Goal: Task Accomplishment & Management: Use online tool/utility

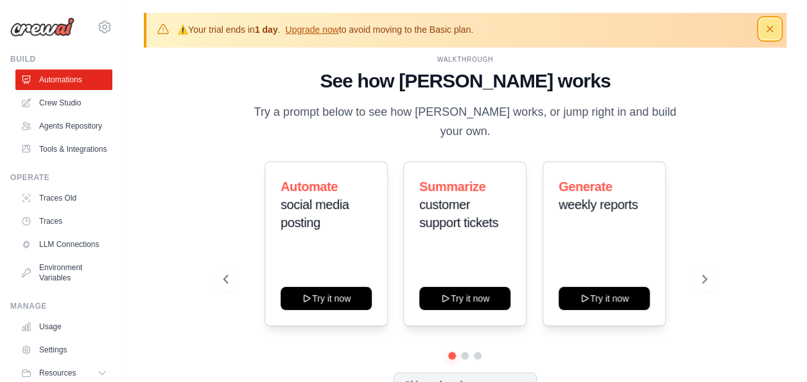
click at [773, 30] on icon "button" at bounding box center [770, 28] width 13 height 13
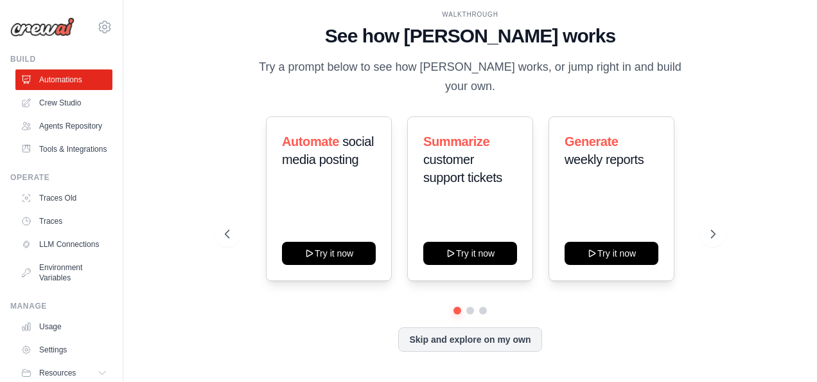
drag, startPoint x: 365, startPoint y: 240, endPoint x: 246, endPoint y: 336, distance: 153.0
click at [246, 336] on div "Skip and explore on my own" at bounding box center [470, 339] width 491 height 24
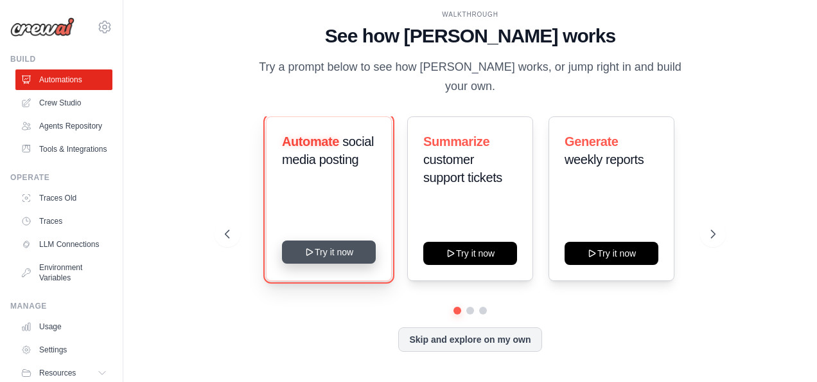
click at [328, 240] on button "Try it now" at bounding box center [329, 251] width 94 height 23
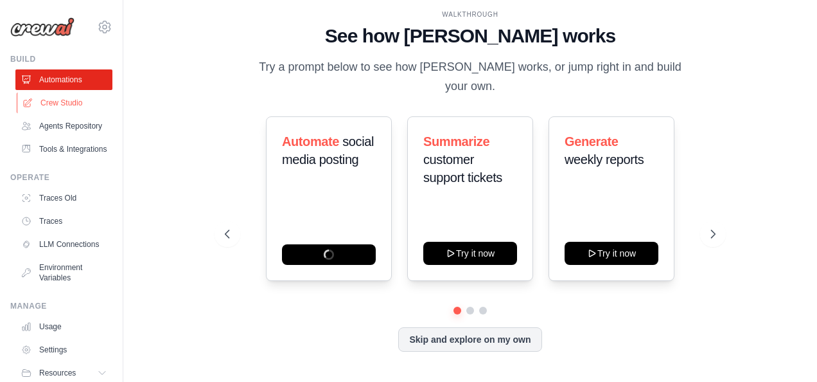
click at [48, 104] on link "Crew Studio" at bounding box center [65, 102] width 97 height 21
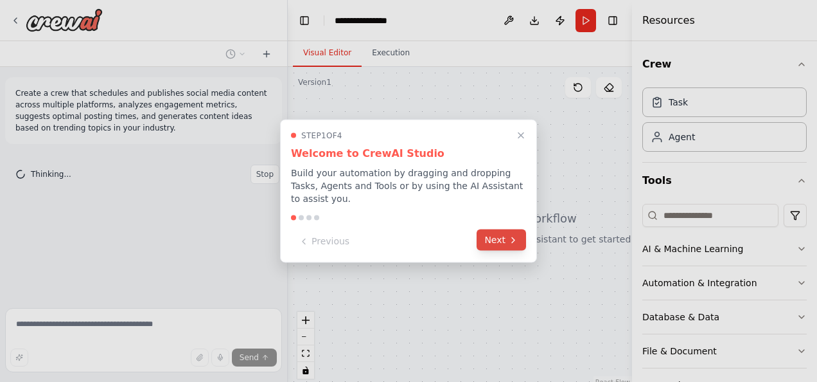
click at [511, 236] on icon at bounding box center [513, 239] width 10 height 10
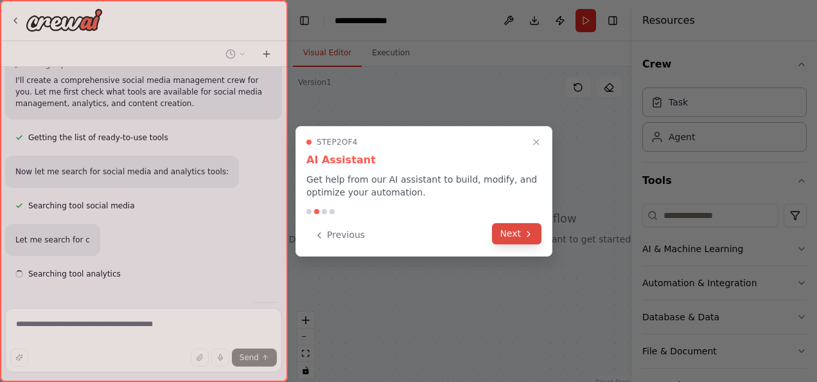
scroll to position [145, 0]
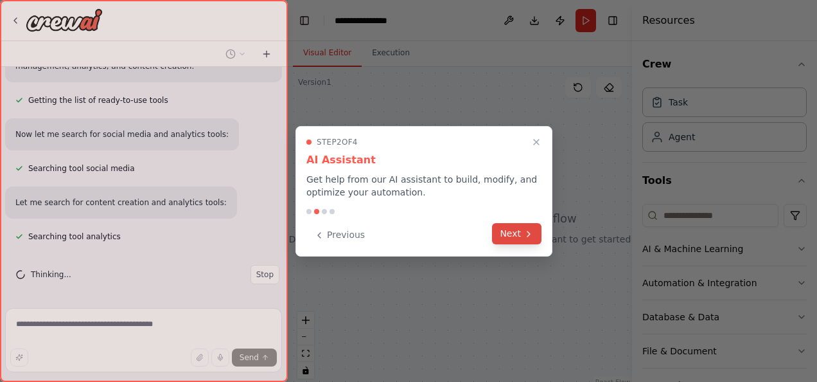
click at [511, 233] on button "Next" at bounding box center [516, 233] width 49 height 21
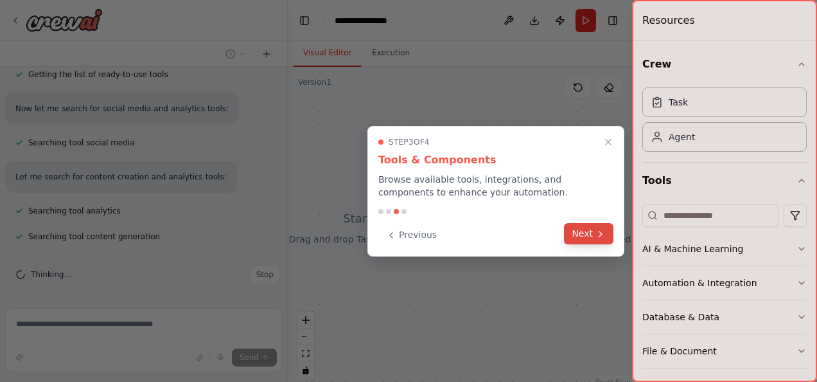
scroll to position [197, 0]
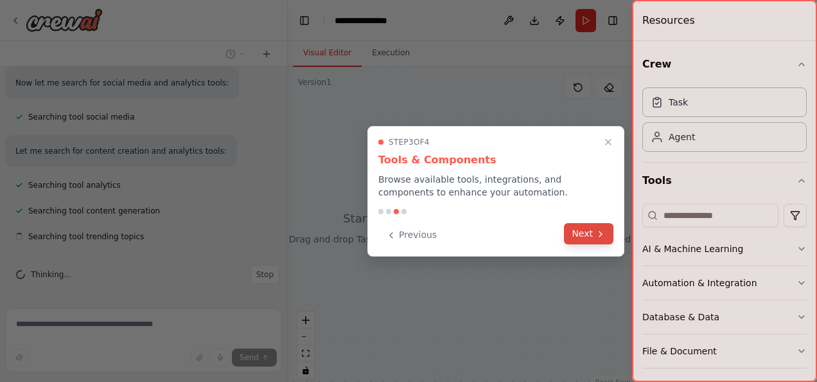
click at [590, 231] on button "Next" at bounding box center [588, 233] width 49 height 21
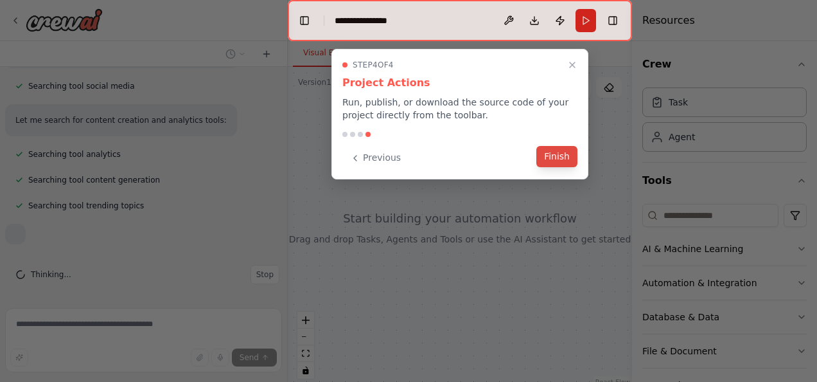
scroll to position [265, 0]
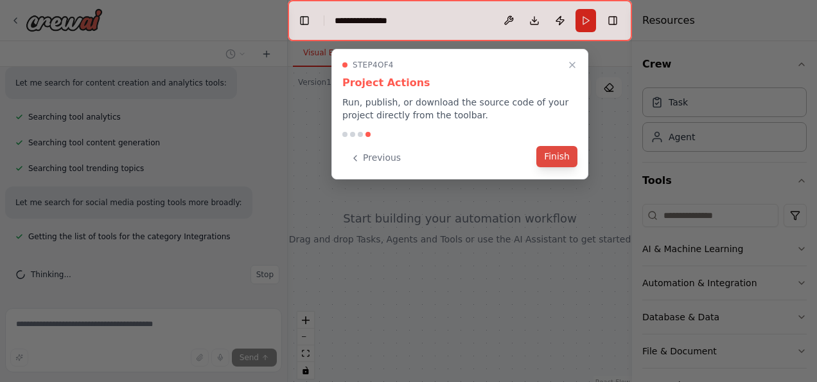
click at [550, 154] on button "Finish" at bounding box center [556, 156] width 41 height 21
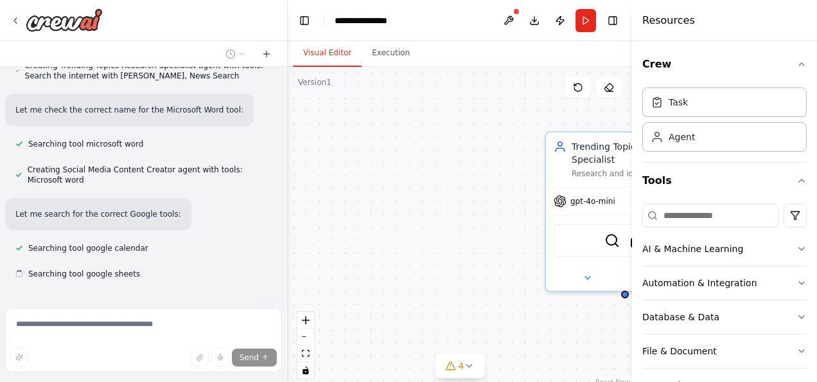
scroll to position [620, 0]
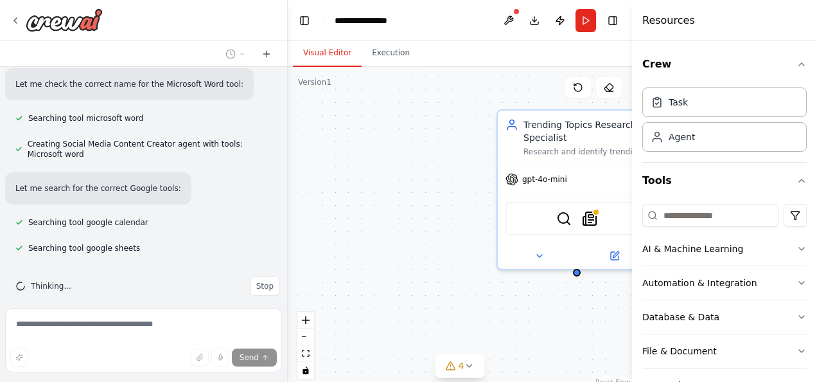
drag, startPoint x: 441, startPoint y: 237, endPoint x: 331, endPoint y: 128, distance: 154.9
click at [331, 128] on div "Trending Topics Research Specialist Research and identify trending topics, news…" at bounding box center [460, 227] width 344 height 321
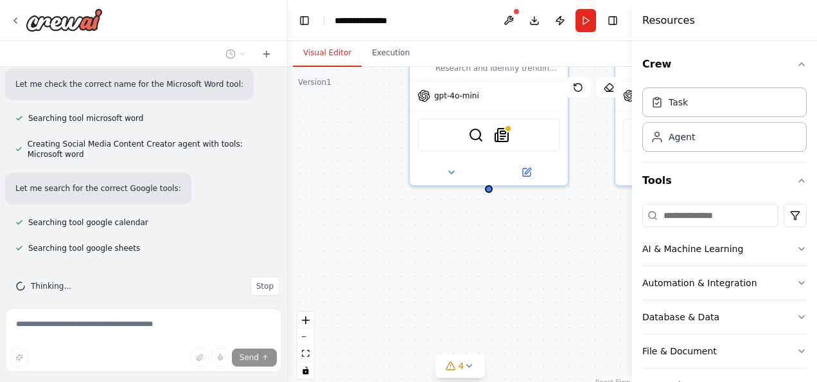
drag, startPoint x: 442, startPoint y: 295, endPoint x: 414, endPoint y: 315, distance: 34.9
click at [414, 315] on div "Trending Topics Research Specialist Research and identify trending topics, news…" at bounding box center [460, 227] width 344 height 321
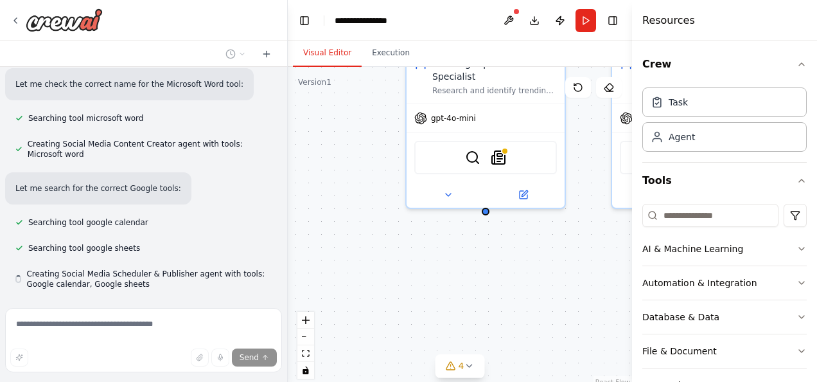
scroll to position [656, 0]
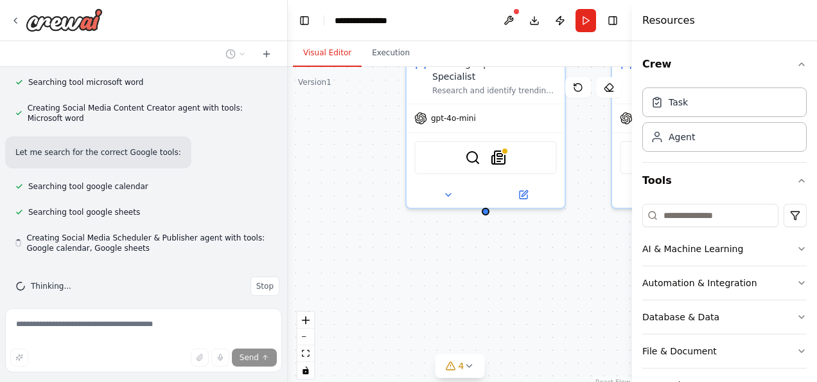
drag, startPoint x: 564, startPoint y: 258, endPoint x: 460, endPoint y: 288, distance: 108.2
click at [459, 287] on div "Trending Topics Research Specialist Research and identify trending topics, news…" at bounding box center [460, 227] width 344 height 321
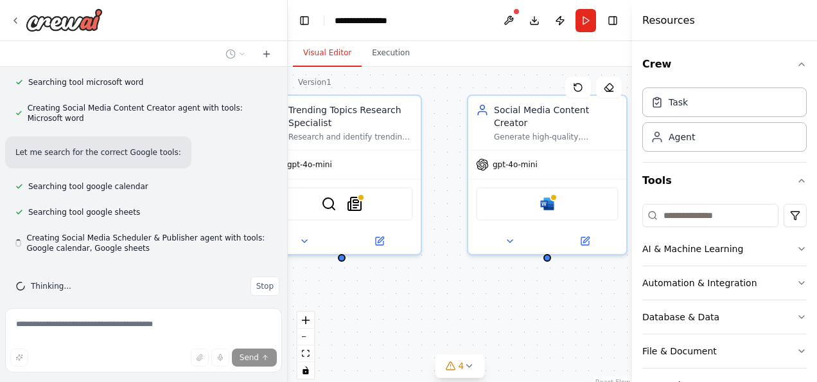
drag, startPoint x: 547, startPoint y: 293, endPoint x: 511, endPoint y: 295, distance: 36.0
click at [512, 306] on div "Trending Topics Research Specialist Research and identify trending topics, news…" at bounding box center [460, 227] width 344 height 321
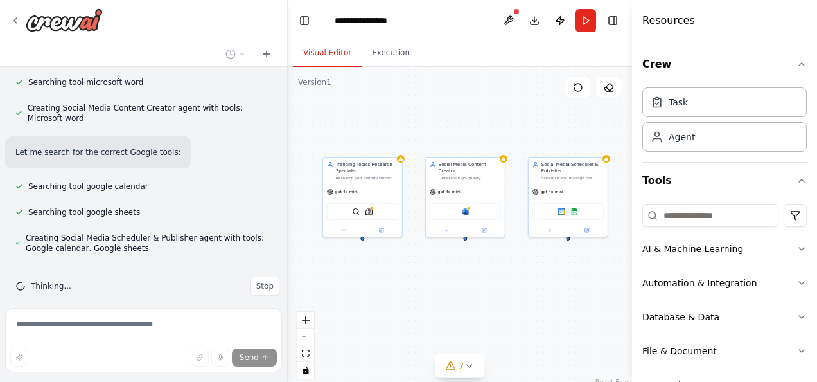
drag, startPoint x: 548, startPoint y: 128, endPoint x: 498, endPoint y: 92, distance: 61.5
click at [498, 92] on div "Trending Topics Research Specialist Research and identify trending topics, news…" at bounding box center [460, 227] width 344 height 321
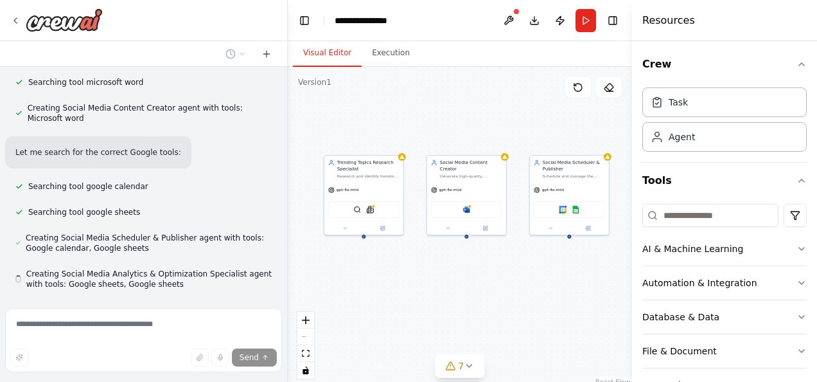
scroll to position [692, 0]
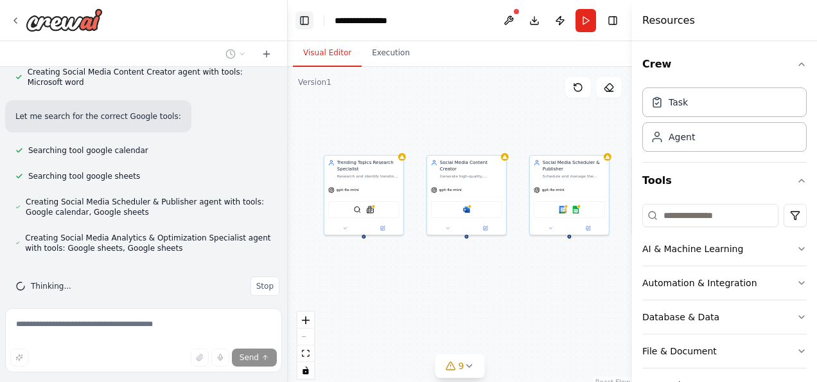
click at [307, 26] on button "Toggle Left Sidebar" at bounding box center [304, 21] width 18 height 18
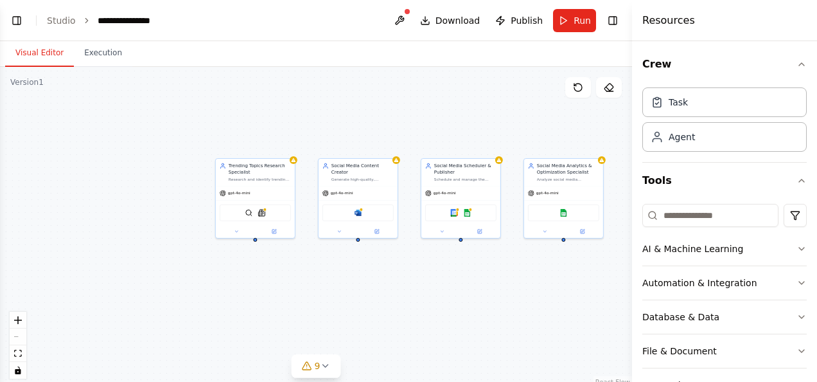
drag, startPoint x: 203, startPoint y: 333, endPoint x: 367, endPoint y: 322, distance: 164.1
click at [366, 336] on div "Trending Topics Research Specialist Research and identify trending topics, news…" at bounding box center [316, 227] width 632 height 321
click at [8, 26] on button "Toggle Left Sidebar" at bounding box center [17, 21] width 18 height 18
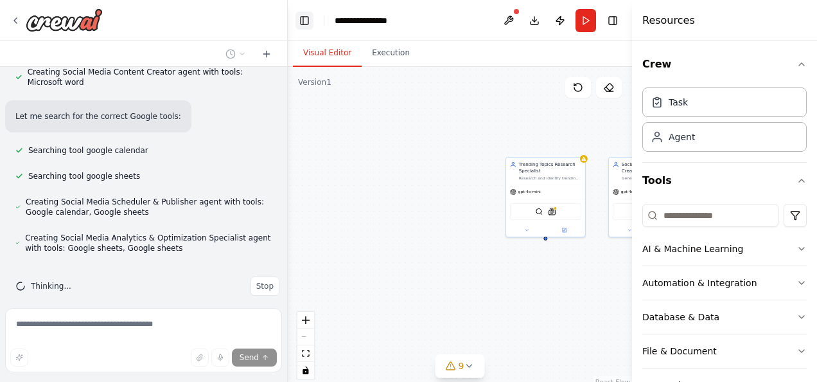
click at [308, 20] on button "Toggle Left Sidebar" at bounding box center [304, 21] width 18 height 18
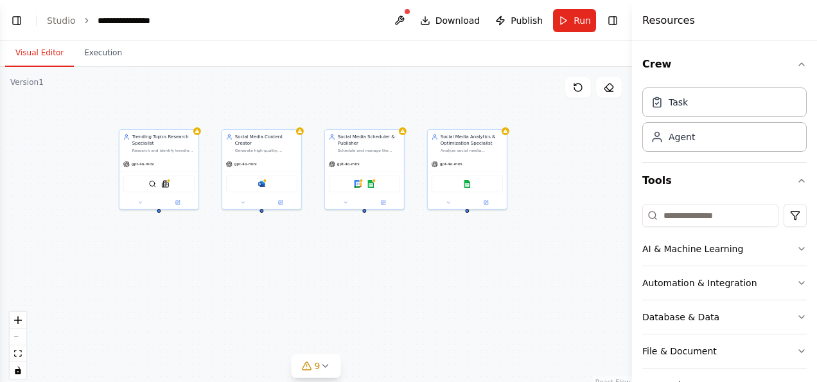
scroll to position [760, 0]
drag, startPoint x: 451, startPoint y: 135, endPoint x: 352, endPoint y: 108, distance: 102.5
click at [352, 108] on div ".deletable-edge-delete-btn { width: 20px; height: 20px; border: 0px solid #ffff…" at bounding box center [316, 227] width 632 height 321
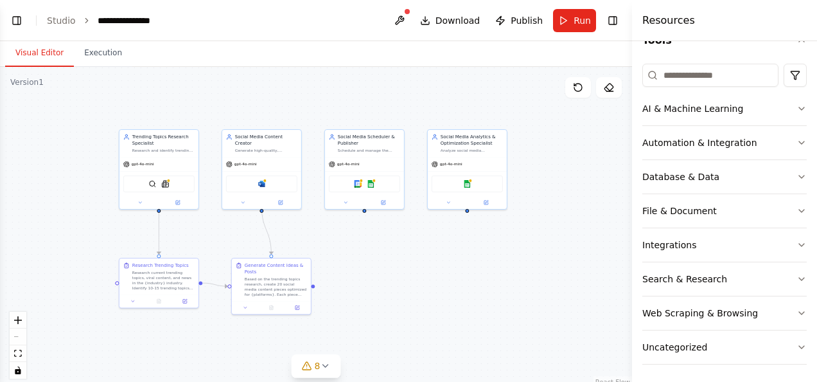
scroll to position [0, 0]
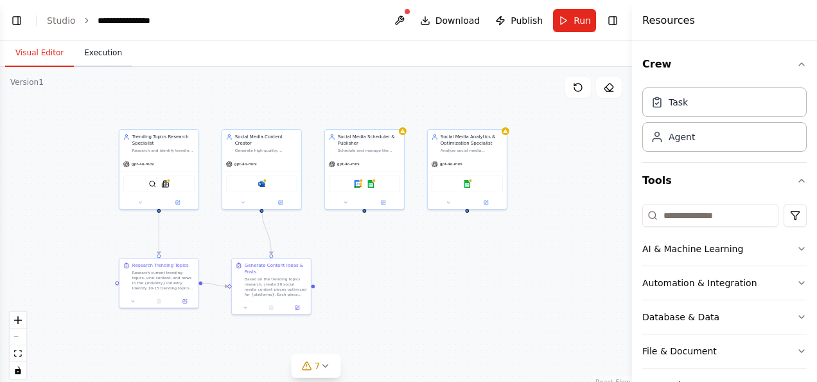
click at [90, 58] on button "Execution" at bounding box center [103, 53] width 58 height 27
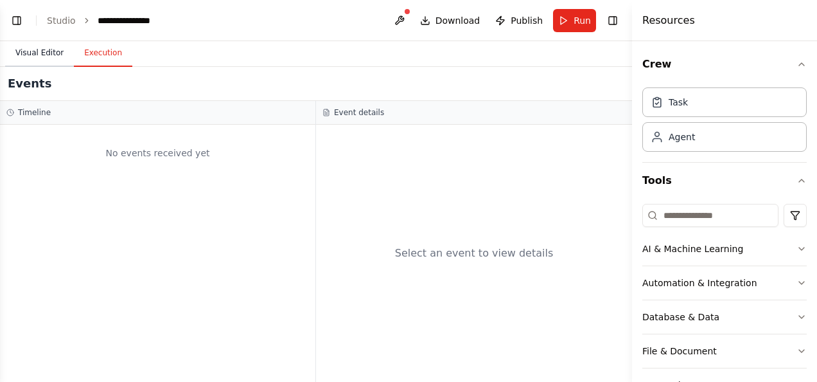
click at [34, 53] on button "Visual Editor" at bounding box center [39, 53] width 69 height 27
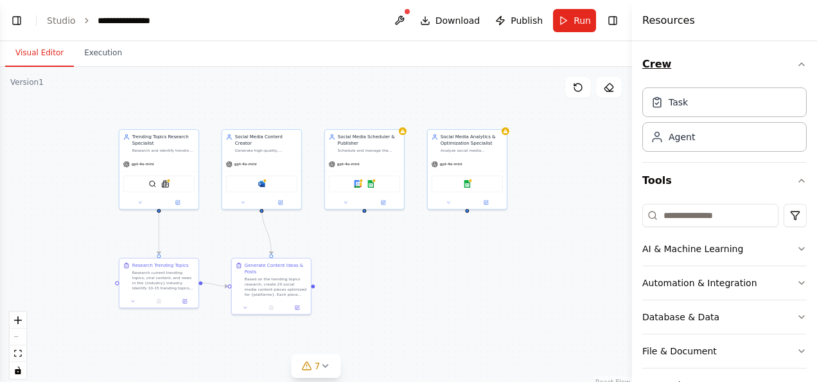
scroll to position [812, 0]
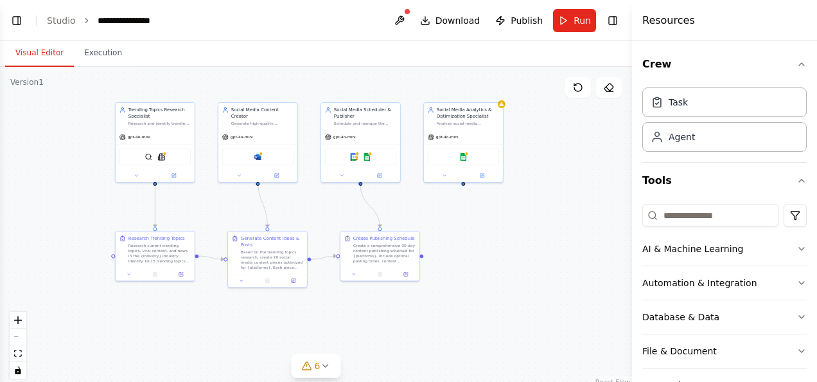
drag, startPoint x: 578, startPoint y: 188, endPoint x: 579, endPoint y: 149, distance: 38.5
click at [578, 128] on div ".deletable-edge-delete-btn { width: 20px; height: 20px; border: 0px solid #ffff…" at bounding box center [316, 227] width 632 height 321
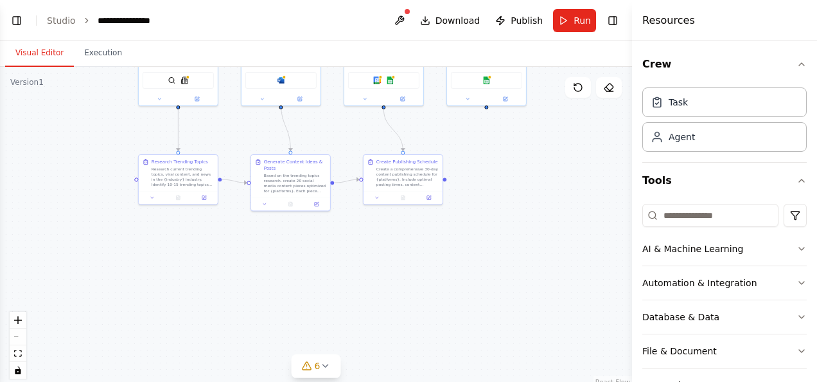
drag, startPoint x: 536, startPoint y: 218, endPoint x: 590, endPoint y: 242, distance: 59.8
click at [590, 242] on div ".deletable-edge-delete-btn { width: 20px; height: 20px; border: 0px solid #ffff…" at bounding box center [316, 227] width 632 height 321
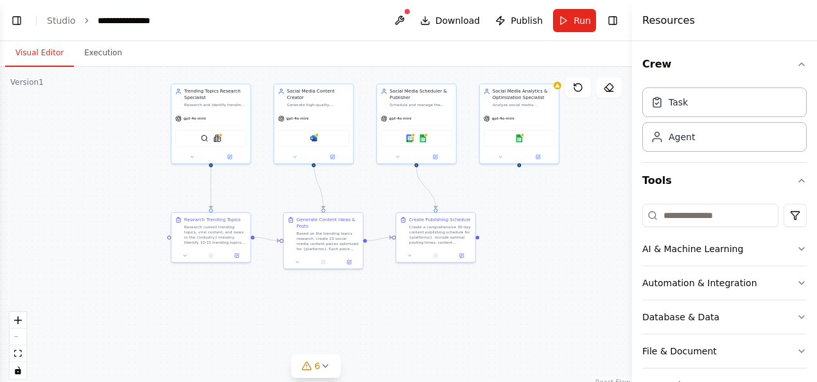
drag, startPoint x: 570, startPoint y: 247, endPoint x: 585, endPoint y: 235, distance: 19.7
click at [539, 229] on div ".deletable-edge-delete-btn { width: 20px; height: 20px; border: 0px solid #ffff…" at bounding box center [316, 227] width 632 height 321
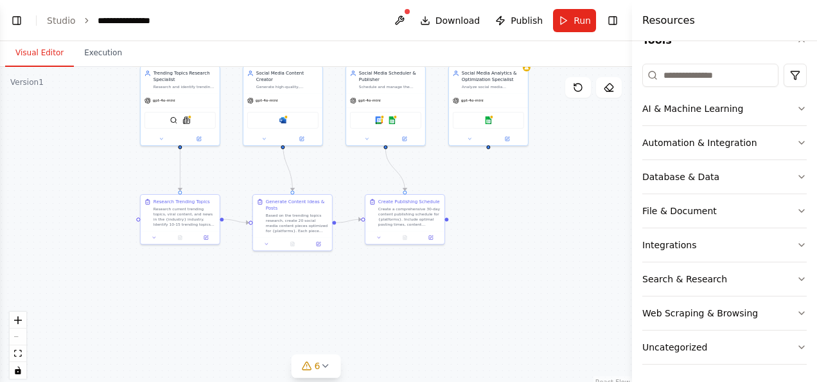
scroll to position [0, 0]
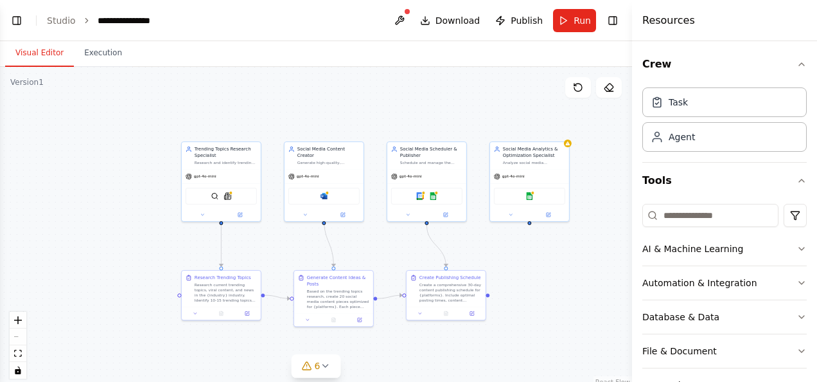
drag, startPoint x: 554, startPoint y: 233, endPoint x: 593, endPoint y: 295, distance: 74.1
click at [592, 295] on div ".deletable-edge-delete-btn { width: 20px; height: 20px; border: 0px solid #ffff…" at bounding box center [316, 227] width 632 height 321
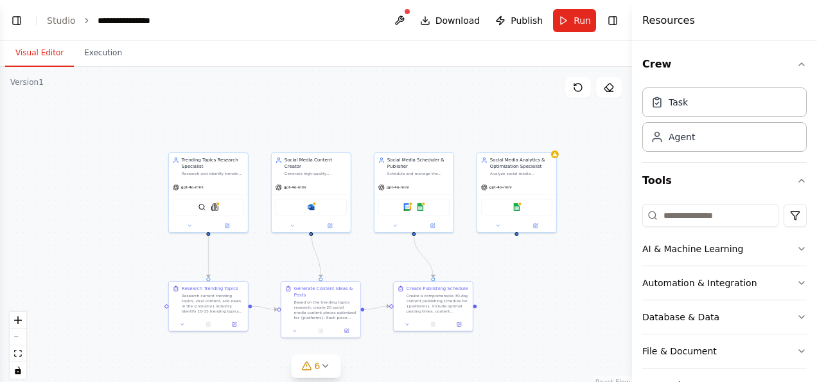
scroll to position [838, 0]
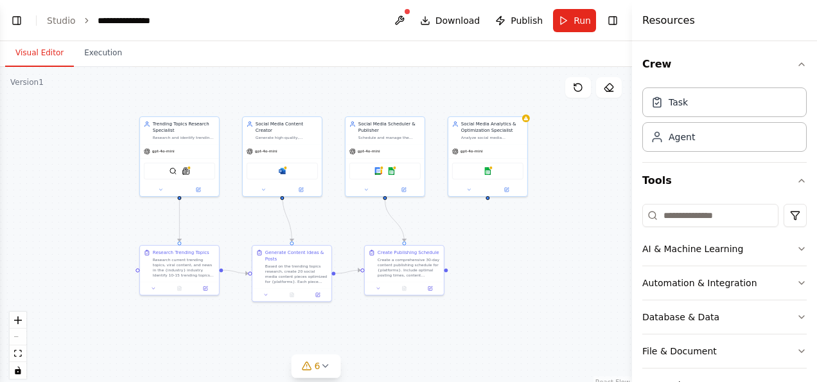
drag, startPoint x: 126, startPoint y: 111, endPoint x: 75, endPoint y: 71, distance: 65.0
click at [75, 71] on div ".deletable-edge-delete-btn { width: 20px; height: 20px; border: 0px solid #ffff…" at bounding box center [316, 227] width 632 height 321
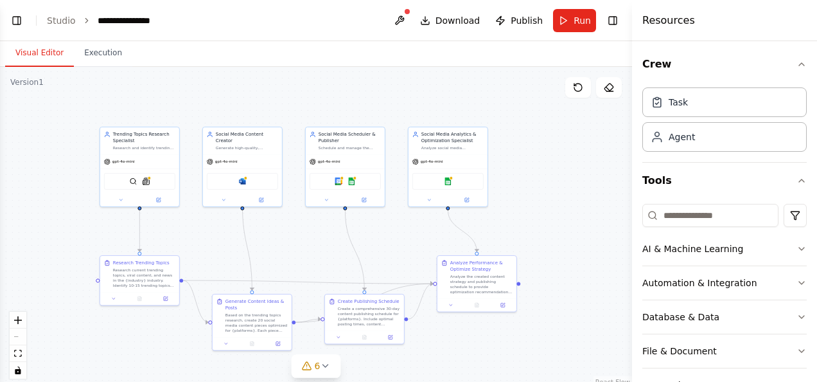
drag, startPoint x: 159, startPoint y: 88, endPoint x: 64, endPoint y: 76, distance: 96.5
click at [119, 100] on div ".deletable-edge-delete-btn { width: 20px; height: 20px; border: 0px solid #ffff…" at bounding box center [316, 227] width 632 height 321
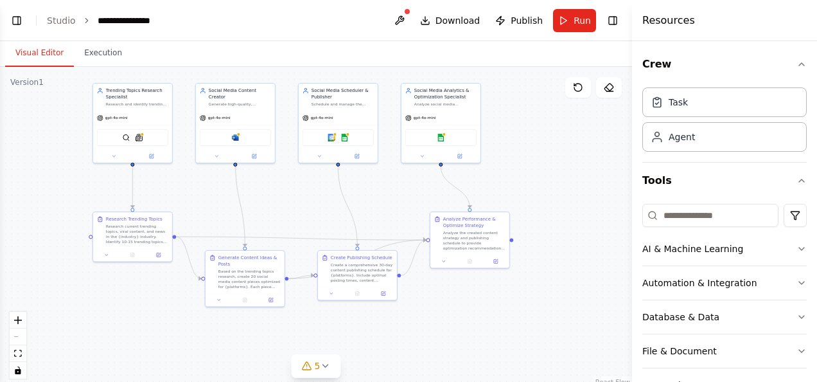
drag, startPoint x: 549, startPoint y: 186, endPoint x: 543, endPoint y: 143, distance: 43.4
click at [543, 144] on div ".deletable-edge-delete-btn { width: 20px; height: 20px; border: 0px solid #ffff…" at bounding box center [316, 227] width 632 height 321
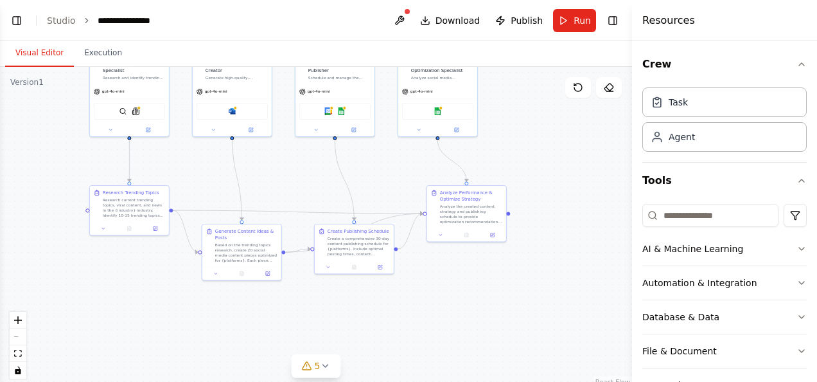
scroll to position [906, 0]
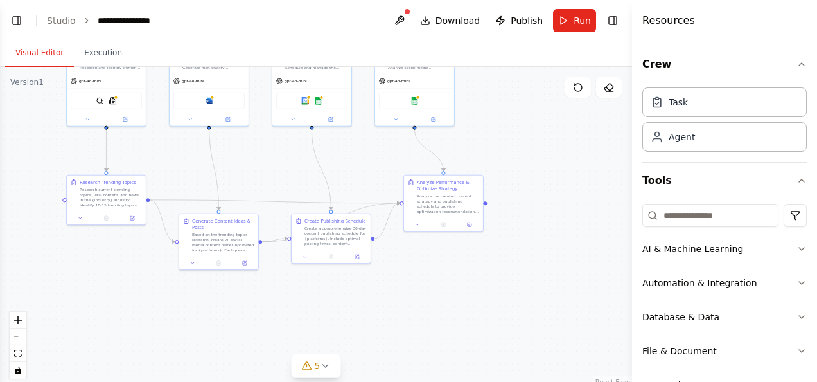
drag, startPoint x: 258, startPoint y: 168, endPoint x: 391, endPoint y: 265, distance: 164.9
click at [391, 265] on div ".deletable-edge-delete-btn { width: 20px; height: 20px; border: 0px solid #ffff…" at bounding box center [316, 227] width 632 height 321
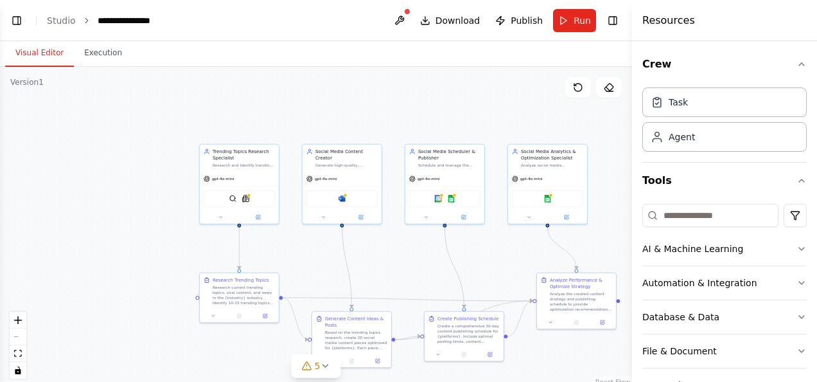
scroll to position [942, 0]
click at [19, 26] on button "Toggle Left Sidebar" at bounding box center [17, 21] width 18 height 18
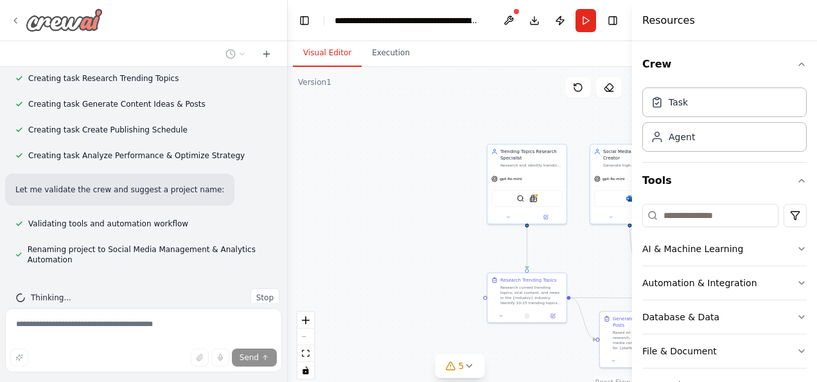
click at [15, 17] on icon at bounding box center [15, 20] width 10 height 10
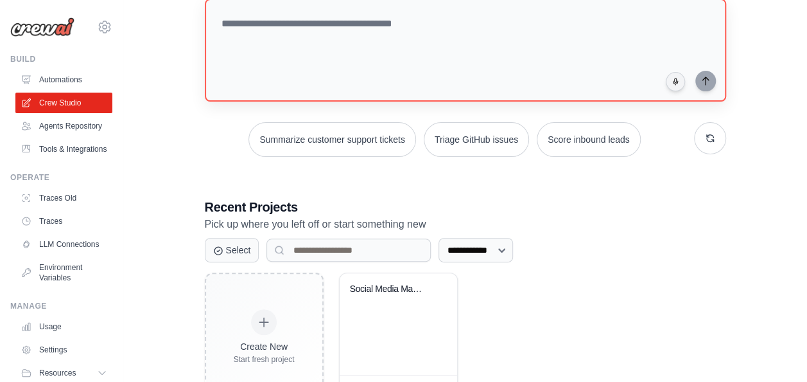
scroll to position [180, 0]
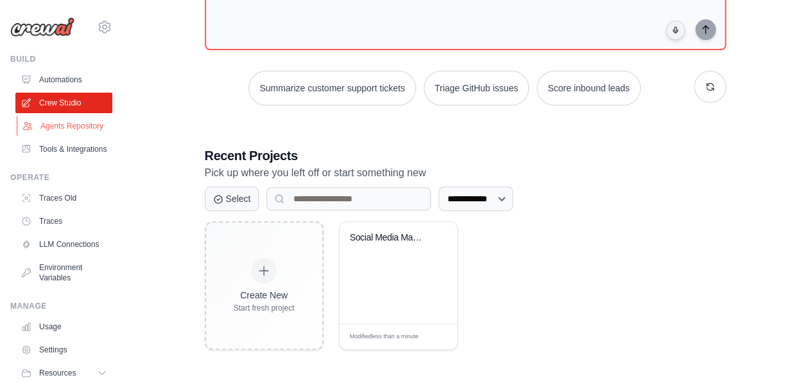
click at [60, 128] on link "Agents Repository" at bounding box center [65, 126] width 97 height 21
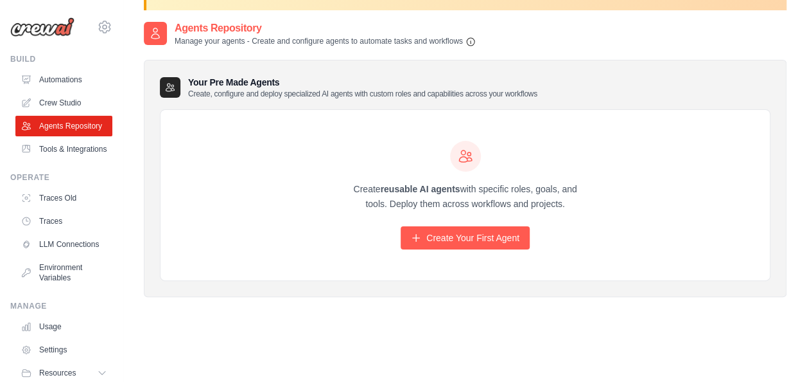
scroll to position [71, 0]
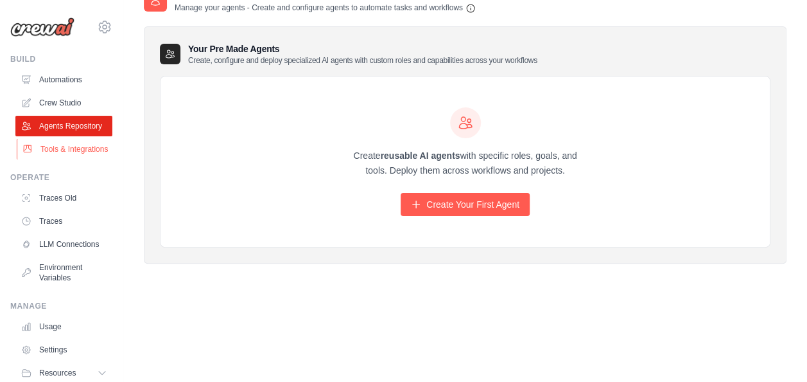
click at [50, 159] on link "Tools & Integrations" at bounding box center [65, 149] width 97 height 21
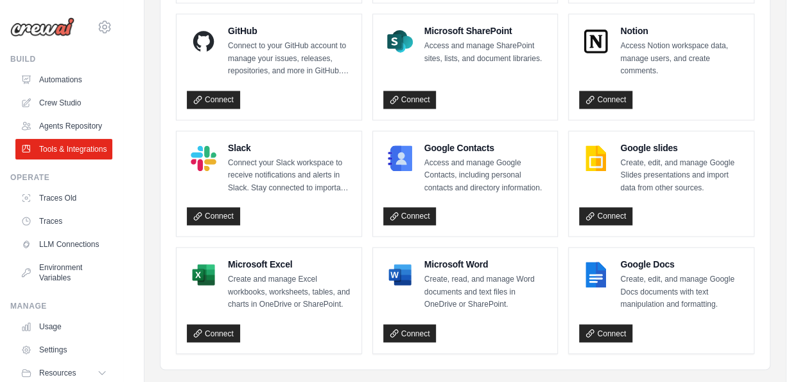
scroll to position [929, 0]
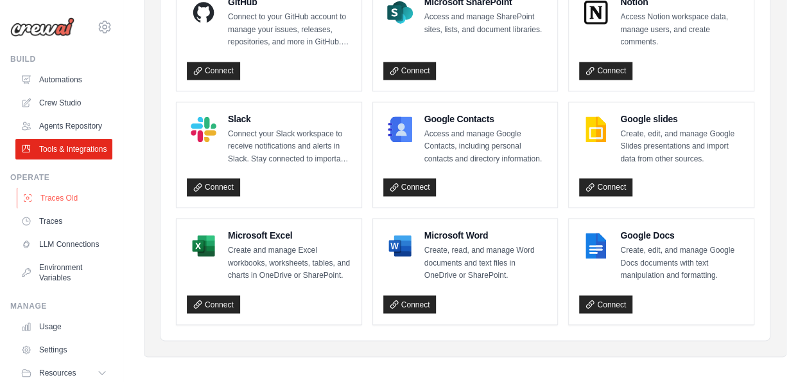
click at [62, 208] on link "Traces Old" at bounding box center [65, 198] width 97 height 21
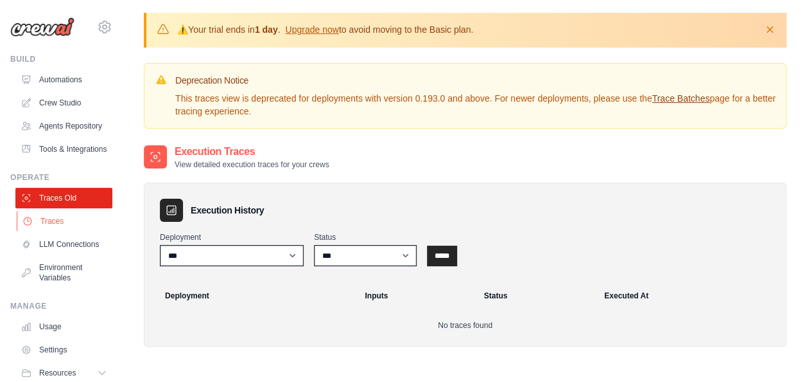
click at [63, 231] on link "Traces" at bounding box center [65, 221] width 97 height 21
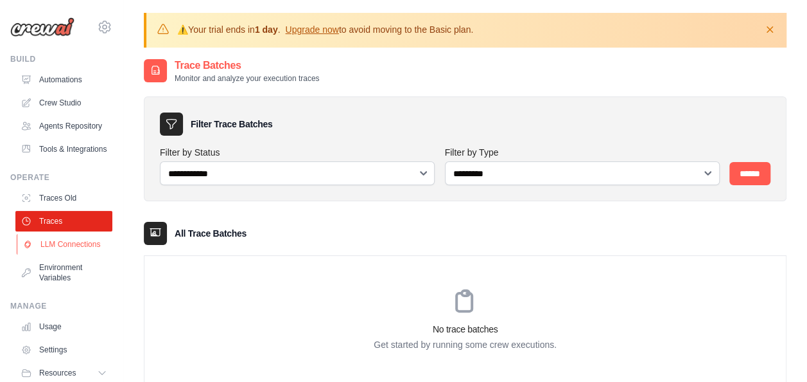
click at [51, 254] on link "LLM Connections" at bounding box center [65, 244] width 97 height 21
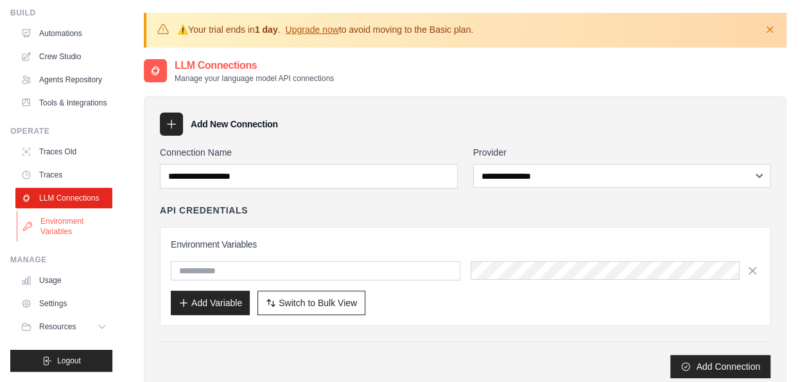
click at [57, 231] on link "Environment Variables" at bounding box center [65, 226] width 97 height 31
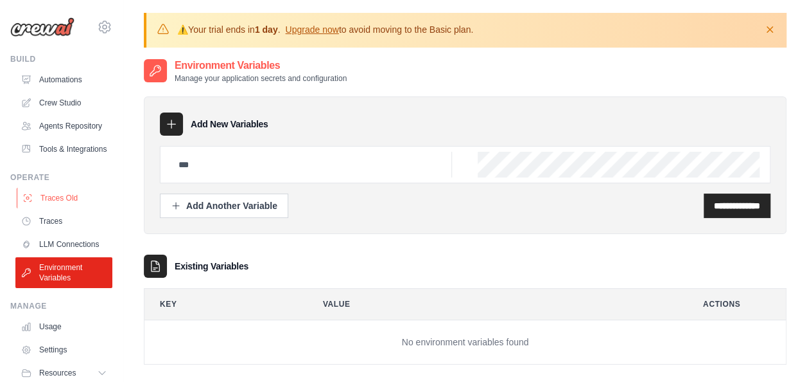
scroll to position [76, 0]
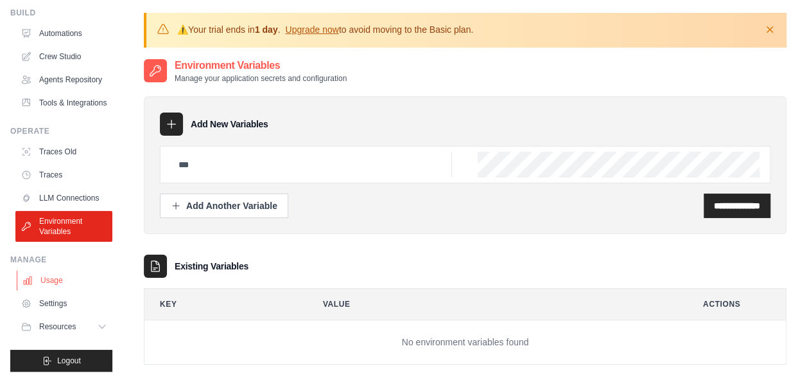
click at [62, 281] on link "Usage" at bounding box center [65, 280] width 97 height 21
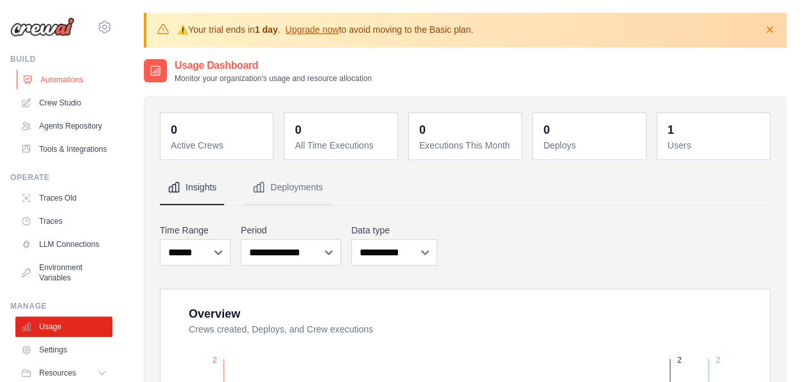
click at [65, 79] on link "Automations" at bounding box center [65, 79] width 97 height 21
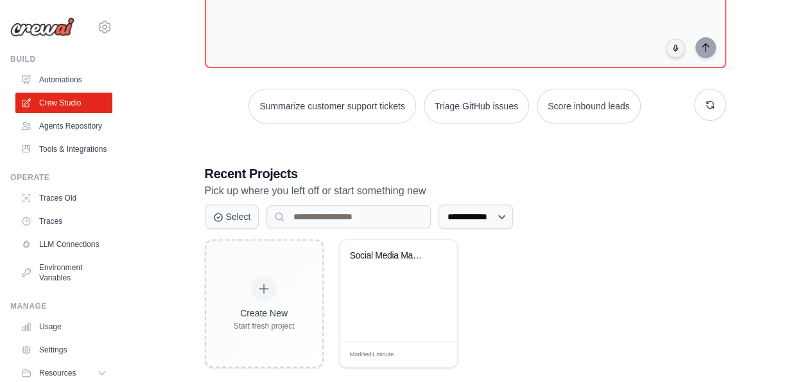
scroll to position [180, 0]
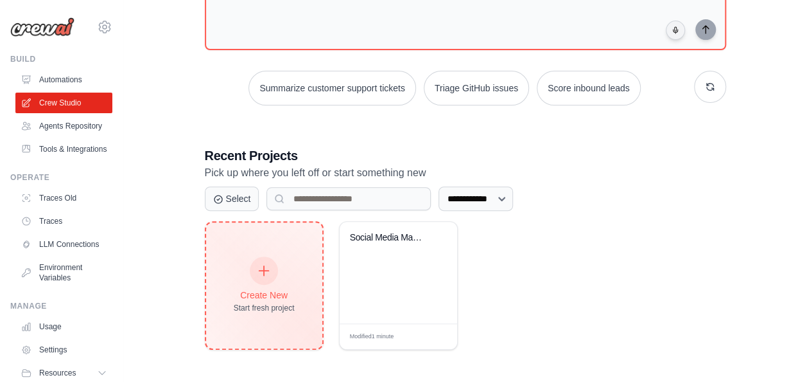
click at [260, 277] on div at bounding box center [264, 270] width 28 height 28
click at [289, 263] on div "Create New Start fresh project" at bounding box center [264, 285] width 61 height 55
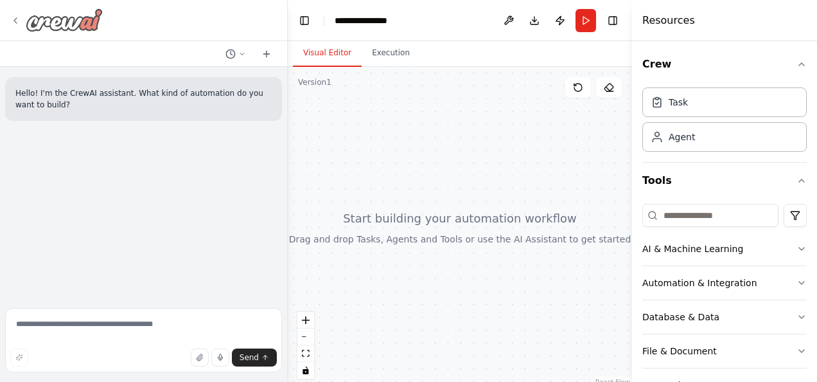
click at [13, 21] on icon at bounding box center [15, 20] width 10 height 10
click at [302, 22] on button "Toggle Left Sidebar" at bounding box center [304, 21] width 18 height 18
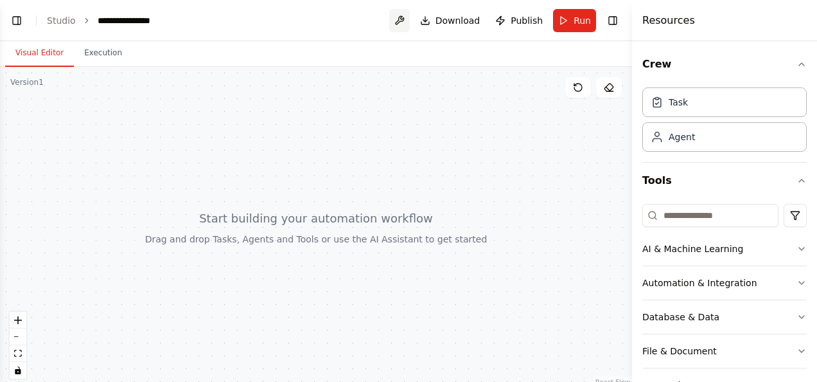
click at [408, 18] on button at bounding box center [399, 20] width 21 height 23
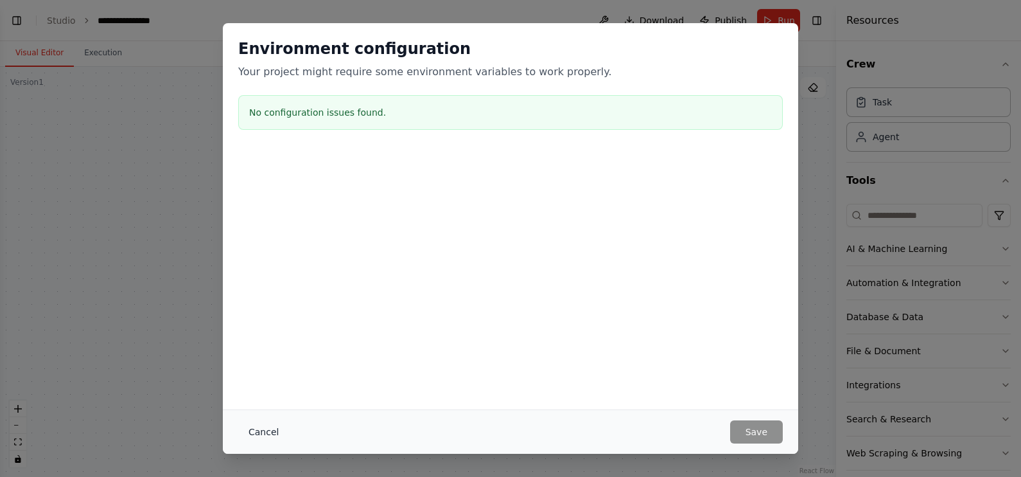
click at [268, 381] on button "Cancel" at bounding box center [263, 431] width 51 height 23
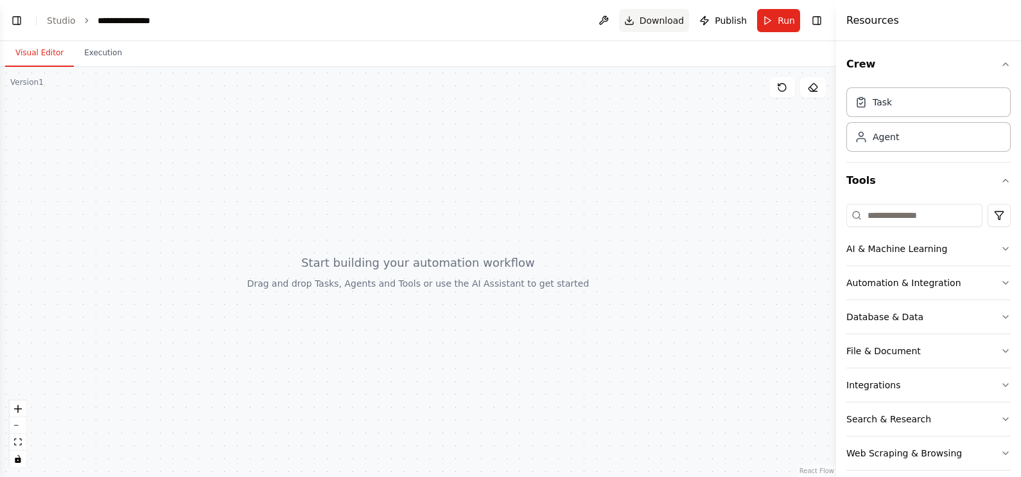
click at [662, 21] on span "Download" at bounding box center [662, 20] width 45 height 13
click at [787, 280] on div at bounding box center [418, 272] width 836 height 410
drag, startPoint x: 617, startPoint y: 150, endPoint x: 486, endPoint y: 179, distance: 134.2
click at [486, 179] on div at bounding box center [418, 272] width 836 height 410
click at [816, 98] on div "Task" at bounding box center [929, 102] width 164 height 30
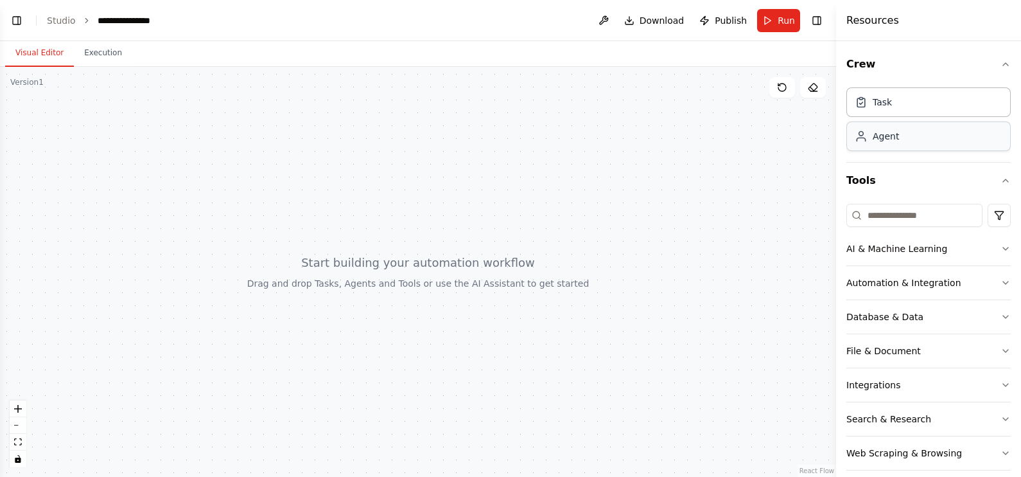
click at [816, 132] on div "Agent" at bounding box center [929, 136] width 164 height 30
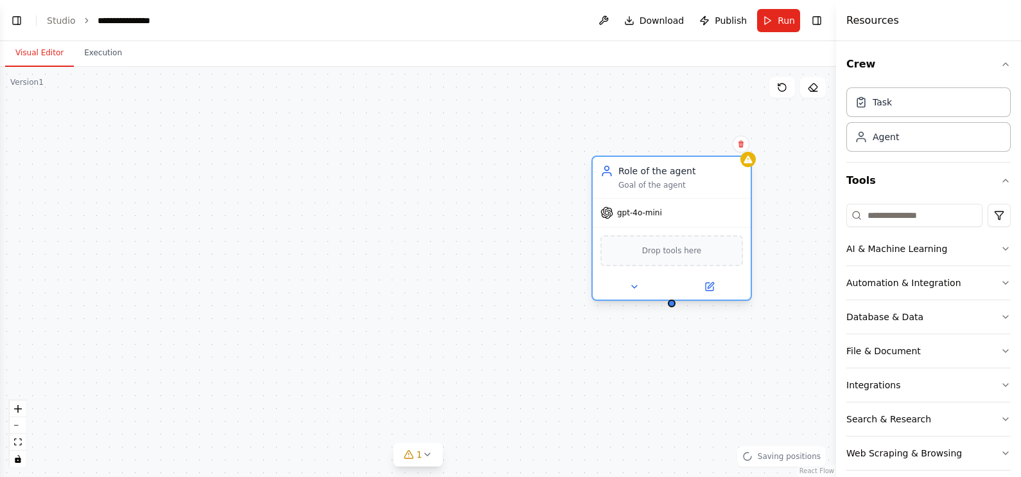
drag, startPoint x: 796, startPoint y: 175, endPoint x: 565, endPoint y: 171, distance: 231.3
click at [619, 171] on div "Role of the agent" at bounding box center [681, 170] width 125 height 13
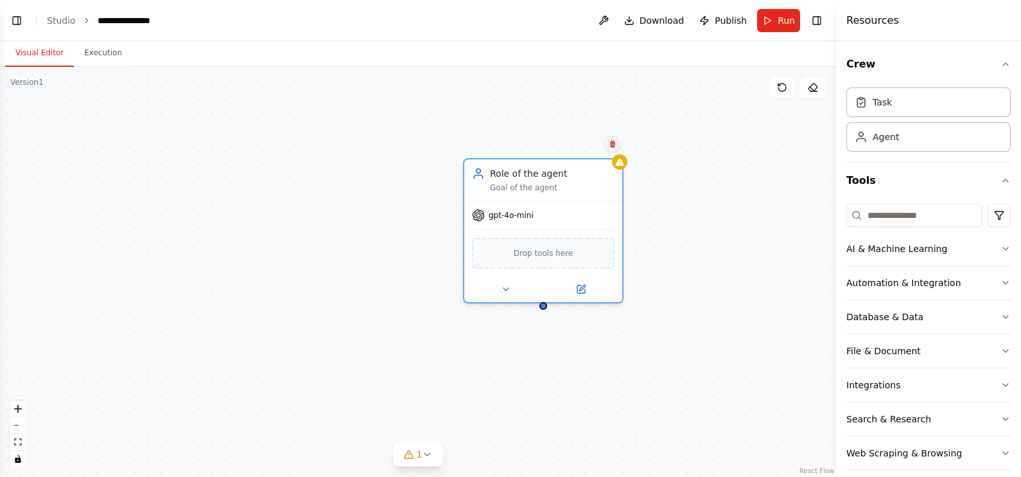
click at [614, 147] on icon at bounding box center [612, 144] width 5 height 7
click at [577, 149] on button "Confirm" at bounding box center [577, 143] width 46 height 15
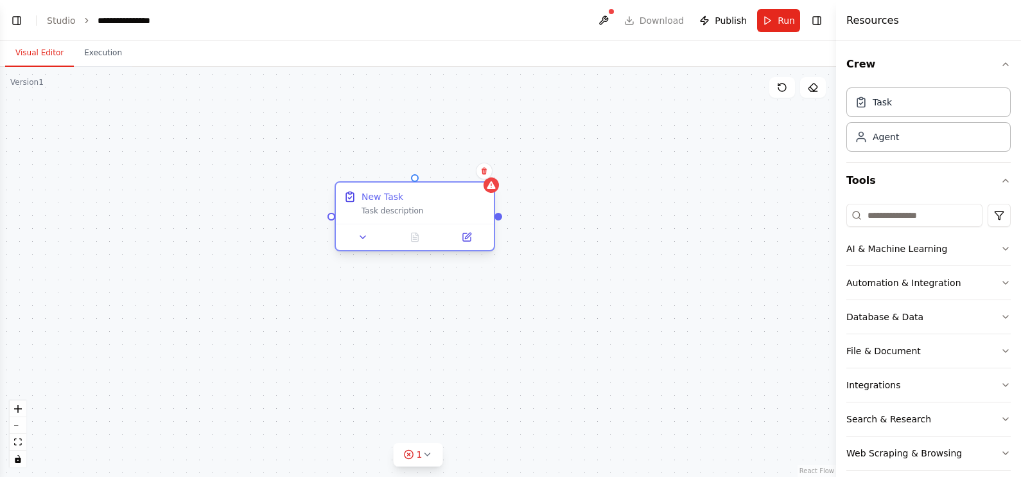
drag, startPoint x: 590, startPoint y: 169, endPoint x: 441, endPoint y: 206, distance: 153.0
click at [443, 203] on div "New Task" at bounding box center [424, 196] width 125 height 13
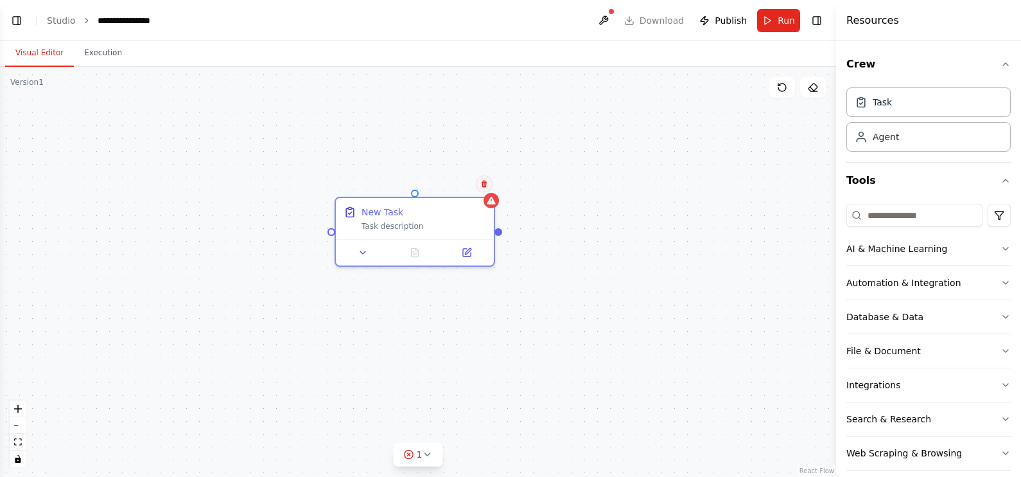
click at [482, 186] on icon at bounding box center [484, 183] width 5 height 7
click at [450, 184] on button "Confirm" at bounding box center [448, 183] width 46 height 15
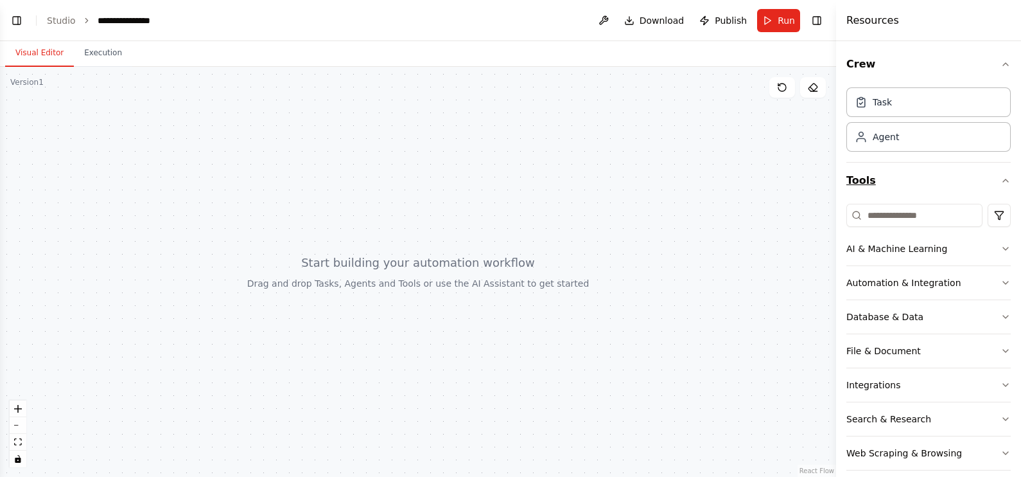
click at [816, 177] on button "Tools" at bounding box center [929, 180] width 164 height 36
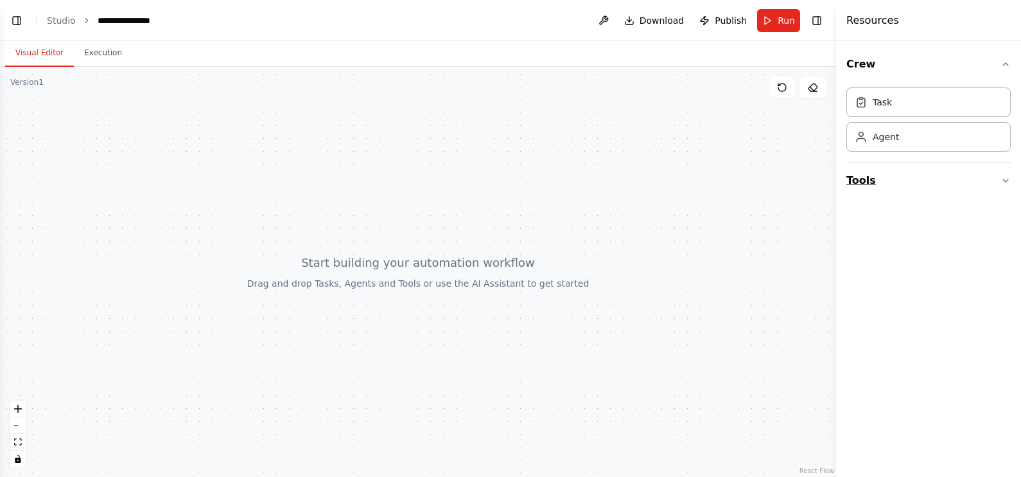
click at [816, 177] on button "Tools" at bounding box center [929, 180] width 164 height 36
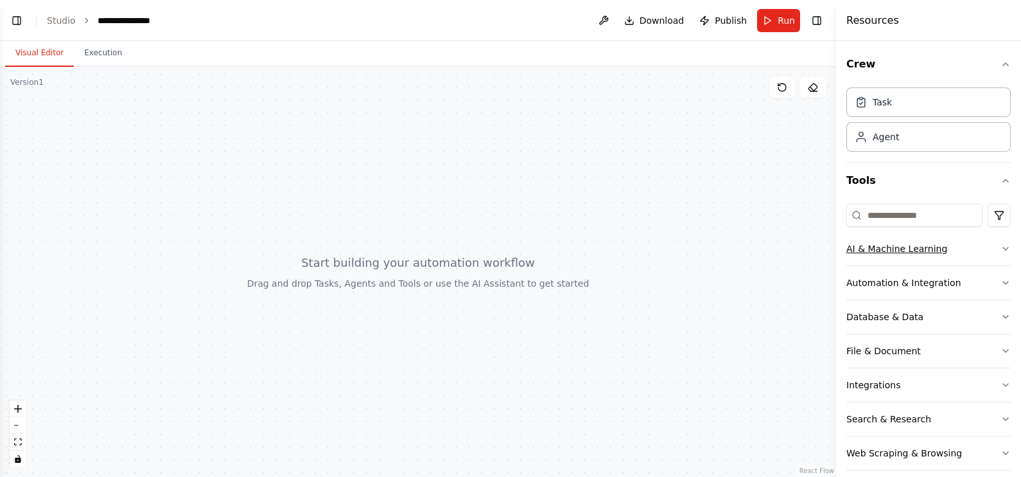
click at [816, 250] on button "AI & Machine Learning" at bounding box center [929, 248] width 164 height 33
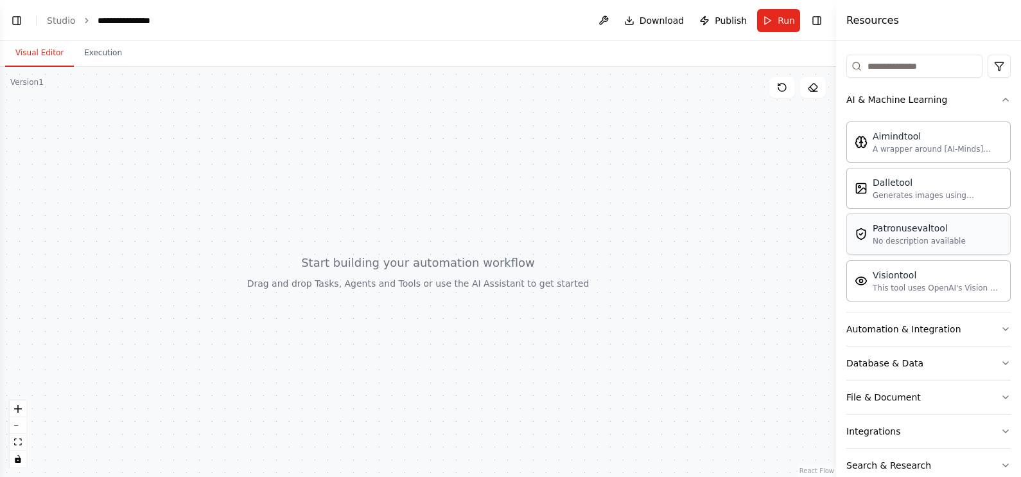
scroll to position [160, 0]
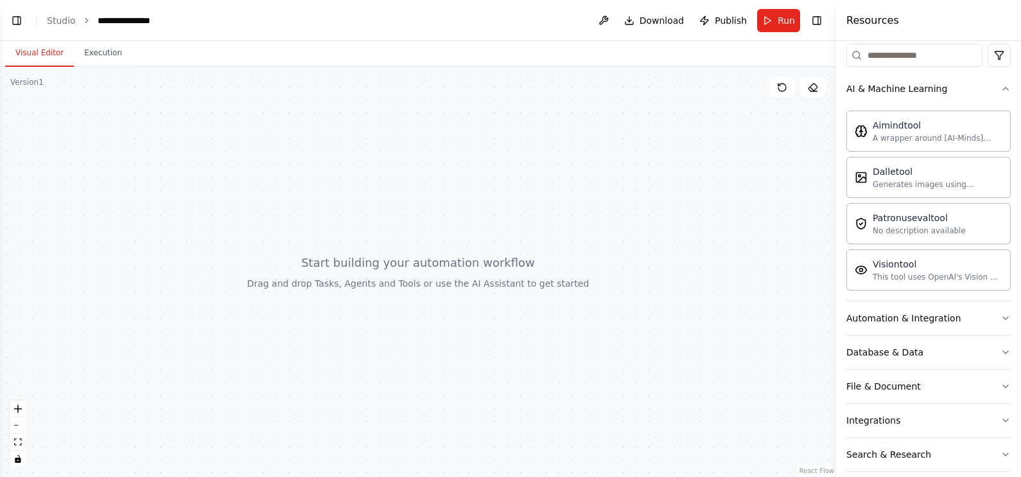
drag, startPoint x: 539, startPoint y: 204, endPoint x: 742, endPoint y: 179, distance: 204.5
click at [545, 207] on div at bounding box center [418, 272] width 836 height 410
click at [816, 323] on button "Automation & Integration" at bounding box center [929, 317] width 164 height 33
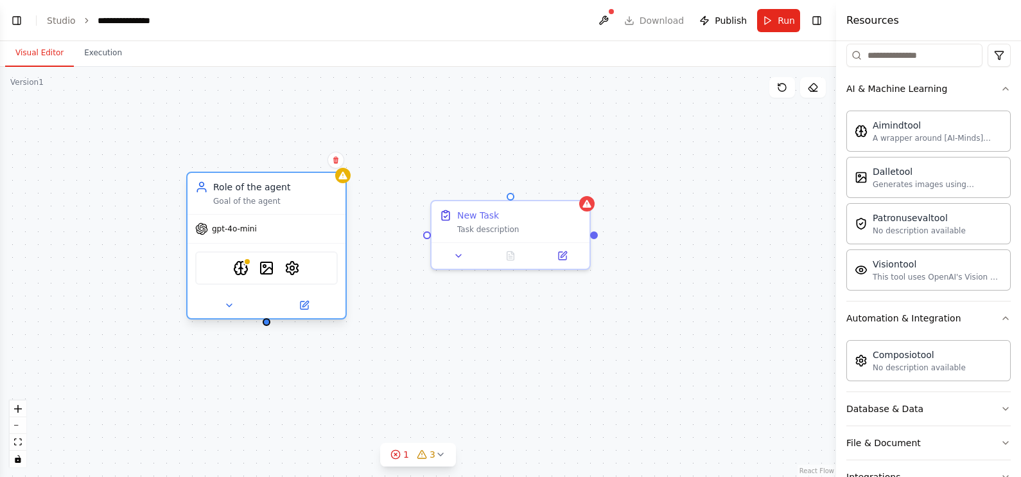
drag, startPoint x: 708, startPoint y: 195, endPoint x: 258, endPoint y: 189, distance: 450.9
click at [259, 189] on div "Role of the agent Goal of the agent" at bounding box center [275, 193] width 125 height 26
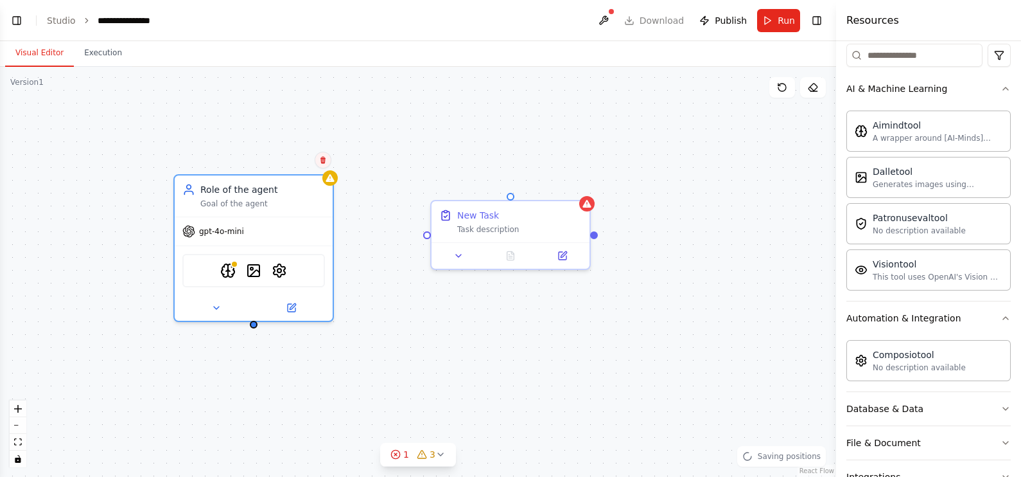
click at [317, 159] on button at bounding box center [323, 160] width 17 height 17
click at [292, 159] on button "Confirm" at bounding box center [287, 159] width 46 height 15
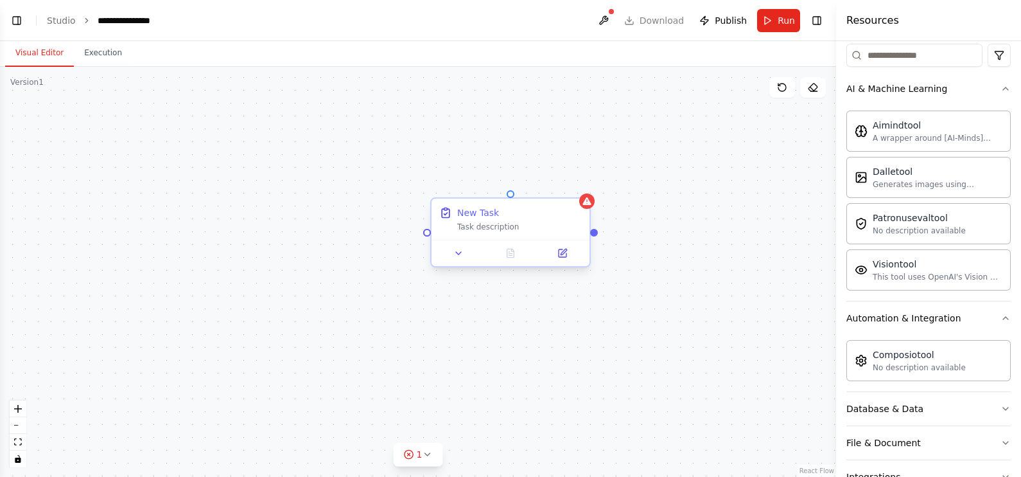
click at [582, 213] on div "New Task Task description" at bounding box center [511, 218] width 158 height 41
click at [581, 186] on icon at bounding box center [579, 187] width 5 height 7
click at [540, 188] on button "Confirm" at bounding box center [544, 186] width 46 height 15
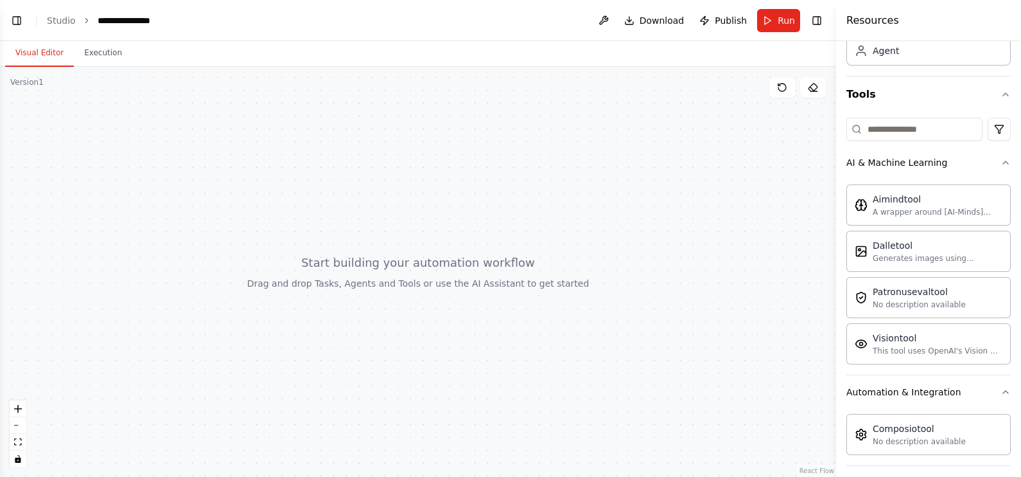
scroll to position [0, 0]
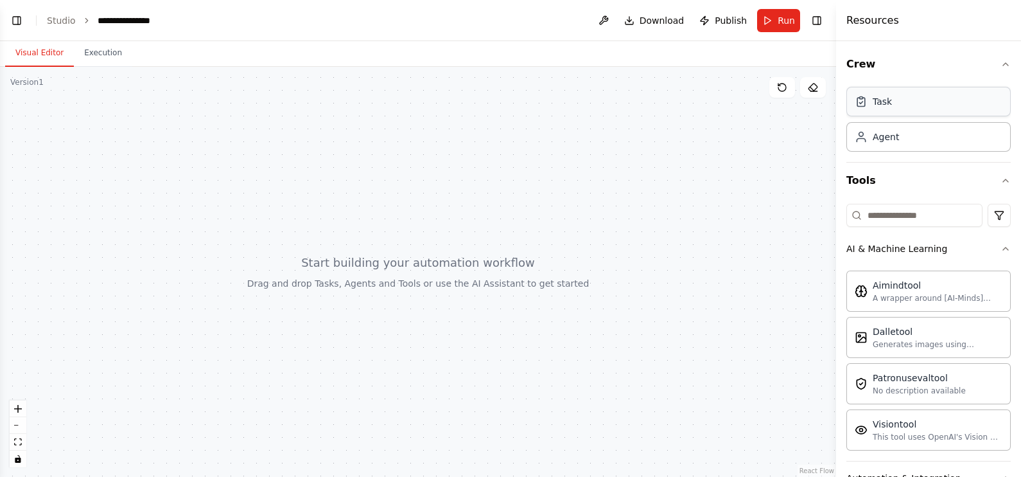
click at [816, 99] on div "Task" at bounding box center [882, 101] width 19 height 13
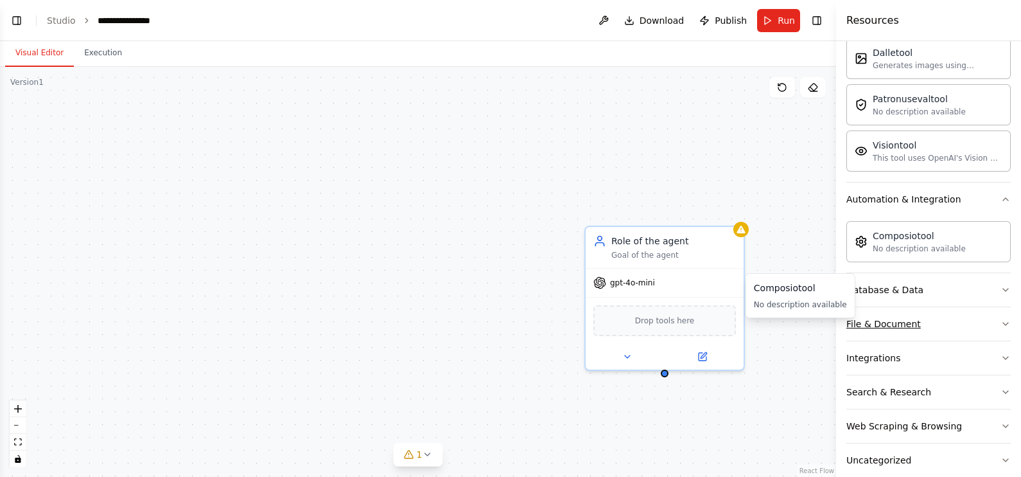
scroll to position [297, 0]
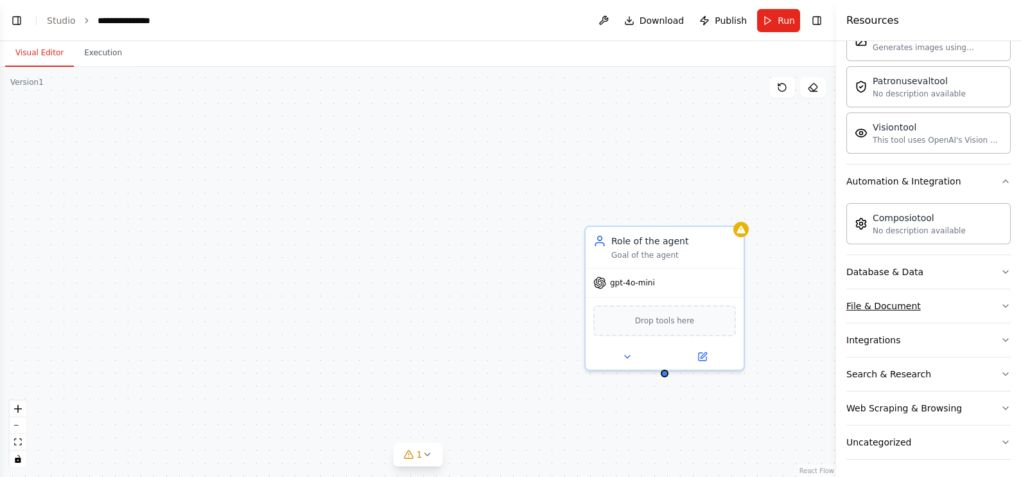
click at [816, 295] on button "File & Document" at bounding box center [929, 305] width 164 height 33
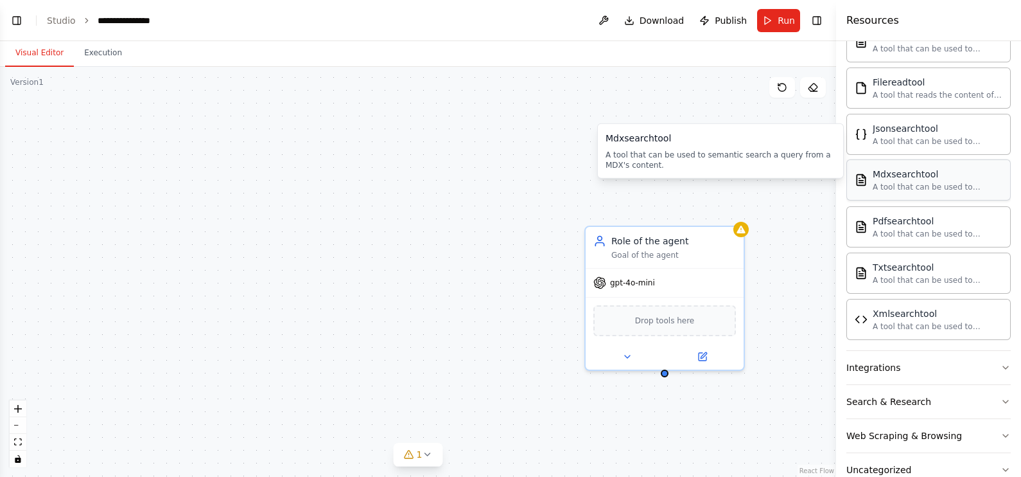
scroll to position [675, 0]
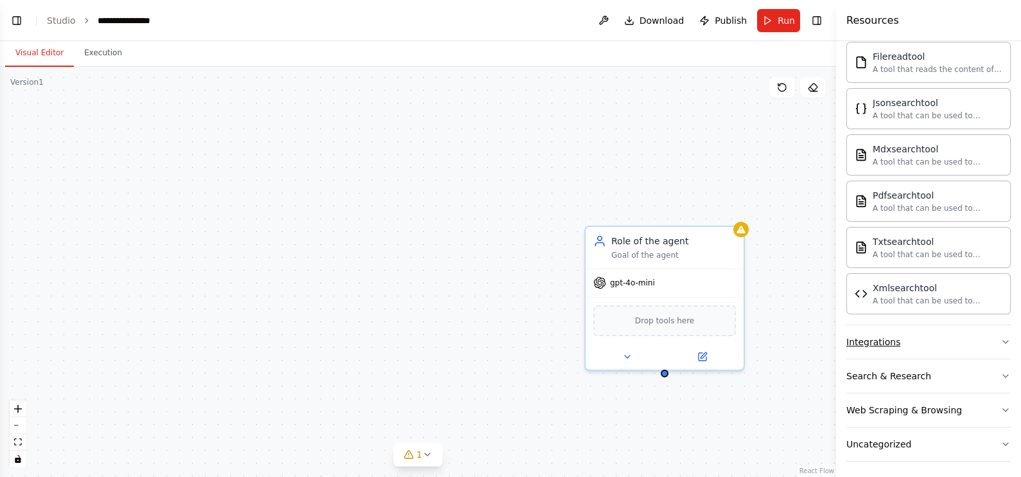
click at [816, 337] on button "Integrations" at bounding box center [929, 341] width 164 height 33
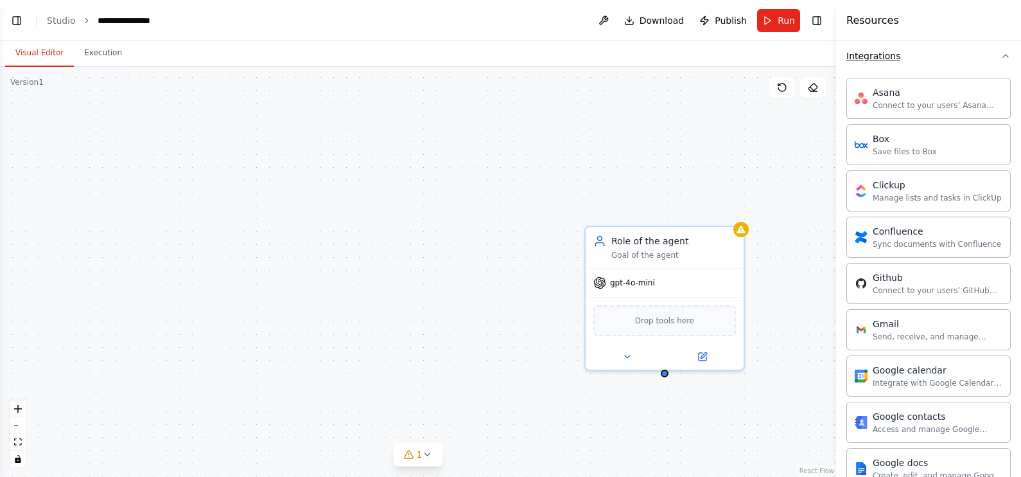
scroll to position [996, 0]
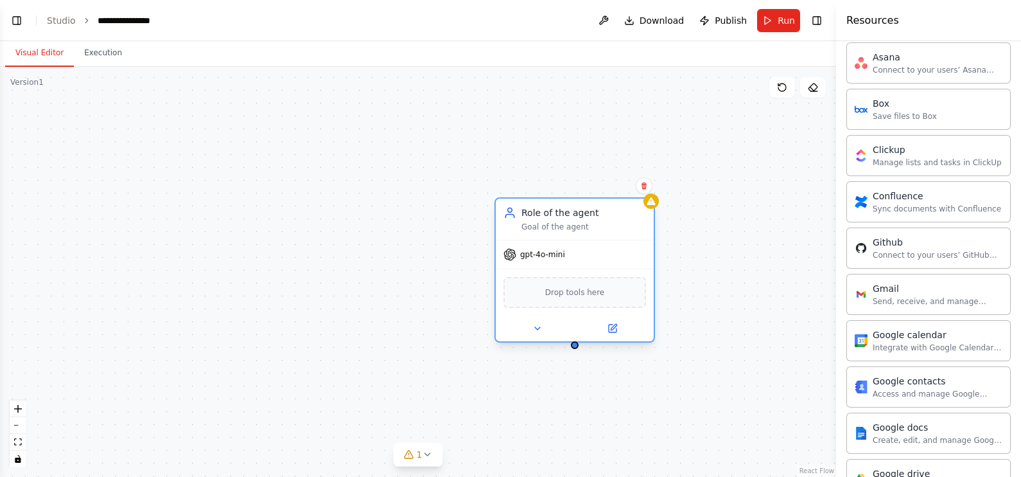
drag, startPoint x: 682, startPoint y: 241, endPoint x: 527, endPoint y: 164, distance: 173.2
click at [530, 206] on div "Role of the agent" at bounding box center [584, 212] width 125 height 13
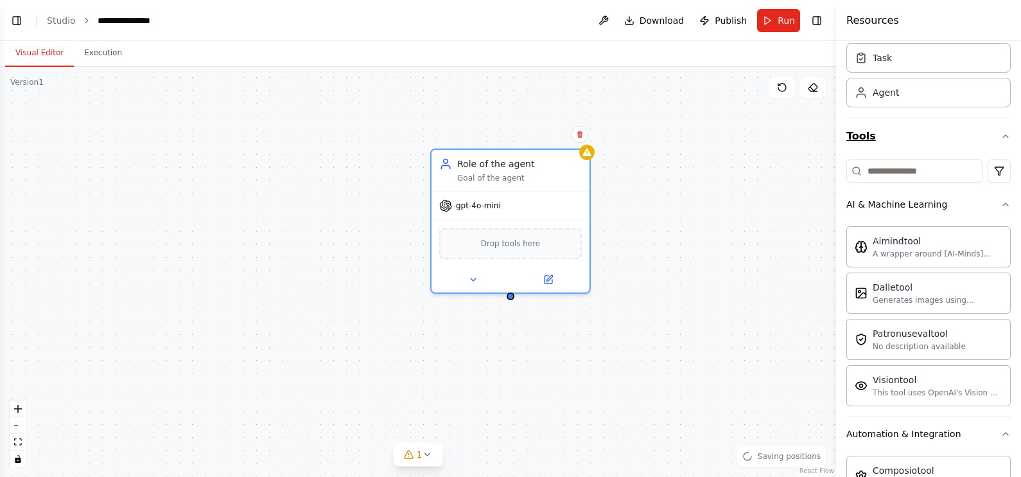
scroll to position [0, 0]
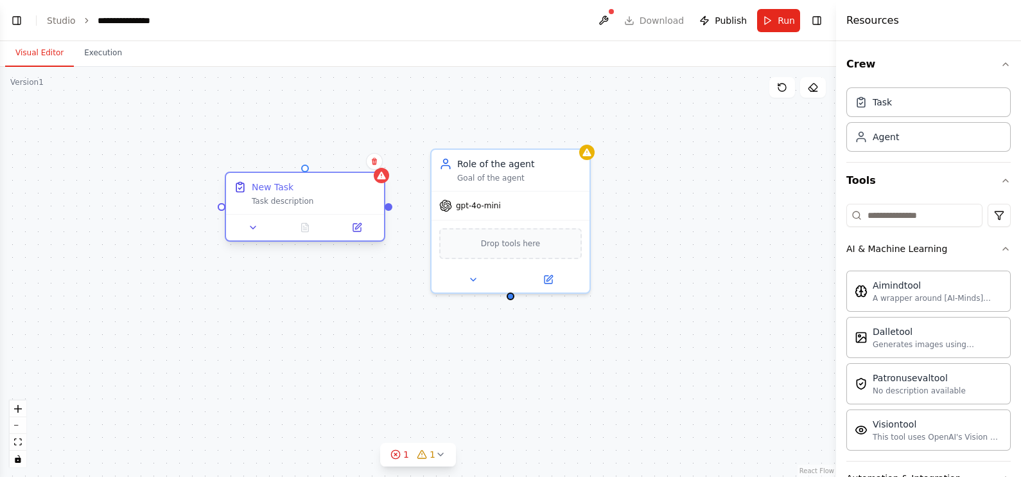
drag, startPoint x: 342, startPoint y: 190, endPoint x: 286, endPoint y: 196, distance: 56.2
click at [263, 189] on div "New Task" at bounding box center [273, 186] width 42 height 13
click at [326, 196] on div "Task description" at bounding box center [314, 201] width 125 height 10
click at [324, 196] on div "Task description" at bounding box center [314, 201] width 125 height 10
click at [312, 208] on div "New Task Task description" at bounding box center [305, 193] width 158 height 41
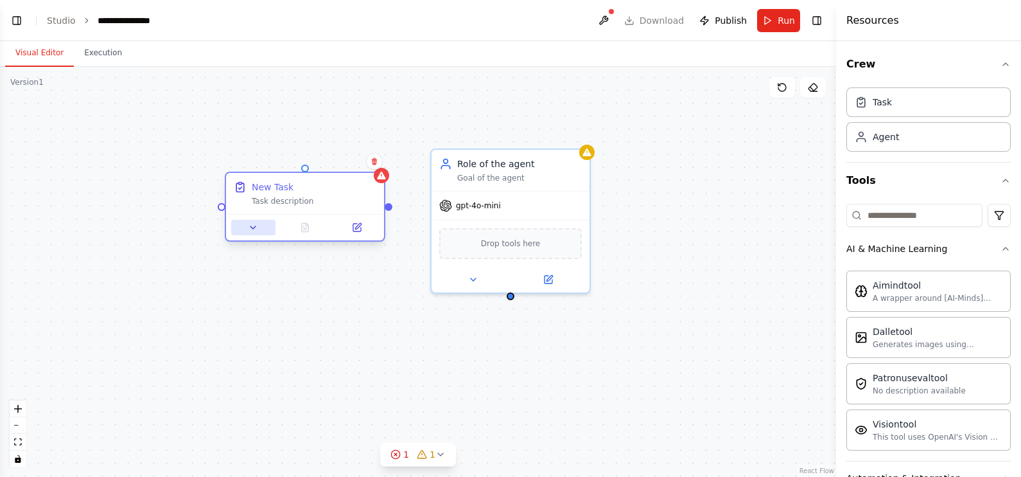
click at [249, 229] on icon at bounding box center [253, 227] width 10 height 10
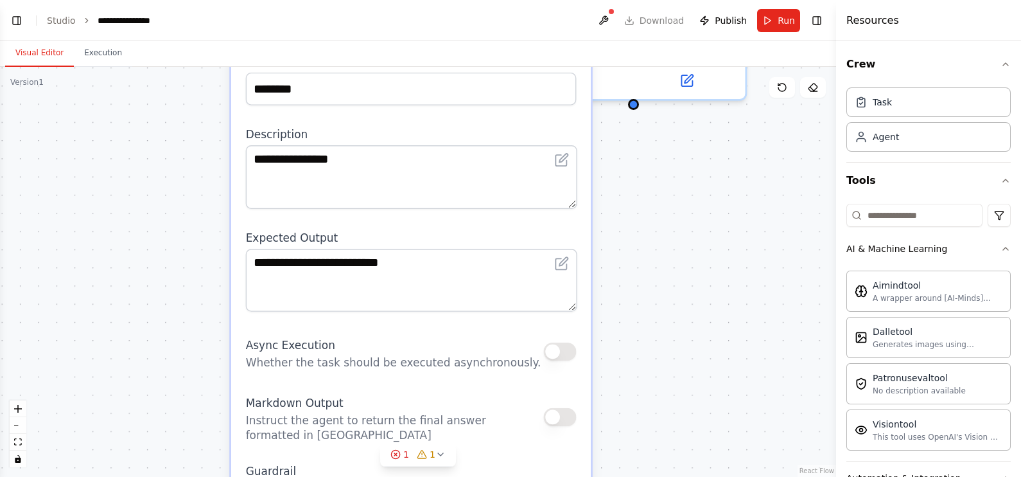
drag, startPoint x: 612, startPoint y: 324, endPoint x: 685, endPoint y: 188, distance: 153.7
click at [685, 188] on div "**********" at bounding box center [418, 272] width 836 height 410
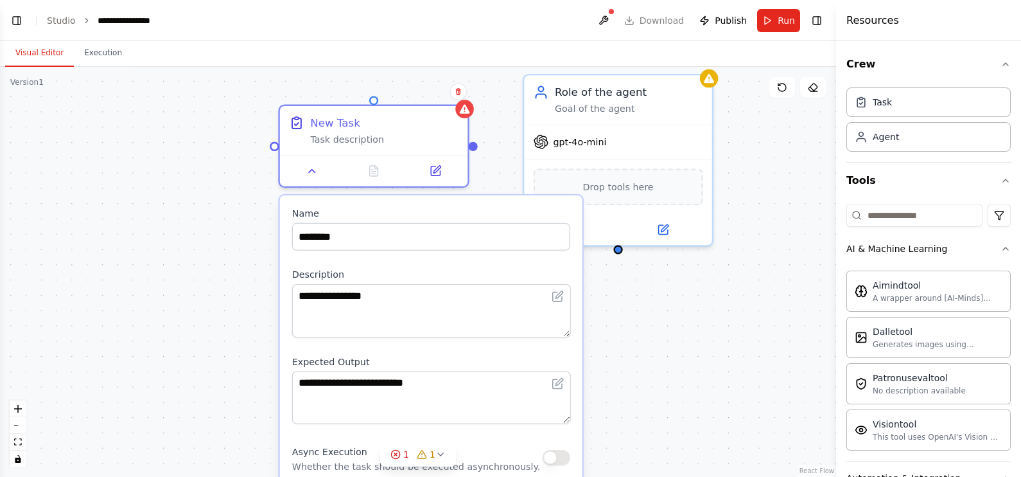
drag, startPoint x: 685, startPoint y: 337, endPoint x: 681, endPoint y: 462, distance: 125.3
click at [681, 381] on div "**********" at bounding box center [418, 272] width 836 height 410
click at [430, 164] on icon at bounding box center [434, 168] width 12 height 12
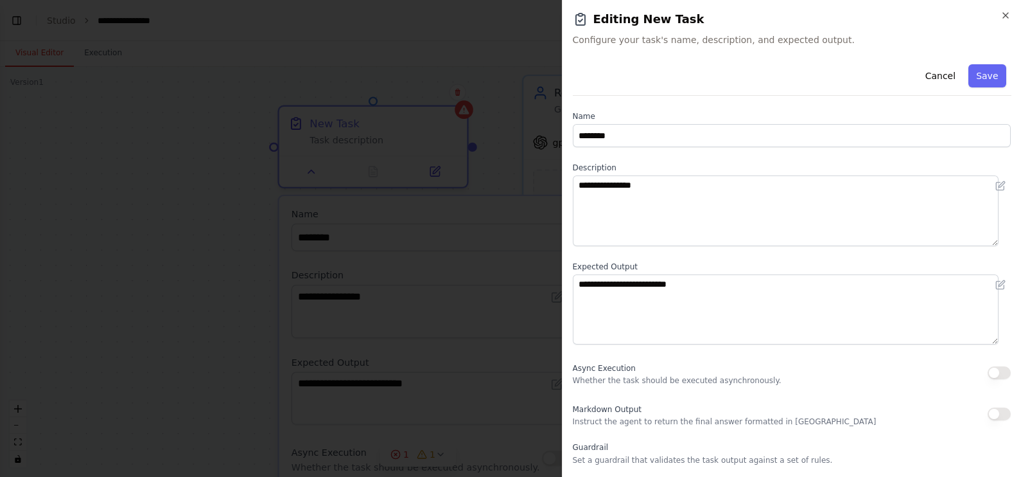
click at [816, 114] on label "Name" at bounding box center [792, 116] width 439 height 10
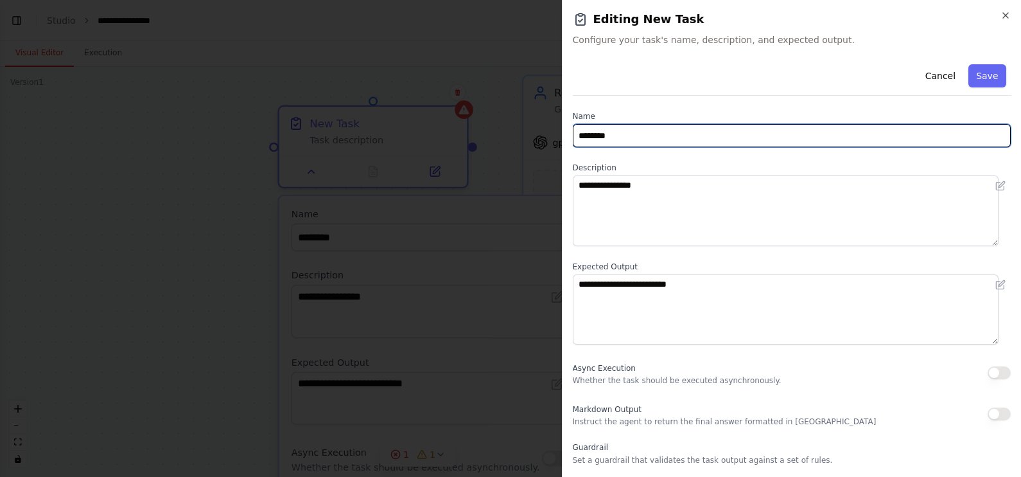
click at [812, 125] on input "********" at bounding box center [792, 135] width 439 height 23
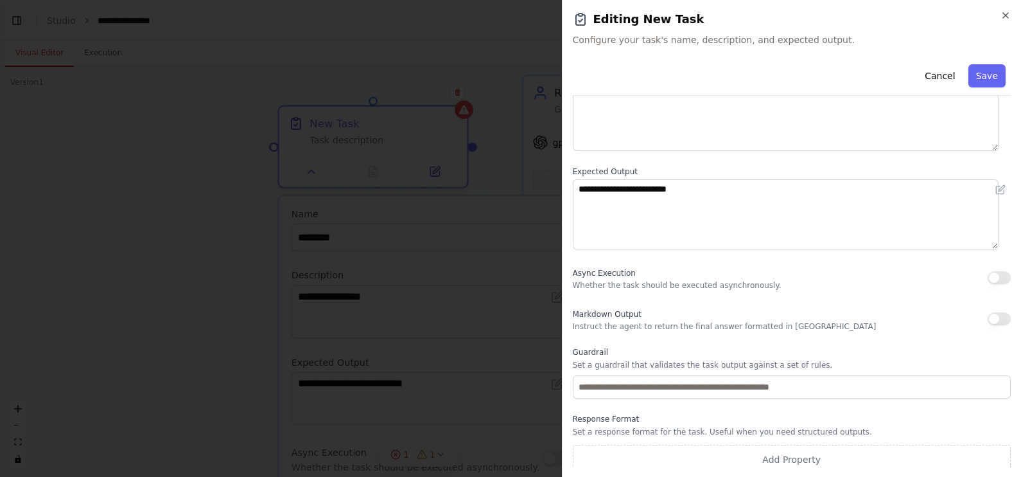
scroll to position [102, 0]
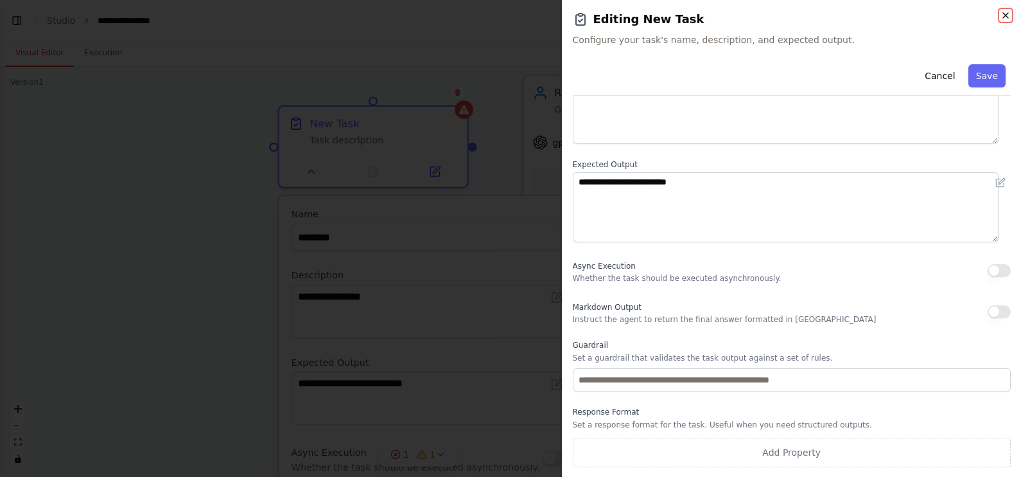
click at [816, 13] on icon "button" at bounding box center [1006, 15] width 10 height 10
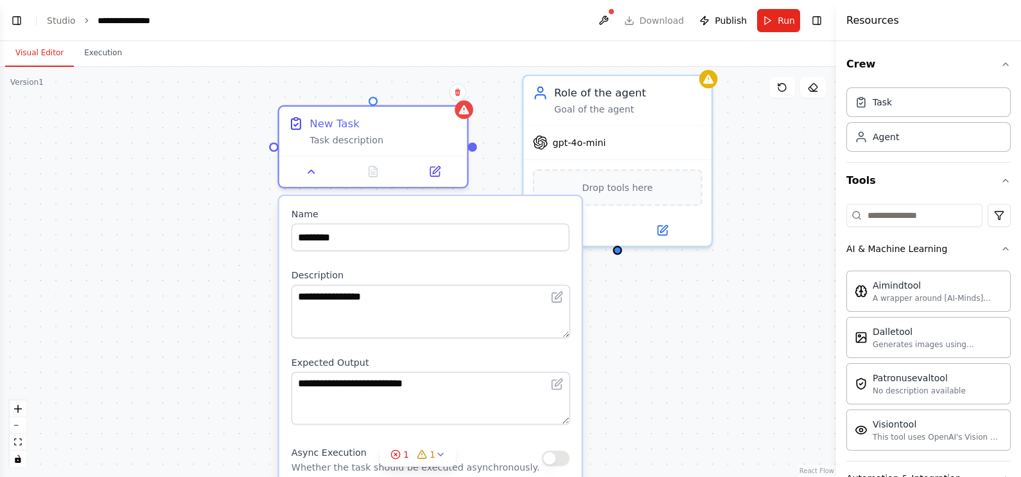
click at [710, 342] on div "**********" at bounding box center [418, 272] width 836 height 410
click at [637, 161] on div "Drop tools here" at bounding box center [617, 184] width 188 height 56
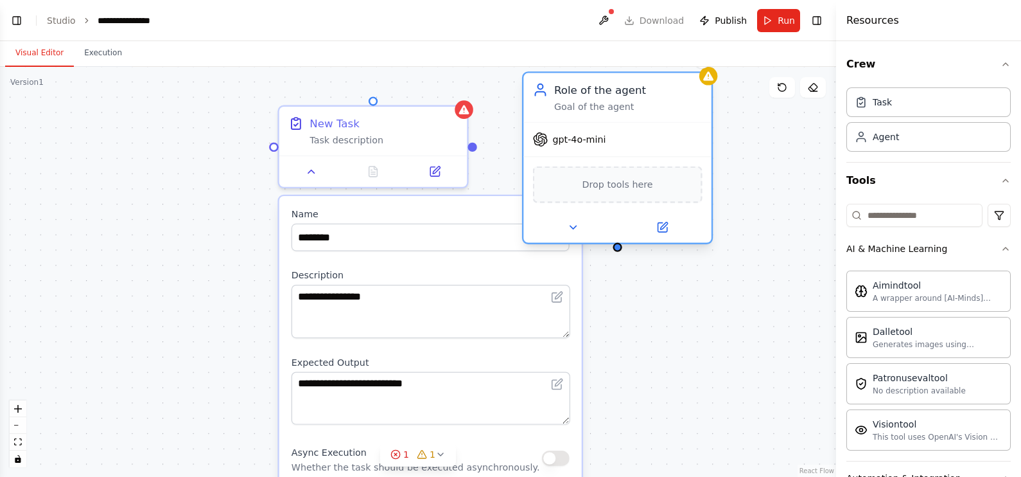
click at [625, 141] on div "gpt-4o-mini" at bounding box center [617, 139] width 188 height 33
click at [658, 225] on icon at bounding box center [662, 227] width 9 height 9
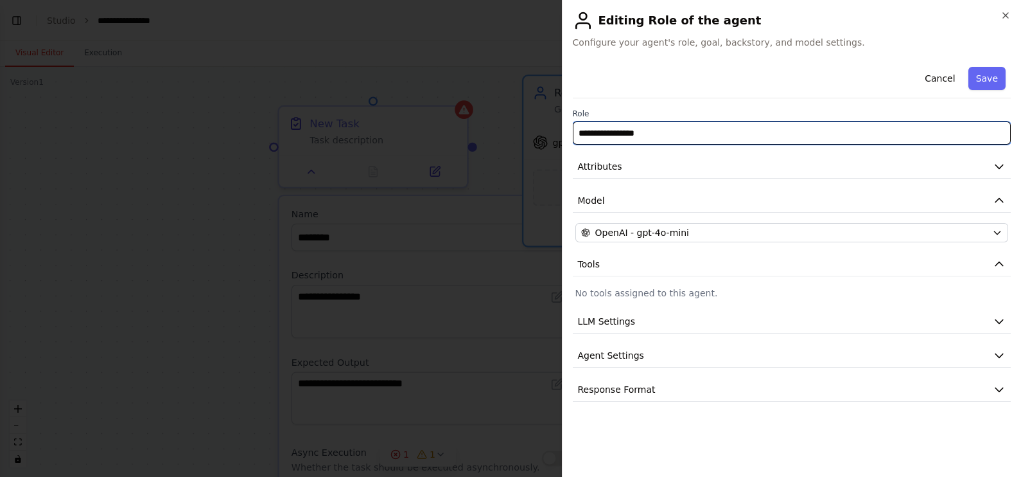
click at [669, 138] on input "**********" at bounding box center [792, 132] width 439 height 23
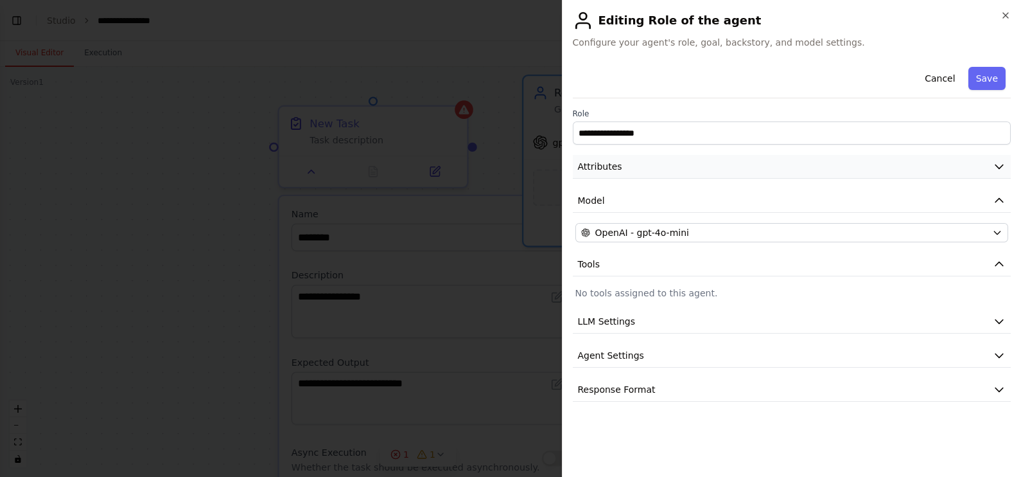
click at [676, 165] on button "Attributes" at bounding box center [792, 167] width 439 height 24
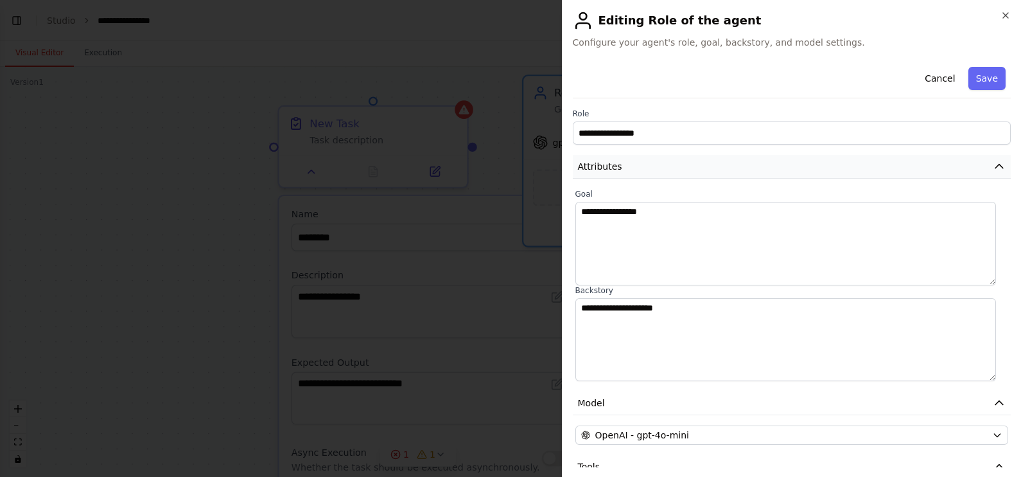
click at [676, 165] on button "Attributes" at bounding box center [792, 167] width 439 height 24
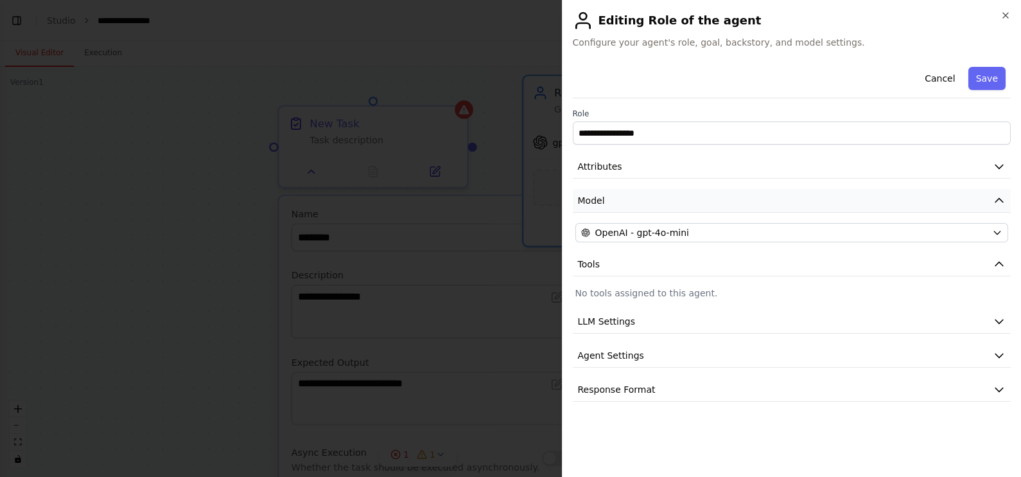
click at [671, 204] on button "Model" at bounding box center [792, 201] width 439 height 24
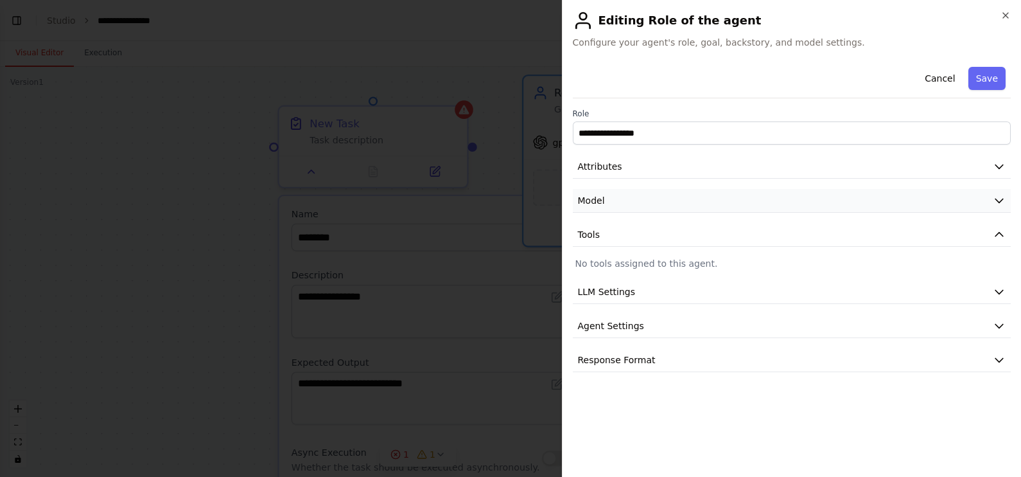
click at [671, 200] on button "Model" at bounding box center [792, 201] width 439 height 24
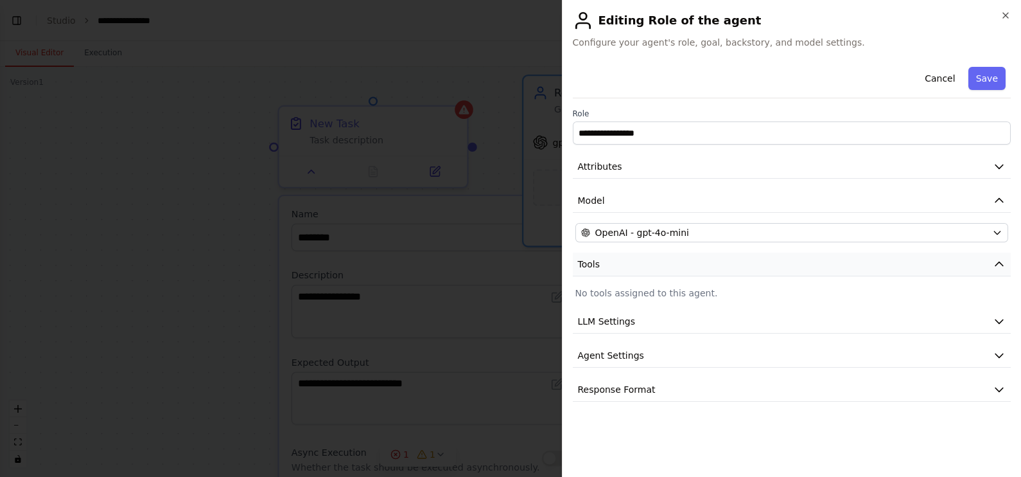
click at [674, 263] on button "Tools" at bounding box center [792, 264] width 439 height 24
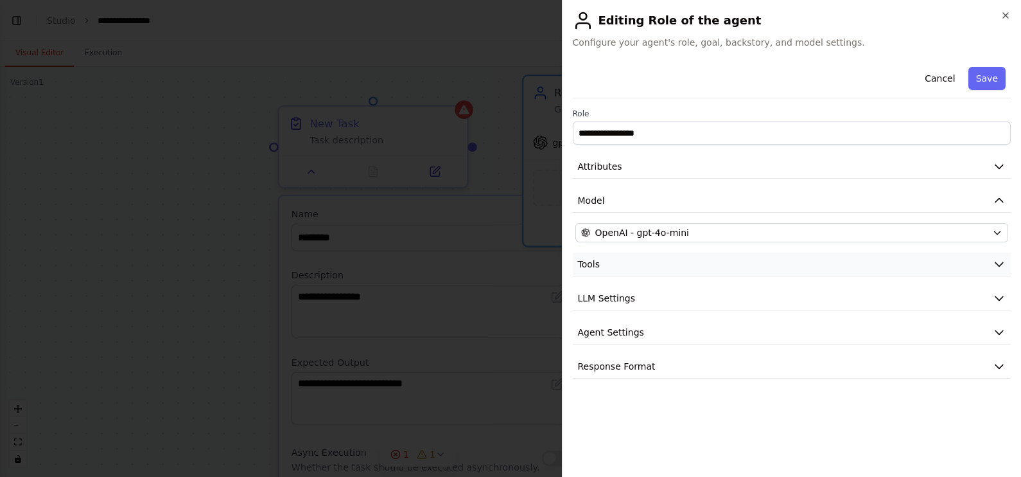
click at [674, 263] on button "Tools" at bounding box center [792, 264] width 439 height 24
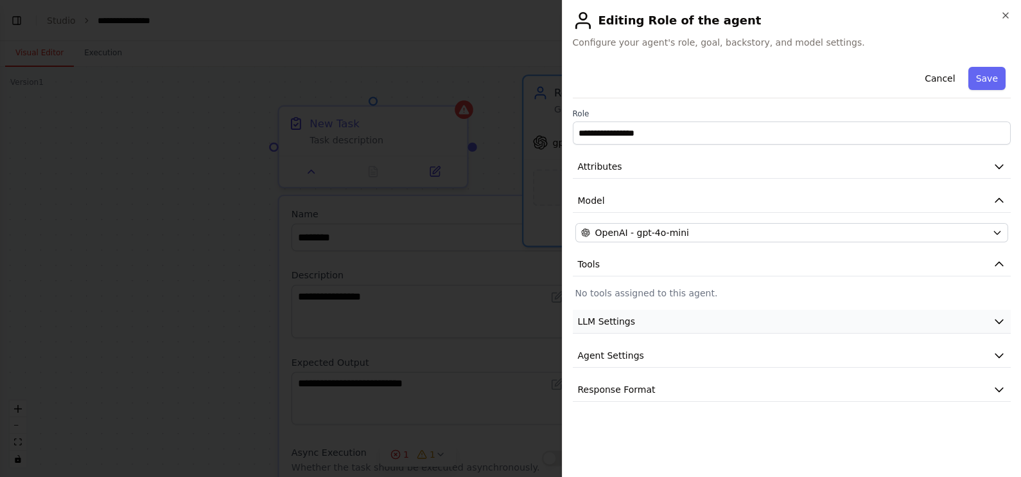
click at [631, 322] on button "LLM Settings" at bounding box center [792, 322] width 439 height 24
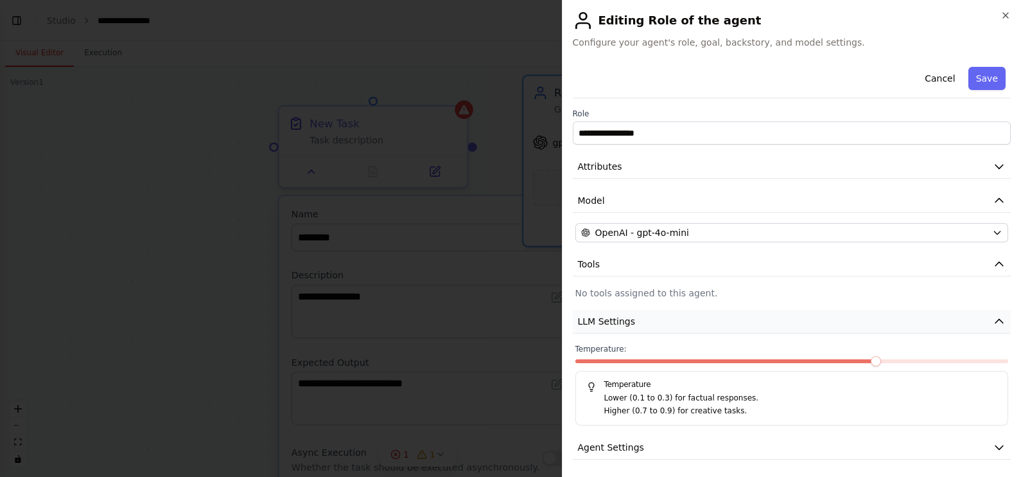
click at [633, 319] on button "LLM Settings" at bounding box center [792, 322] width 439 height 24
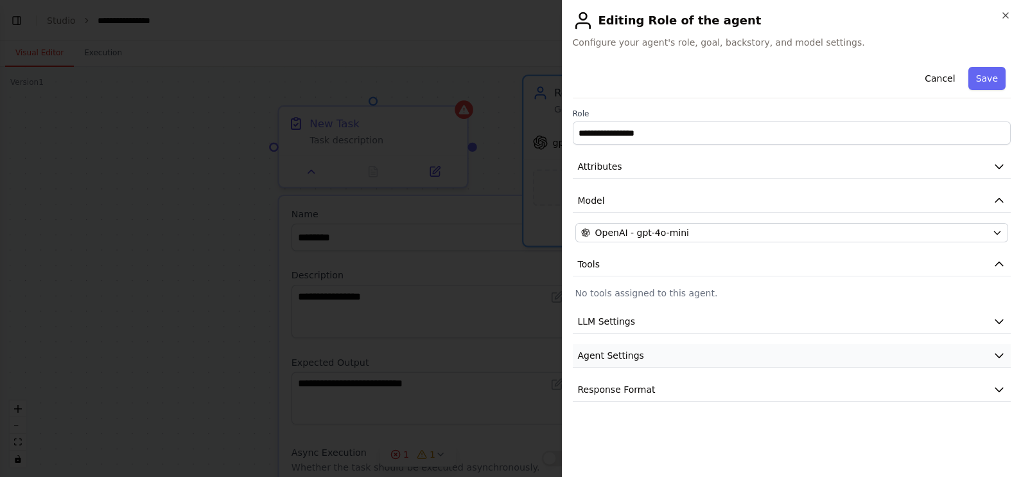
click at [635, 350] on span "Agent Settings" at bounding box center [611, 355] width 66 height 13
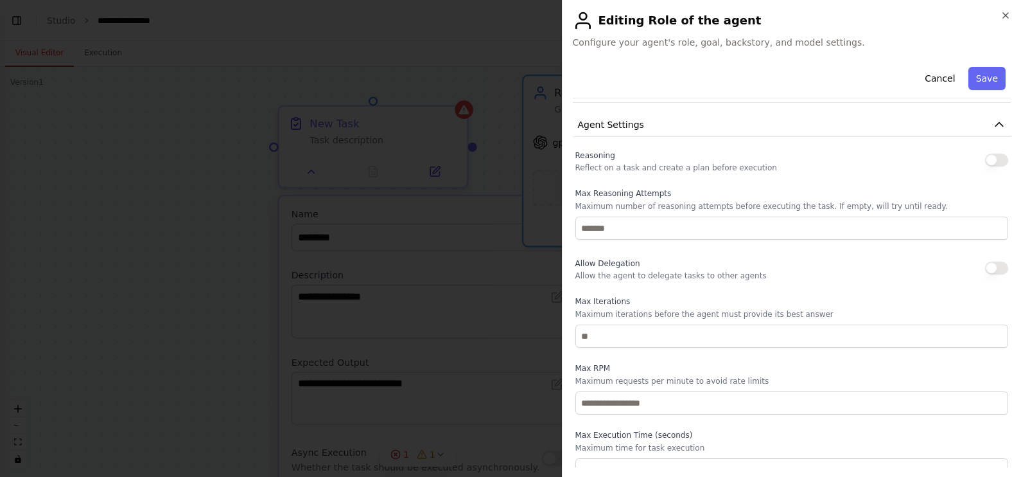
scroll to position [241, 0]
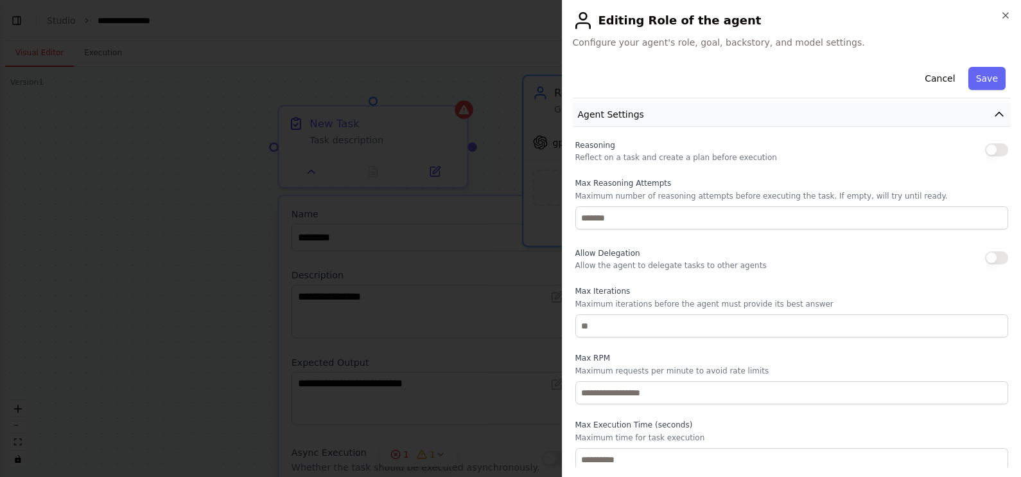
click at [627, 116] on span "Agent Settings" at bounding box center [611, 114] width 66 height 13
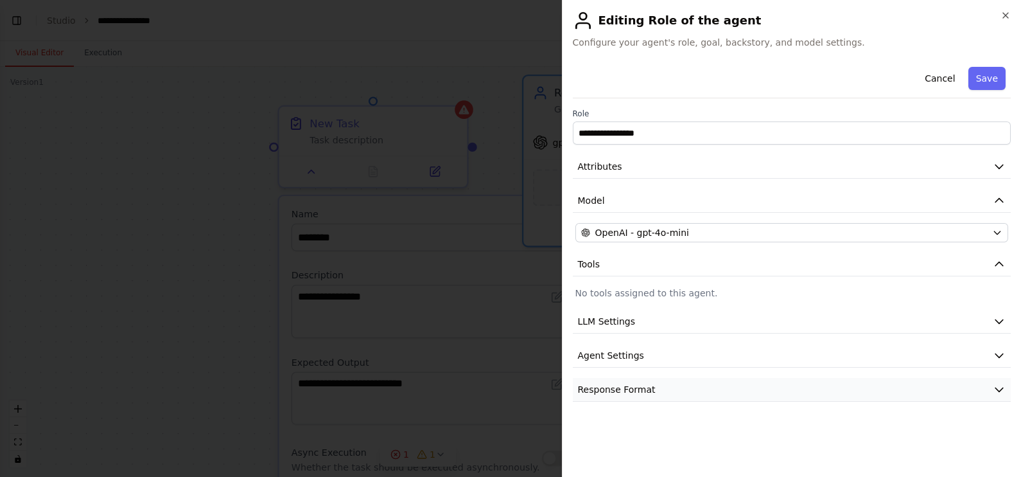
click at [693, 381] on button "Response Format" at bounding box center [792, 390] width 439 height 24
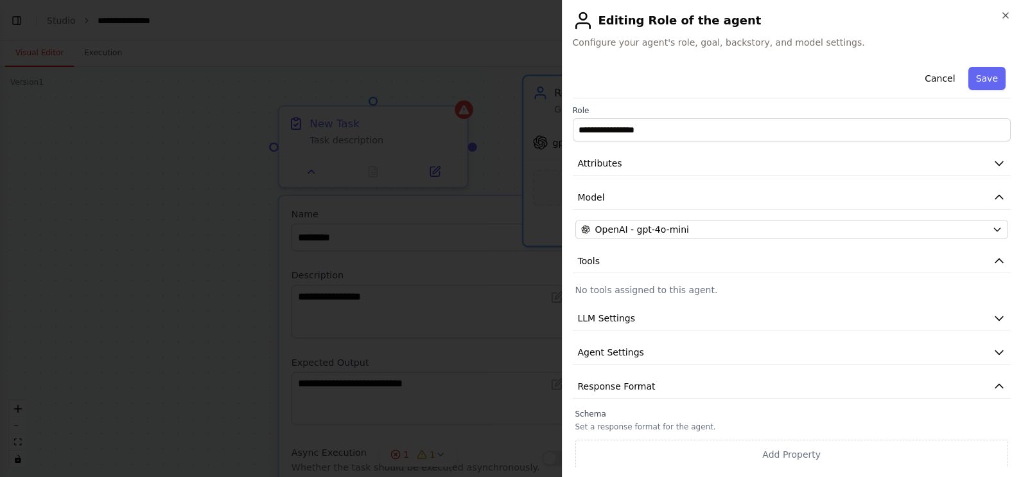
scroll to position [3, 0]
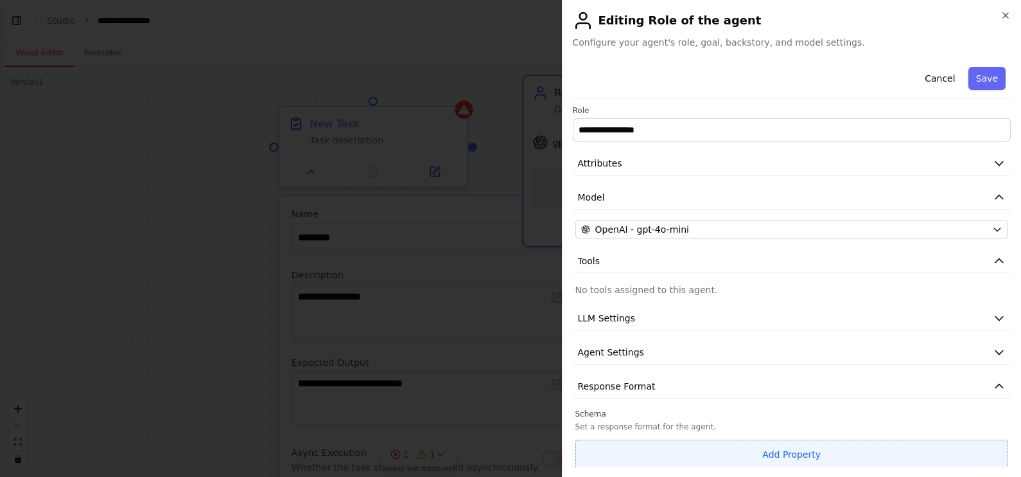
click at [743, 381] on button "Add Property" at bounding box center [792, 454] width 434 height 30
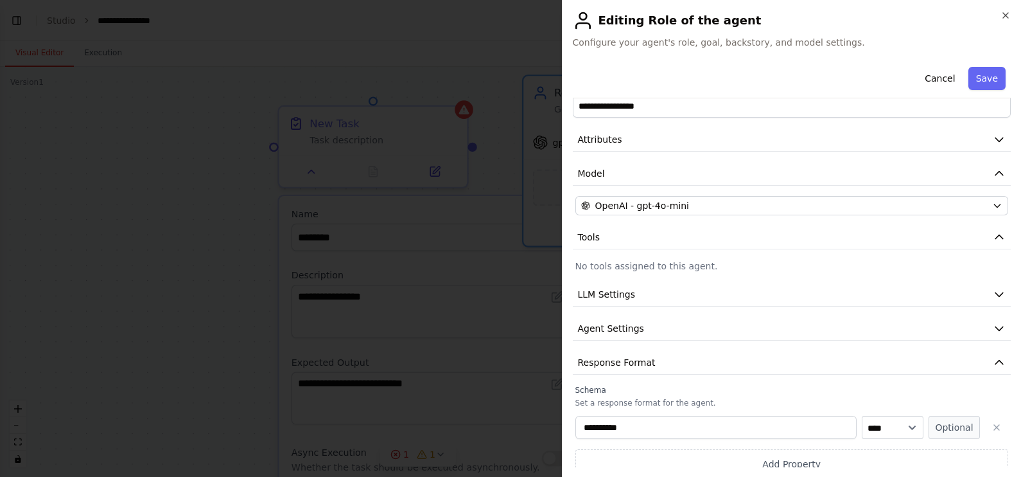
scroll to position [37, 0]
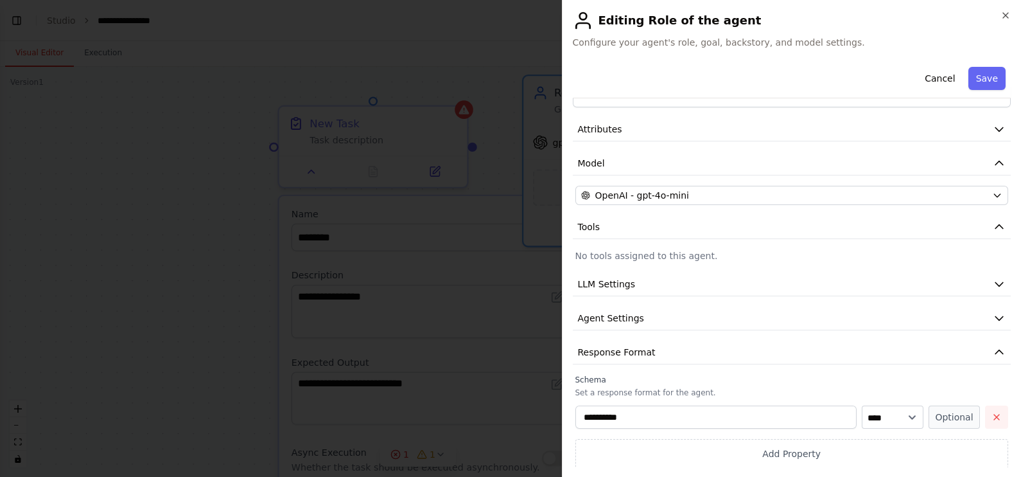
click at [816, 381] on icon "button" at bounding box center [997, 417] width 10 height 10
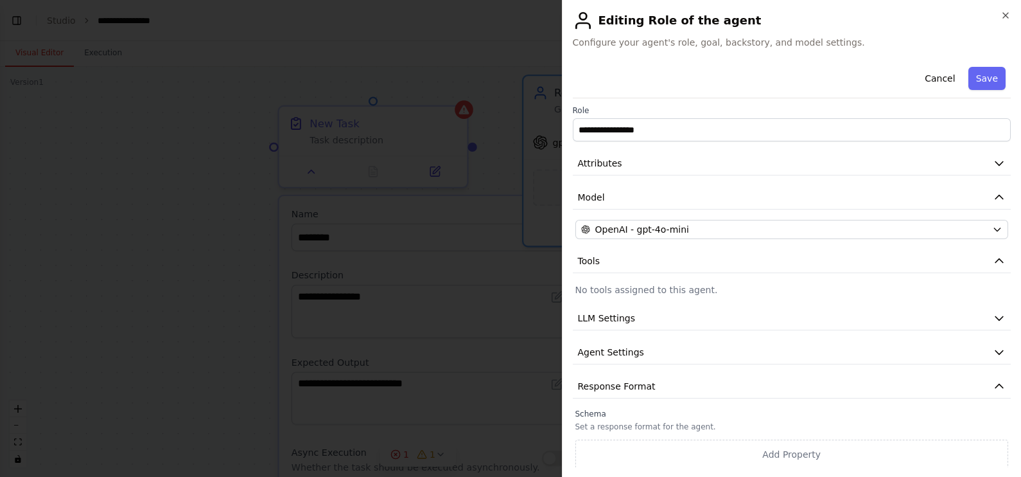
click at [816, 22] on h2 "Editing Role of the agent" at bounding box center [792, 20] width 439 height 21
click at [816, 19] on icon "button" at bounding box center [1006, 15] width 10 height 10
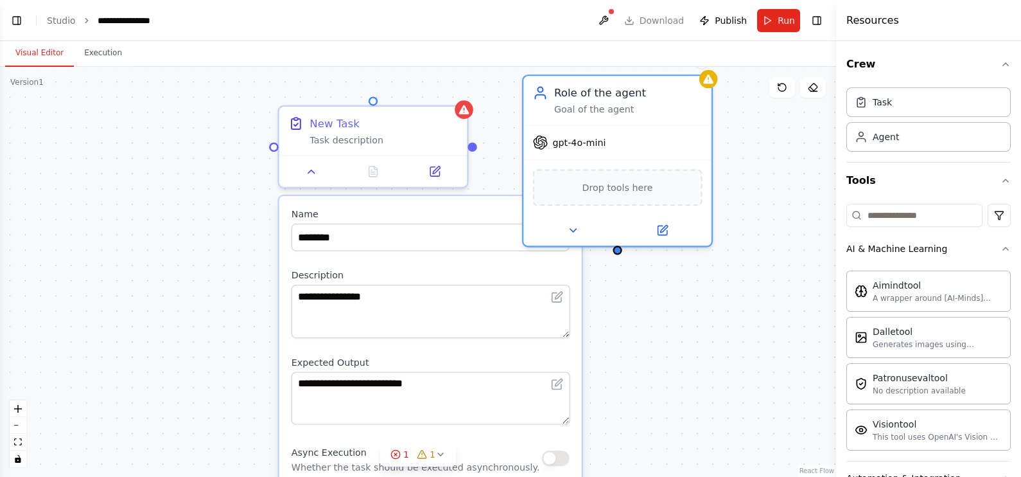
click at [715, 314] on div "**********" at bounding box center [418, 272] width 836 height 410
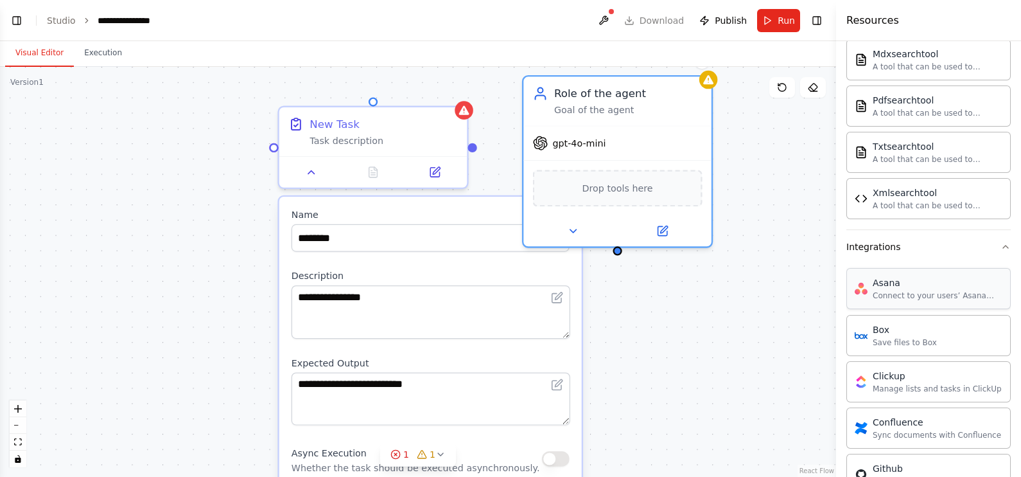
scroll to position [803, 0]
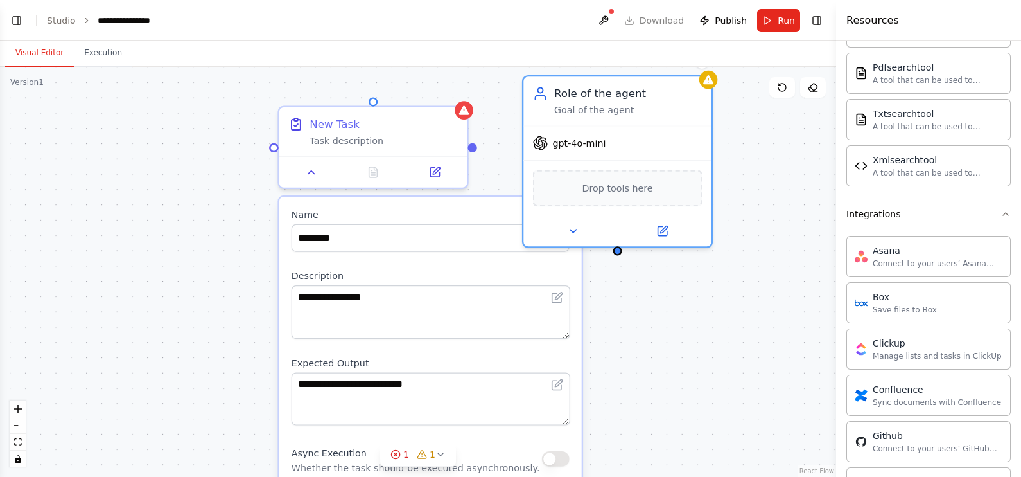
click at [732, 299] on div "**********" at bounding box center [418, 272] width 836 height 410
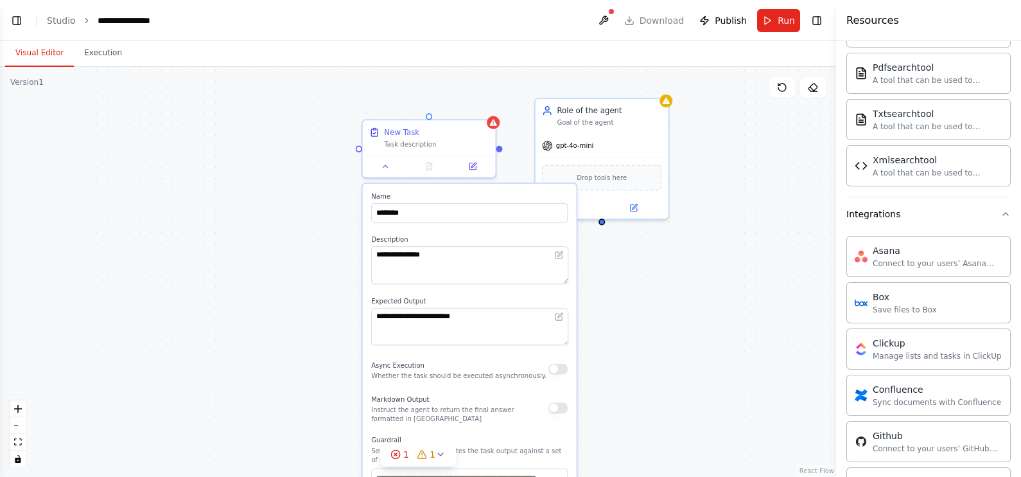
drag, startPoint x: 684, startPoint y: 304, endPoint x: 713, endPoint y: 397, distance: 96.9
click at [713, 381] on div "**********" at bounding box center [418, 272] width 836 height 410
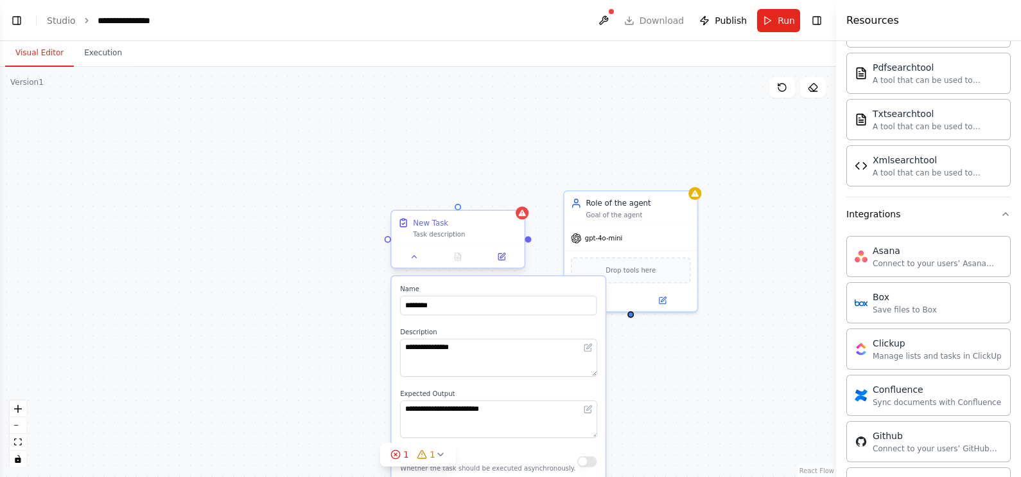
click at [507, 220] on div "New Task" at bounding box center [465, 222] width 105 height 11
click at [520, 199] on button at bounding box center [514, 199] width 17 height 17
click at [482, 195] on button "Confirm" at bounding box center [478, 198] width 46 height 15
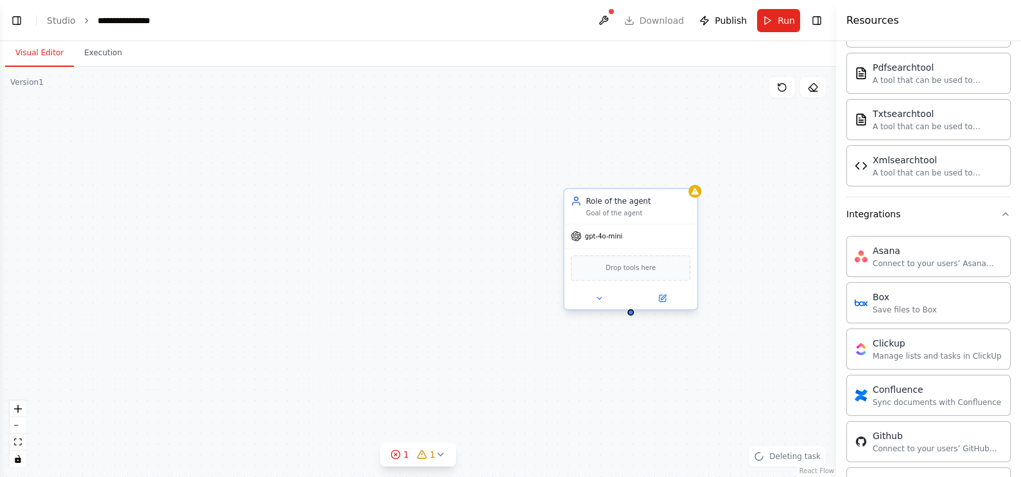
click at [687, 206] on div "Role of the agent" at bounding box center [638, 200] width 105 height 11
click at [690, 180] on button at bounding box center [687, 176] width 17 height 17
click at [656, 180] on button "Confirm" at bounding box center [651, 175] width 46 height 15
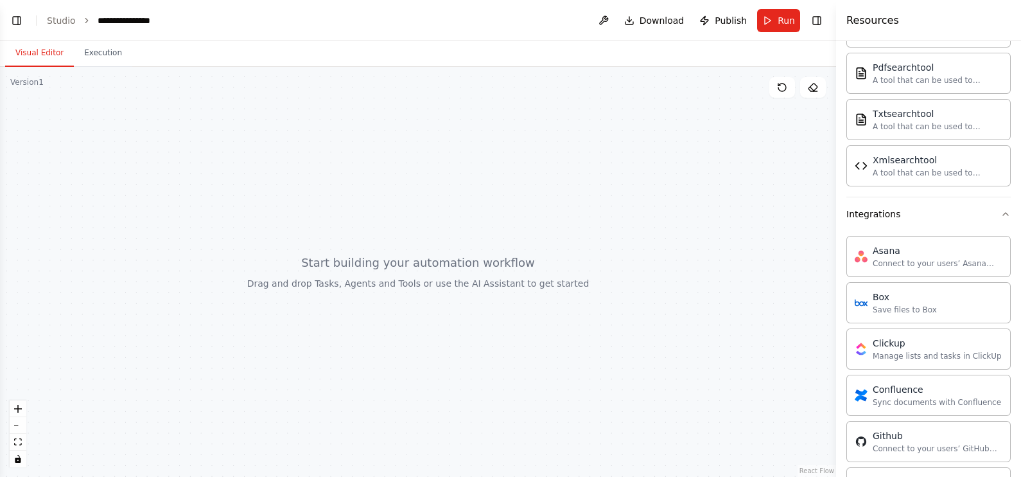
click at [322, 193] on div at bounding box center [418, 272] width 836 height 410
click at [11, 16] on button "Toggle Left Sidebar" at bounding box center [17, 21] width 18 height 18
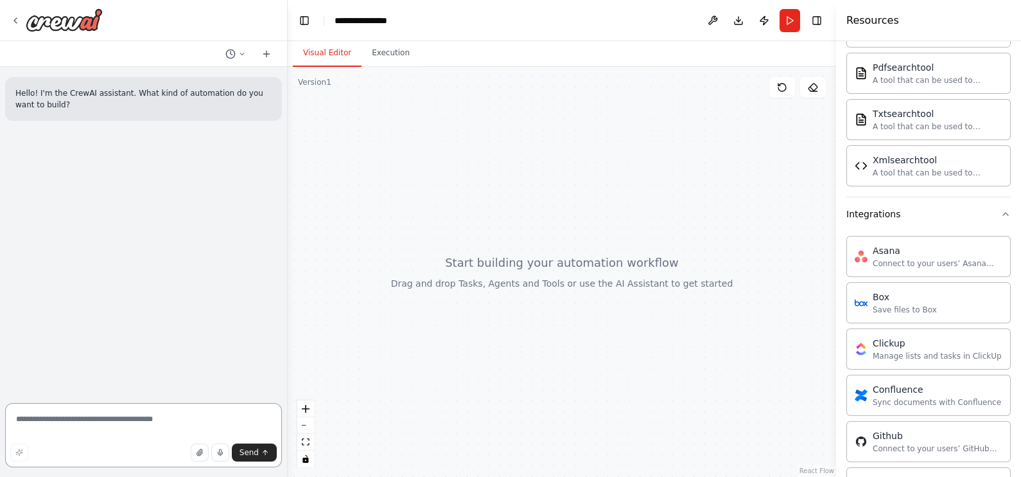
click at [156, 381] on textarea at bounding box center [143, 435] width 277 height 64
type textarea "**********"
click at [267, 381] on icon "submit" at bounding box center [265, 451] width 4 height 3
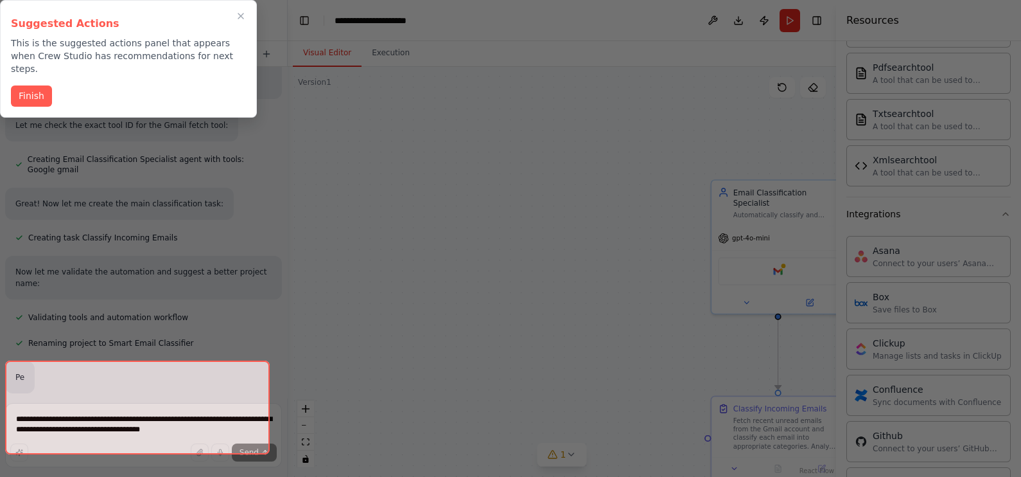
scroll to position [456, 0]
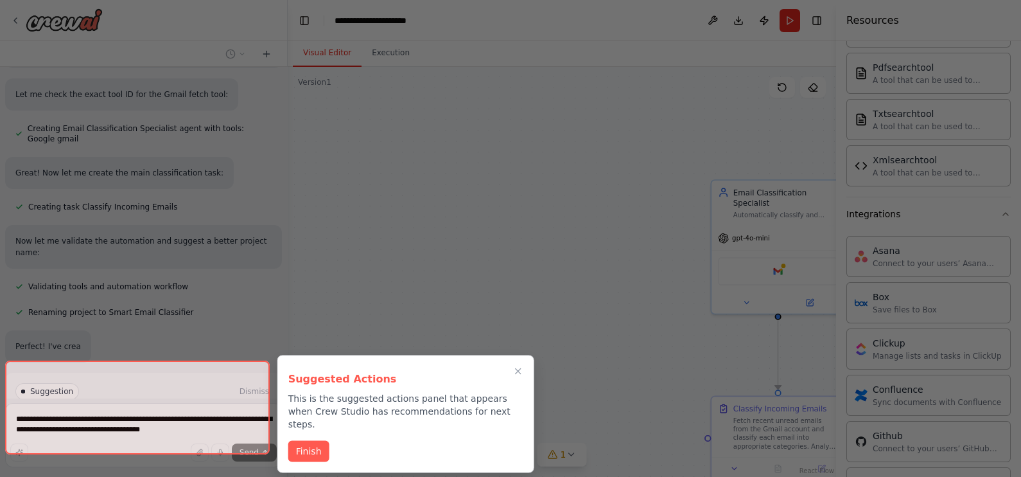
drag, startPoint x: 478, startPoint y: 209, endPoint x: 439, endPoint y: 191, distance: 43.4
click at [439, 191] on div at bounding box center [510, 238] width 1021 height 477
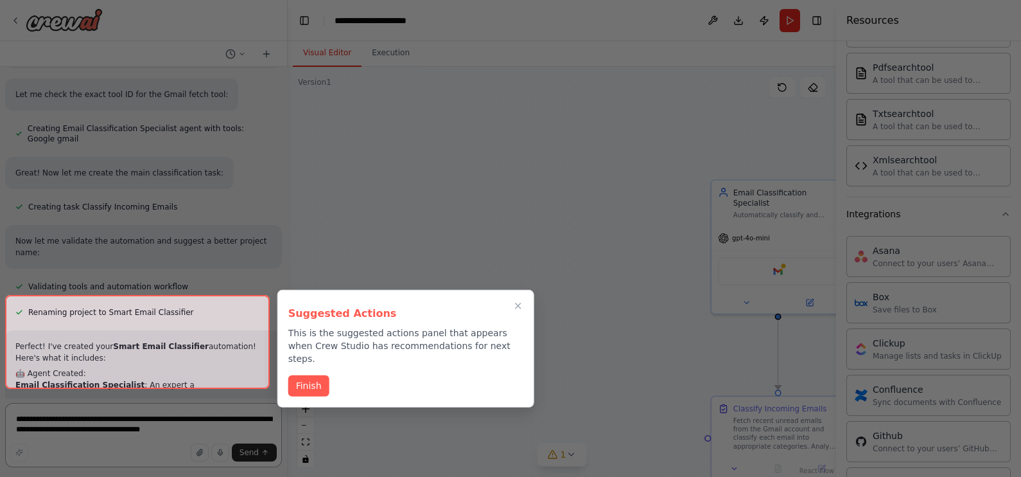
scroll to position [599, 0]
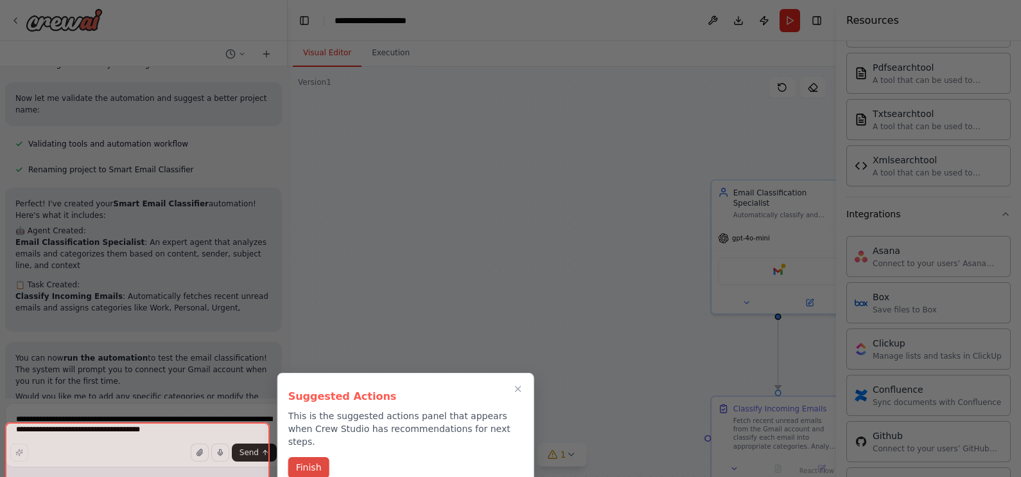
click at [314, 381] on button "Finish" at bounding box center [308, 467] width 41 height 21
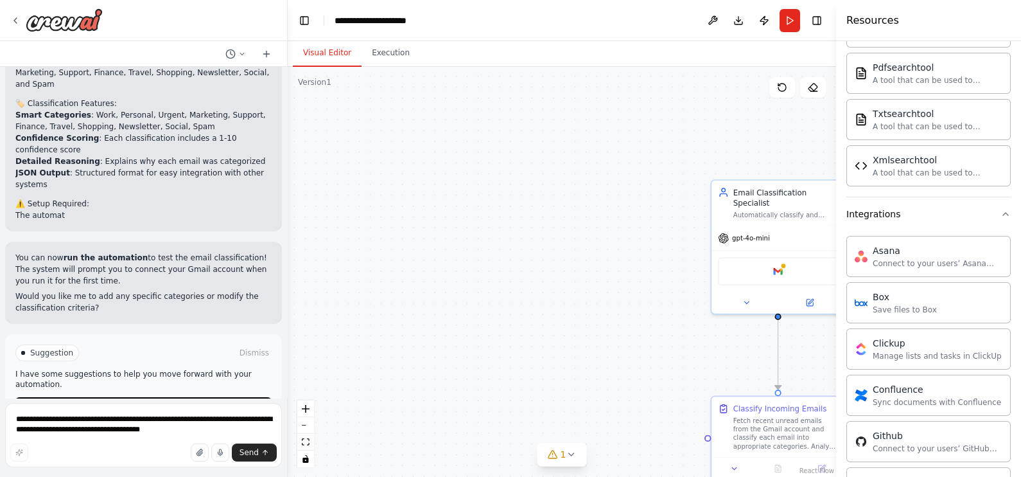
scroll to position [861, 0]
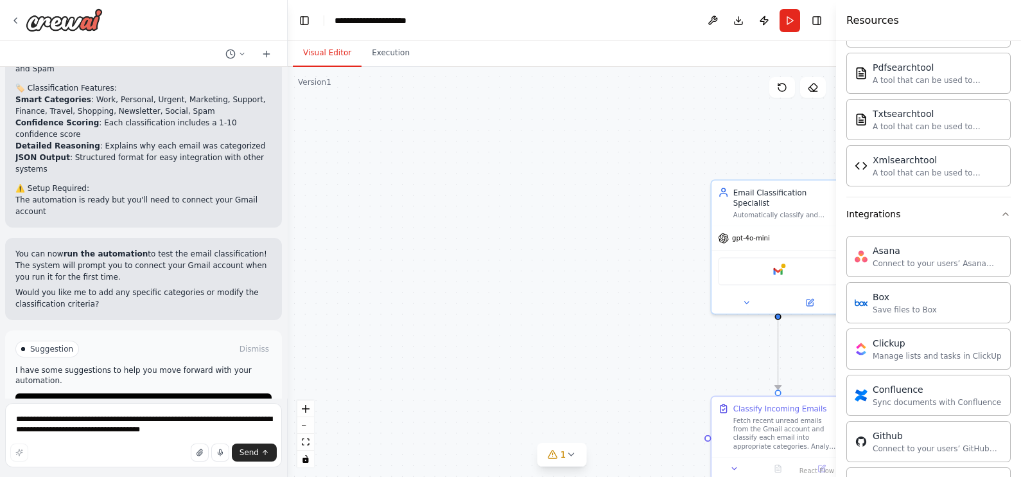
click at [174, 381] on div "Suggestion Dismiss I have some suggestions to help you move forward with your a…" at bounding box center [143, 377] width 277 height 94
click at [174, 381] on button "Run Automation" at bounding box center [143, 403] width 256 height 21
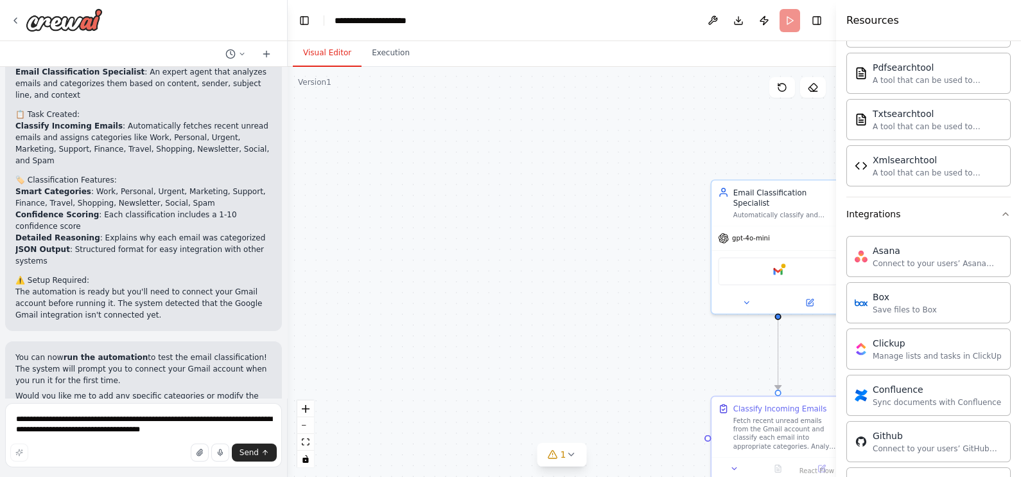
scroll to position [780, 0]
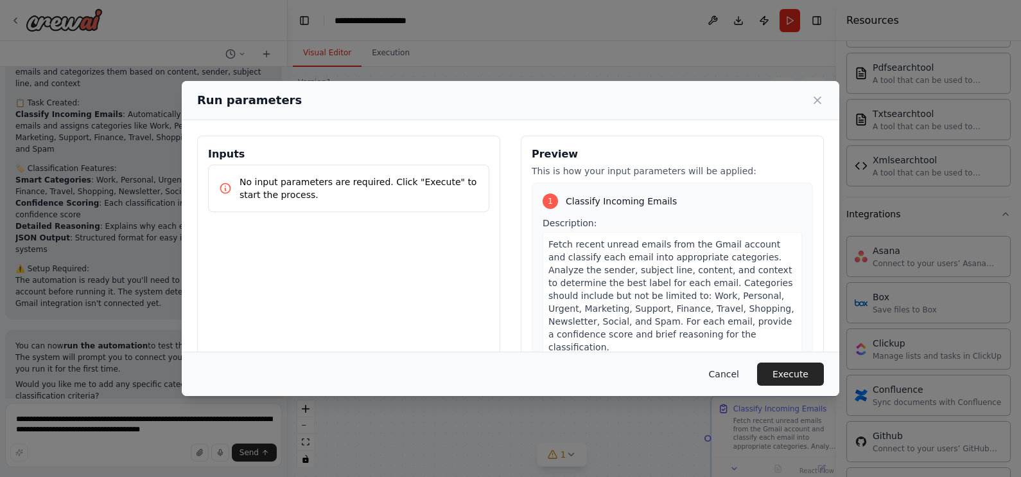
click at [734, 369] on button "Cancel" at bounding box center [724, 373] width 51 height 23
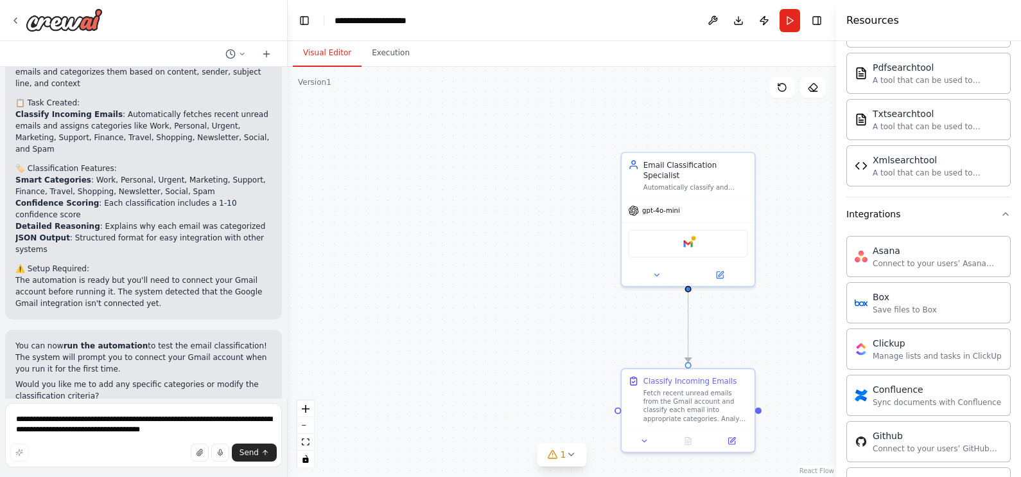
drag, startPoint x: 647, startPoint y: 294, endPoint x: 419, endPoint y: 221, distance: 239.5
click at [419, 221] on div ".deletable-edge-delete-btn { width: 20px; height: 20px; border: 0px solid #ffff…" at bounding box center [562, 272] width 549 height 410
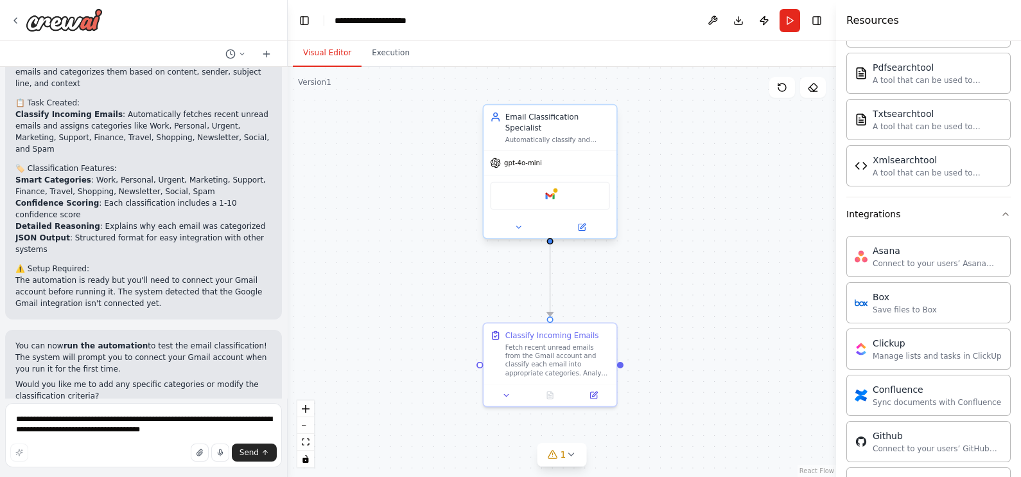
click at [591, 189] on div "Google gmail" at bounding box center [550, 196] width 120 height 28
click at [592, 222] on div at bounding box center [550, 227] width 133 height 22
click at [581, 224] on icon at bounding box center [583, 226] width 5 height 5
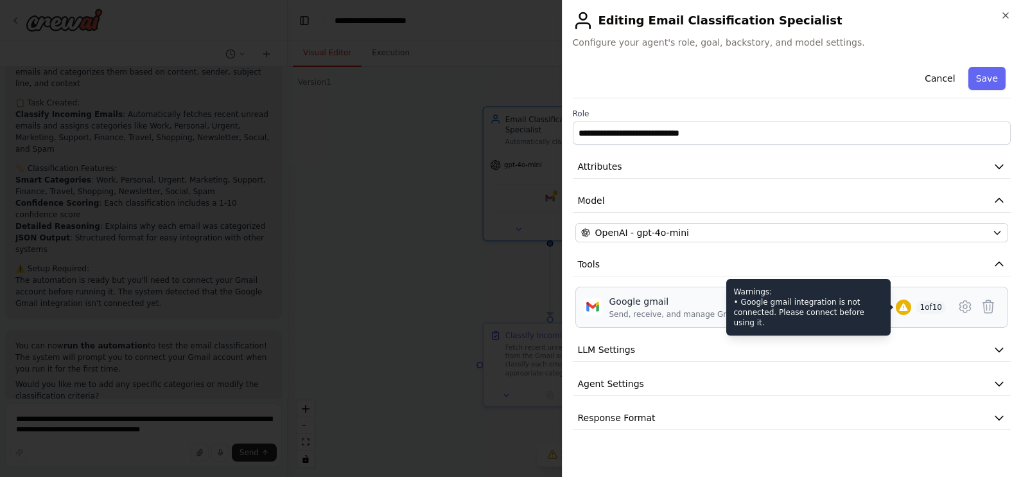
click at [816, 306] on icon at bounding box center [903, 307] width 8 height 8
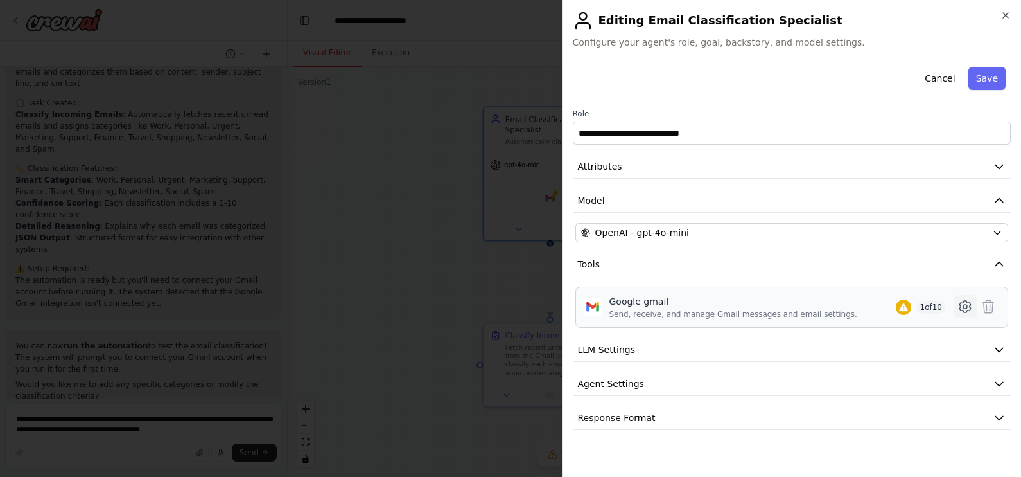
click at [816, 312] on icon at bounding box center [965, 306] width 15 height 15
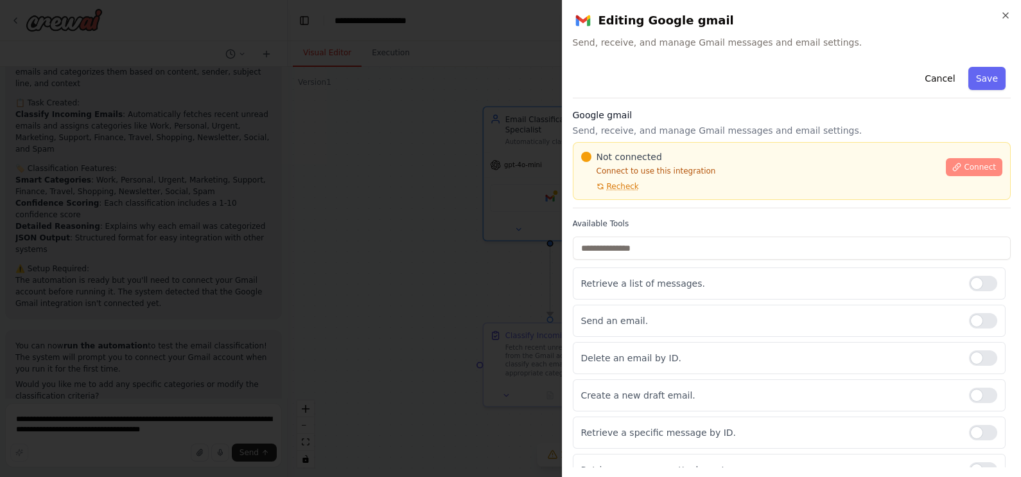
click at [816, 168] on span "Connect" at bounding box center [980, 167] width 32 height 10
click at [816, 159] on button "Connect" at bounding box center [974, 167] width 57 height 18
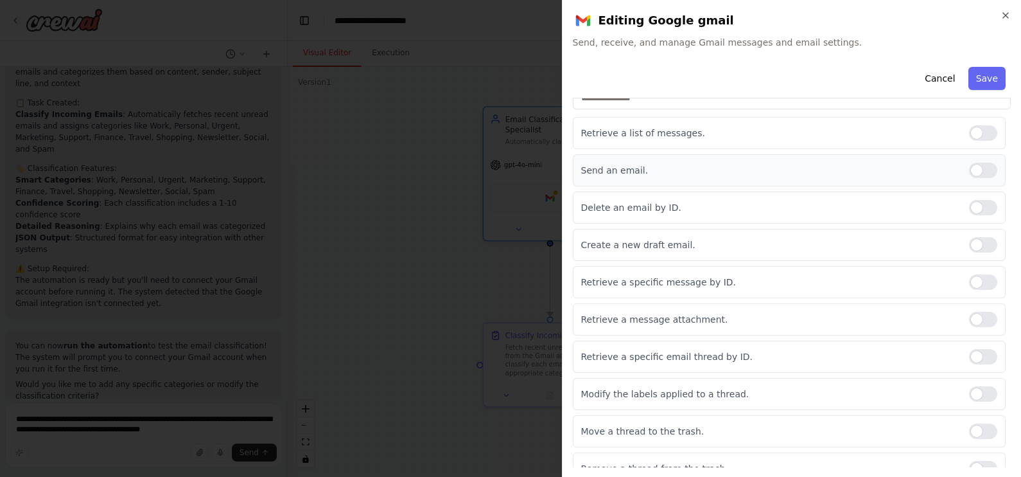
scroll to position [136, 0]
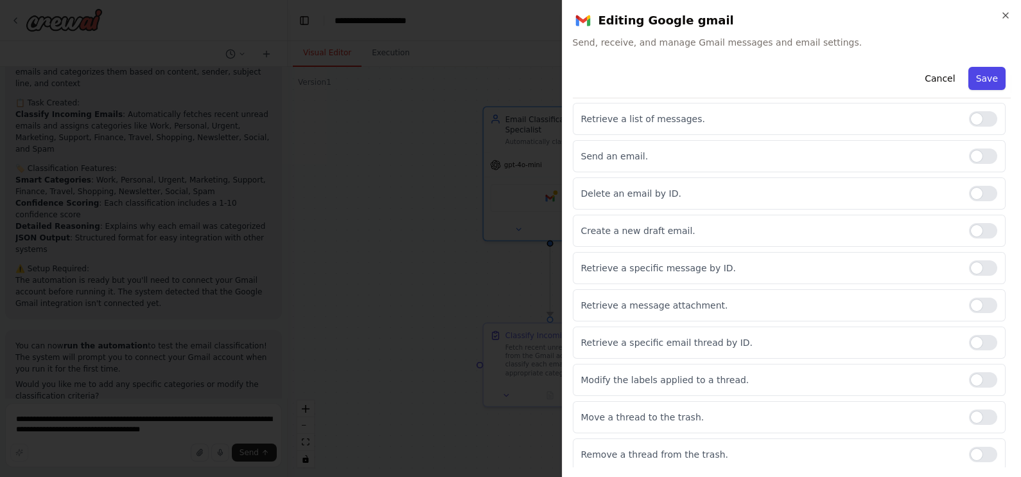
click at [816, 83] on button "Save" at bounding box center [987, 78] width 37 height 23
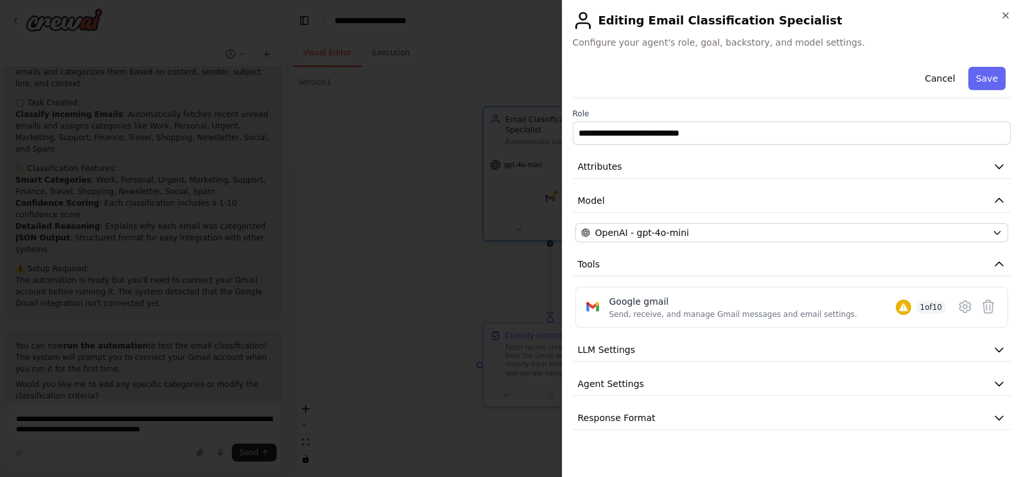
scroll to position [0, 0]
click at [816, 13] on icon "button" at bounding box center [1006, 15] width 10 height 10
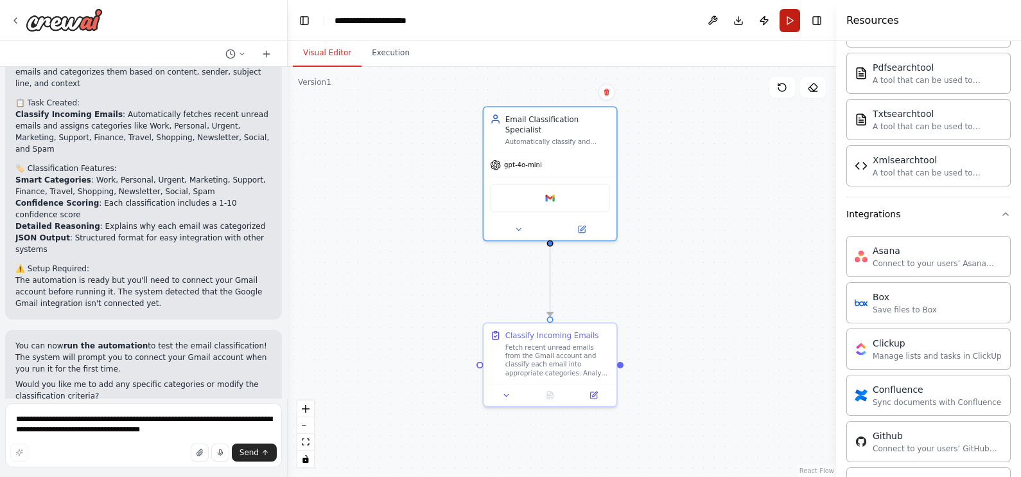
click at [789, 16] on button "Run" at bounding box center [790, 20] width 21 height 23
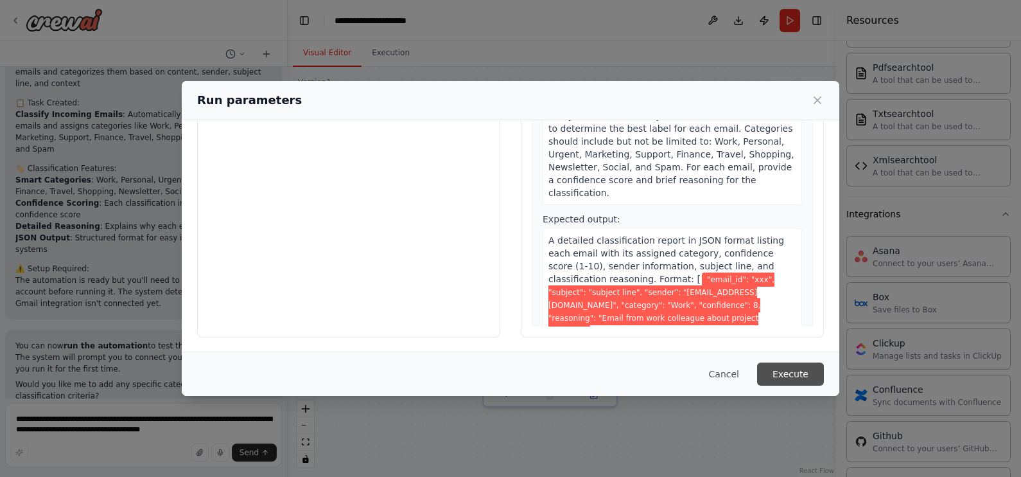
scroll to position [103, 0]
click at [801, 374] on button "Execute" at bounding box center [790, 373] width 67 height 23
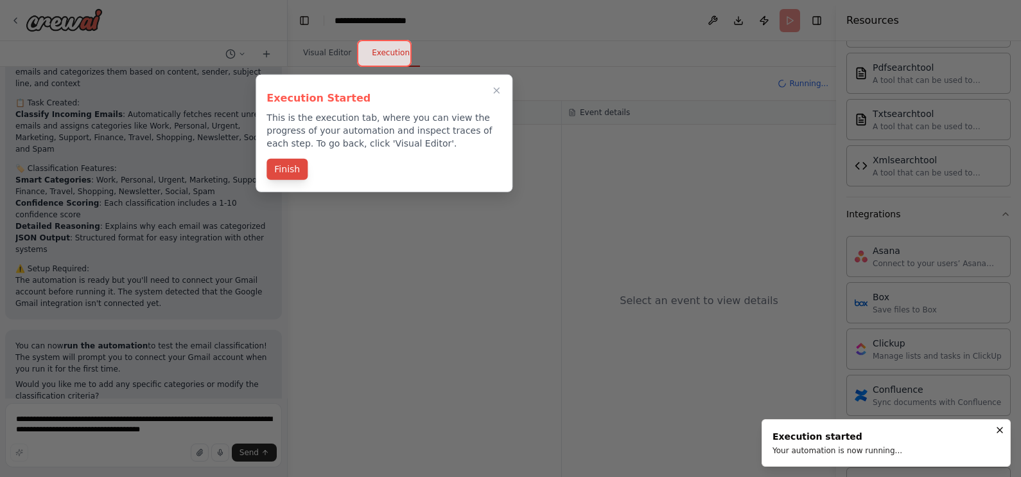
click at [289, 163] on button "Finish" at bounding box center [287, 169] width 41 height 21
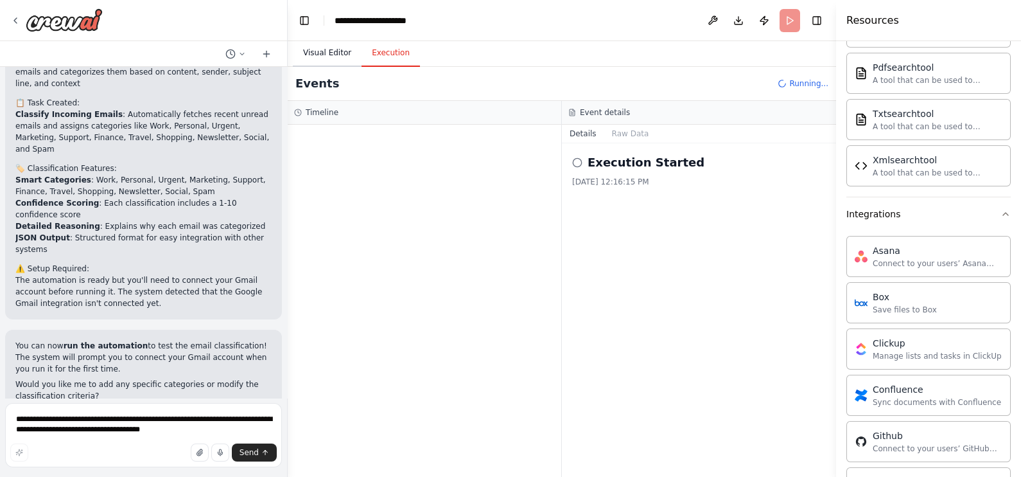
click at [328, 48] on button "Visual Editor" at bounding box center [327, 53] width 69 height 27
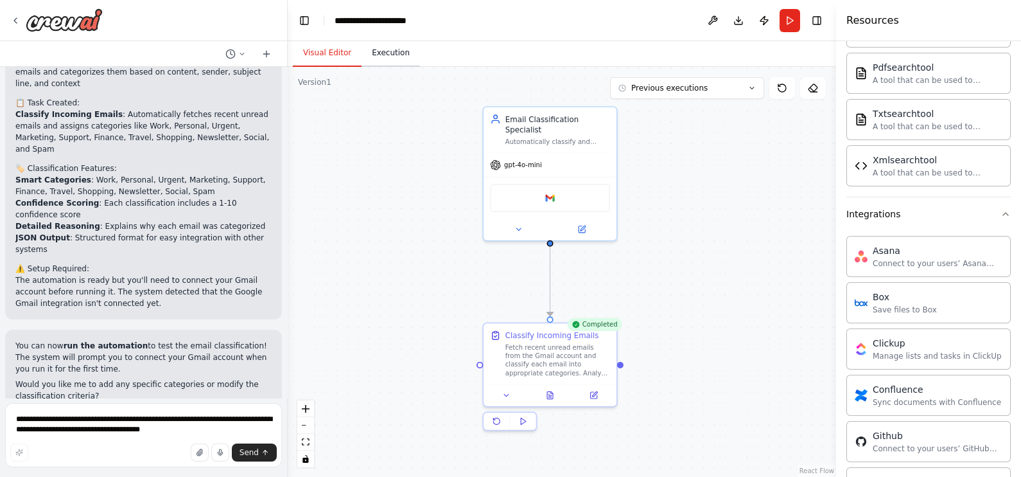
click at [369, 49] on button "Execution" at bounding box center [391, 53] width 58 height 27
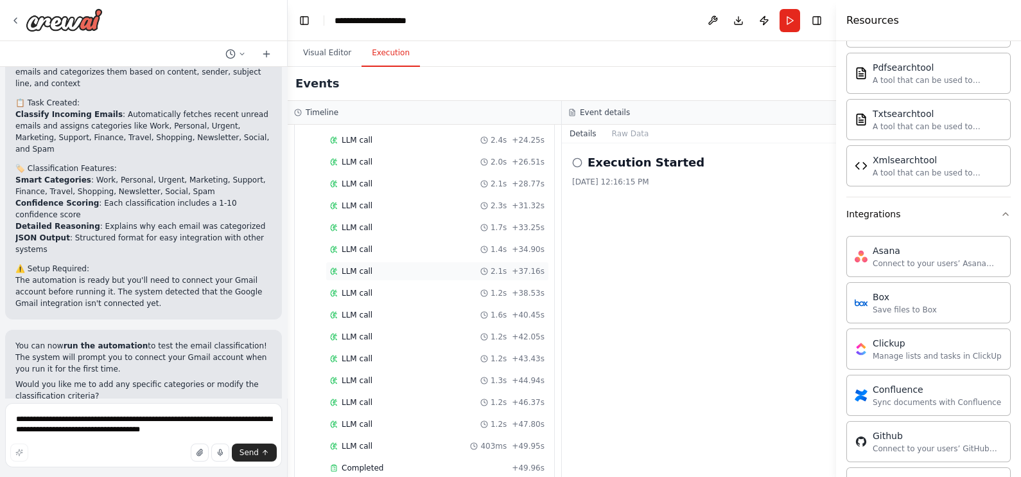
scroll to position [360, 0]
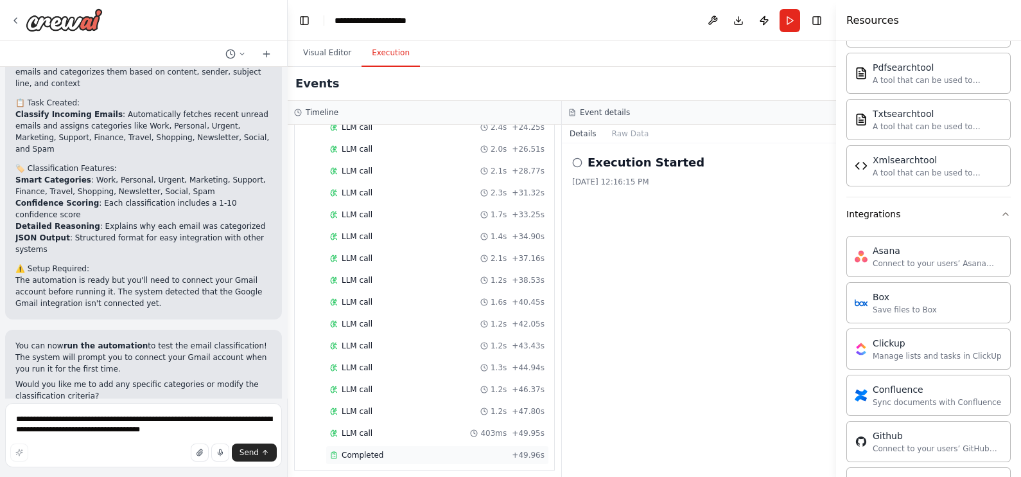
click at [408, 381] on div "Completed" at bounding box center [418, 455] width 177 height 10
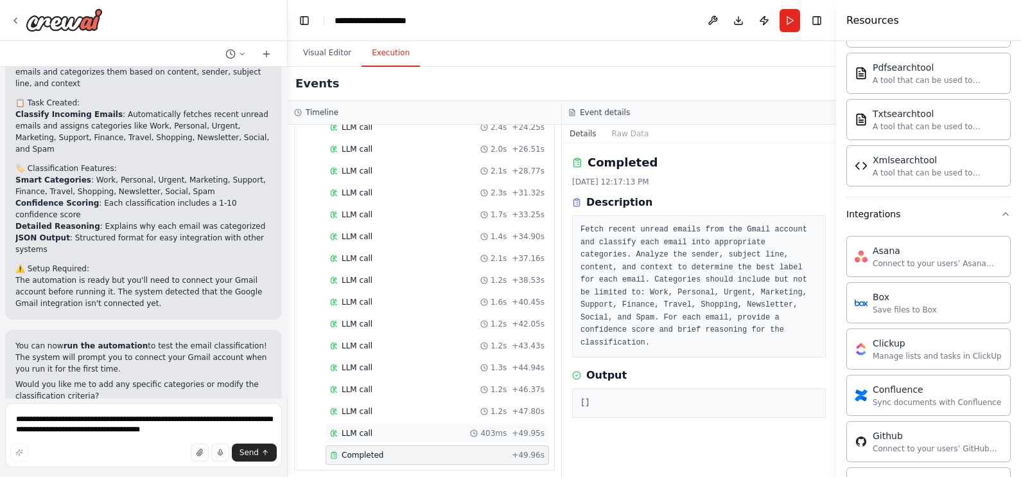
click at [417, 381] on div "LLM call 403ms + 49.95s" at bounding box center [437, 433] width 215 height 10
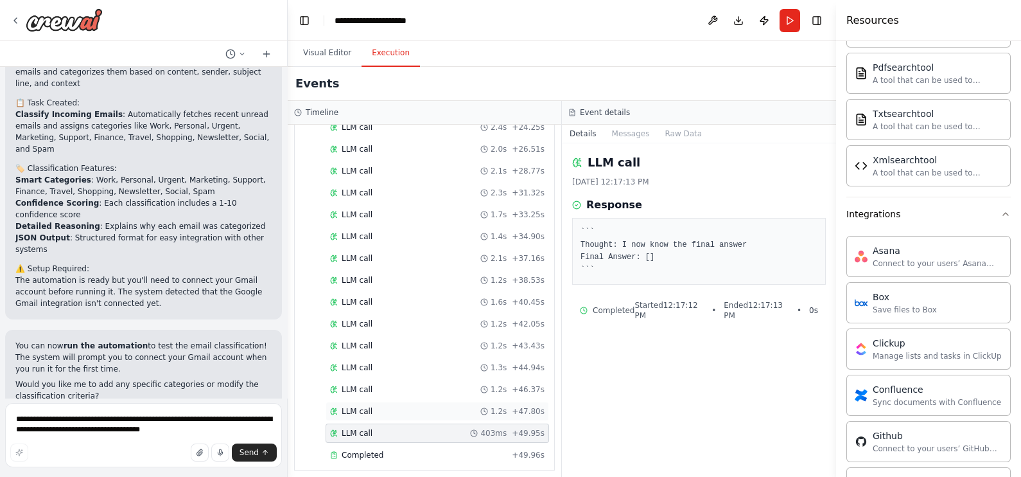
click at [421, 381] on div "LLM call 1.2s + 47.80s" at bounding box center [438, 410] width 224 height 19
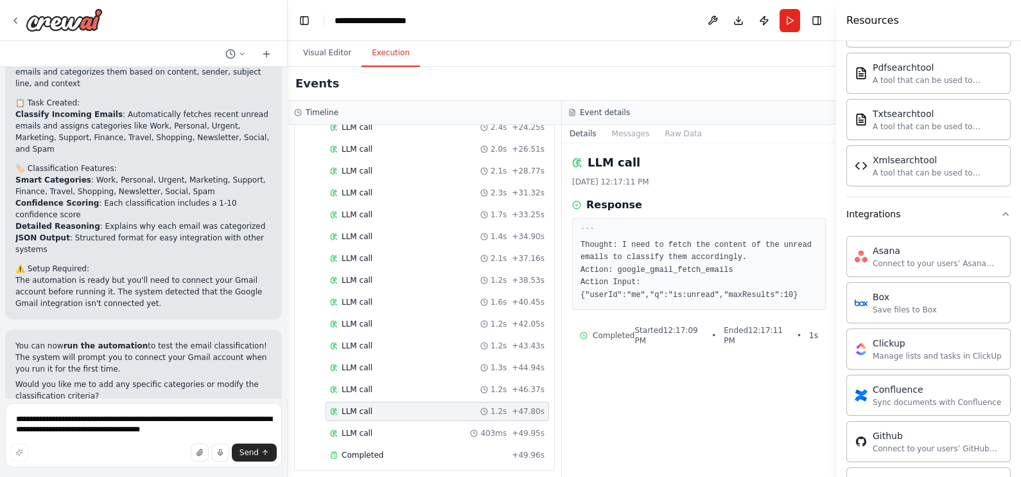
click at [421, 381] on div "Started + 0.00s LLM call 1.1s + 1.59s google_gmail_fetch_emails 365ms + 1.96s L…" at bounding box center [429, 150] width 249 height 633
click at [423, 373] on div "Started + 0.00s LLM call 1.1s + 1.59s google_gmail_fetch_emails 365ms + 1.96s L…" at bounding box center [429, 150] width 249 height 633
click at [426, 346] on div "LLM call 1.2s + 43.43s" at bounding box center [438, 345] width 224 height 19
click at [430, 302] on div "LLM call 1.6s + 40.45s" at bounding box center [438, 301] width 224 height 19
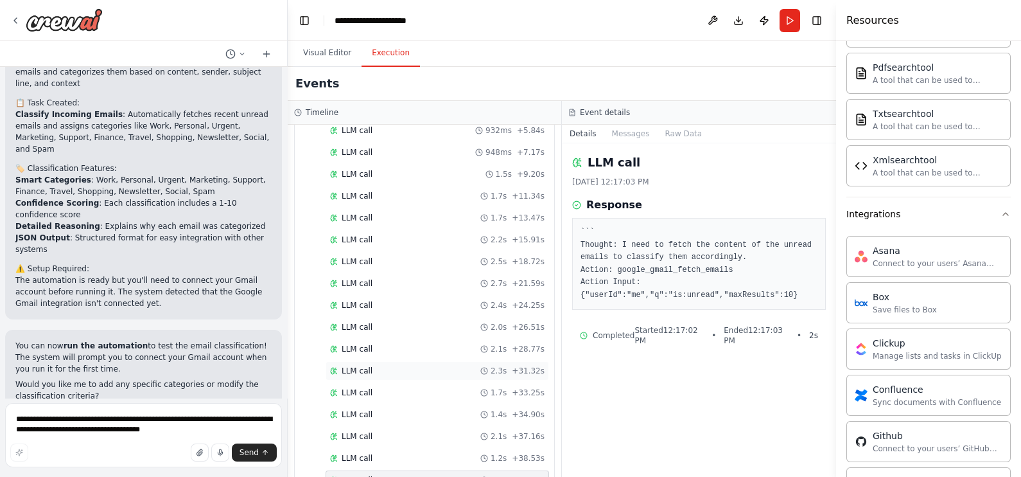
scroll to position [38, 0]
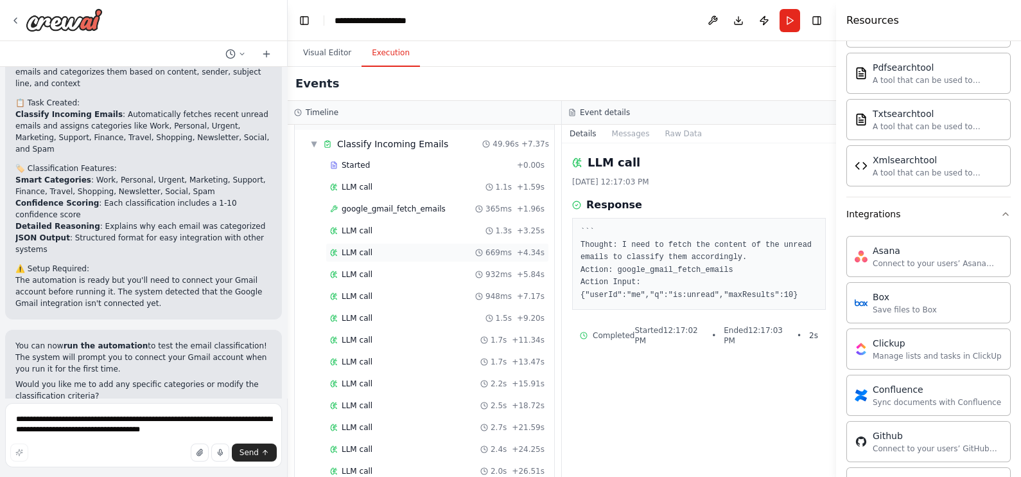
click at [417, 250] on div "LLM call 669ms + 4.34s" at bounding box center [437, 252] width 215 height 10
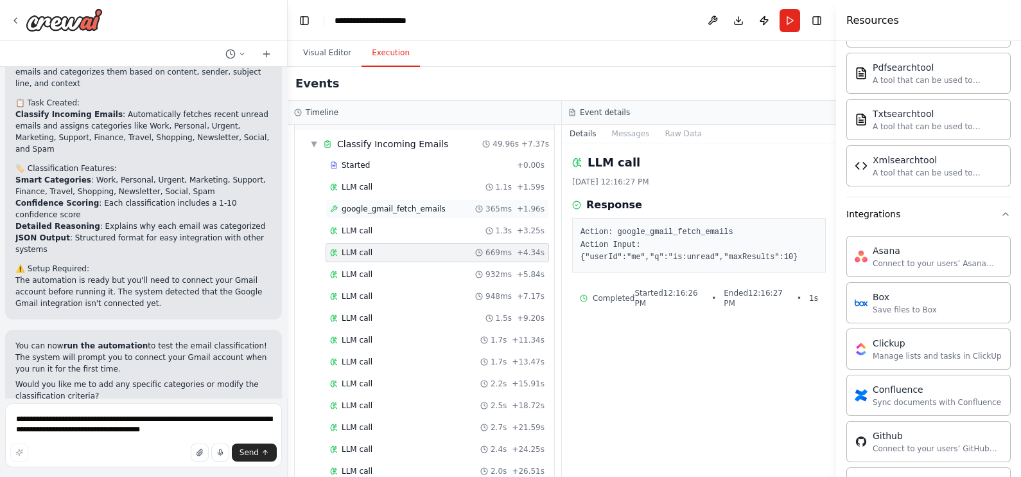
click at [421, 204] on span "google_gmail_fetch_emails" at bounding box center [394, 209] width 104 height 10
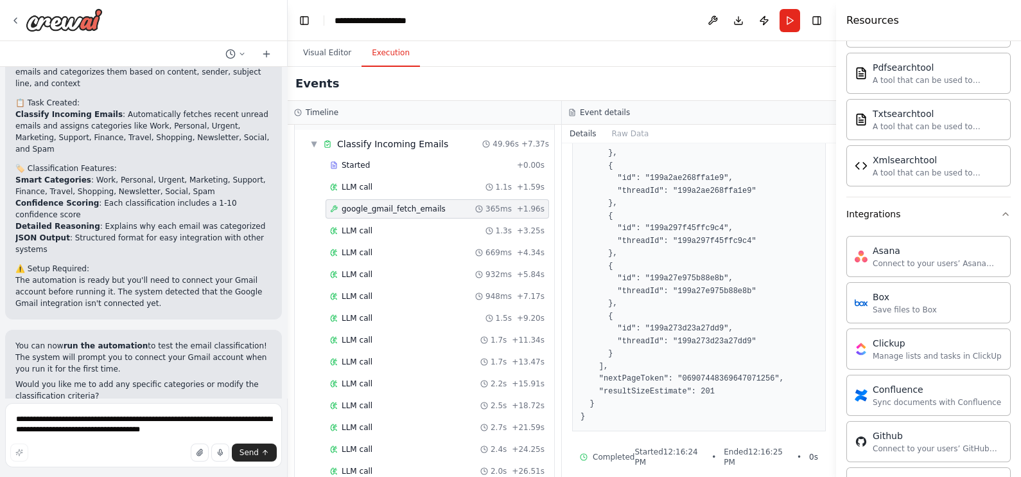
scroll to position [76, 0]
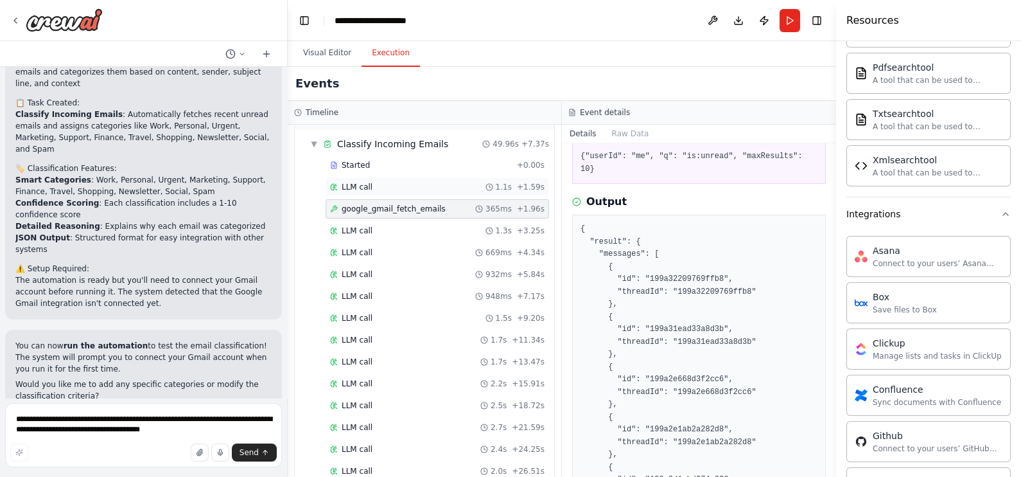
click at [414, 177] on div "LLM call 1.1s + 1.59s" at bounding box center [438, 186] width 224 height 19
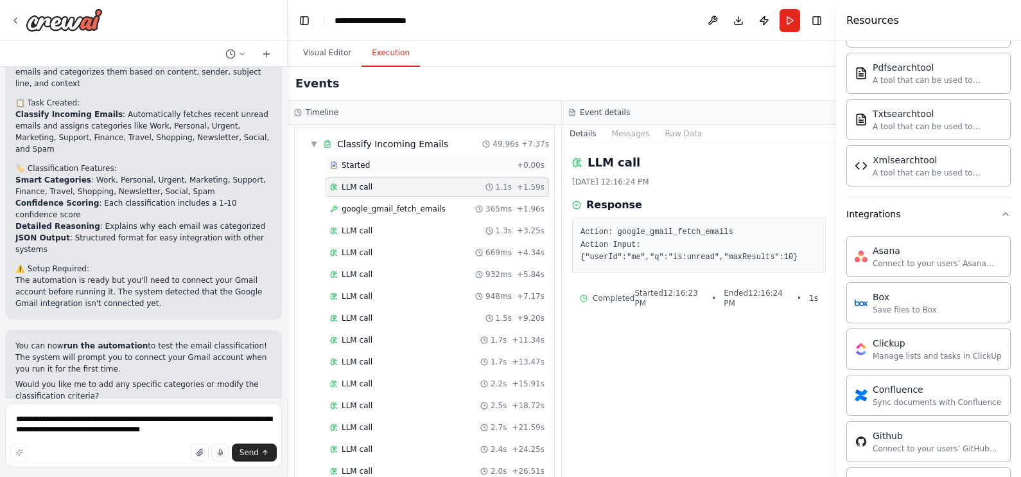
click at [408, 161] on div "Started" at bounding box center [421, 165] width 182 height 10
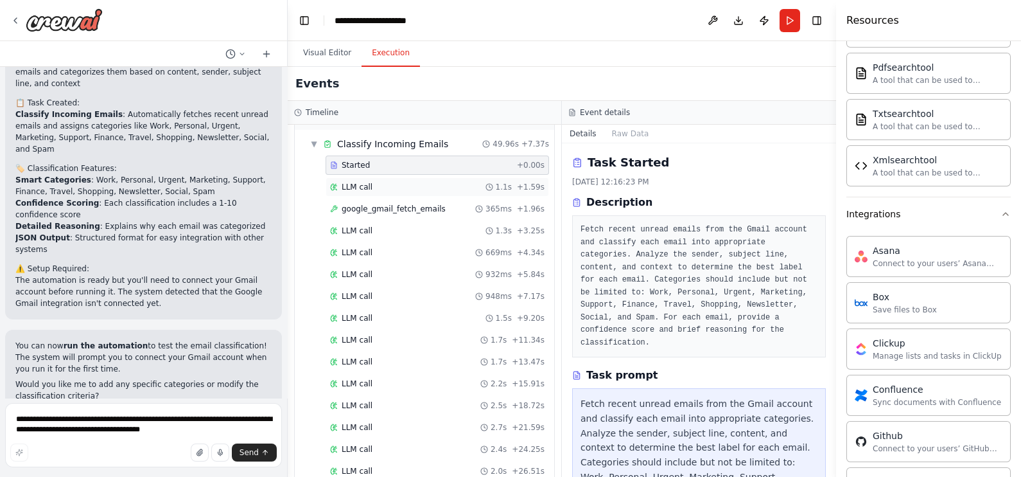
click at [399, 177] on div "LLM call 1.1s + 1.59s" at bounding box center [438, 186] width 224 height 19
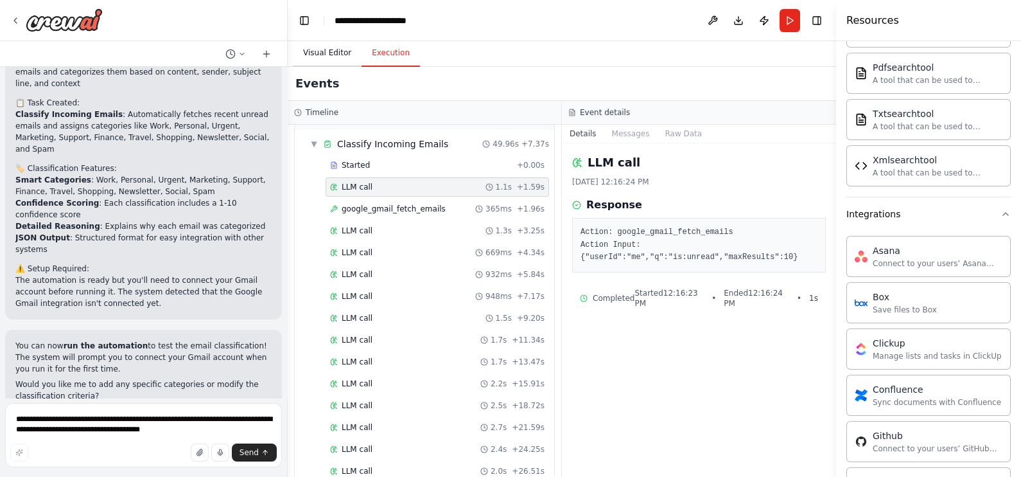
click at [334, 49] on button "Visual Editor" at bounding box center [327, 53] width 69 height 27
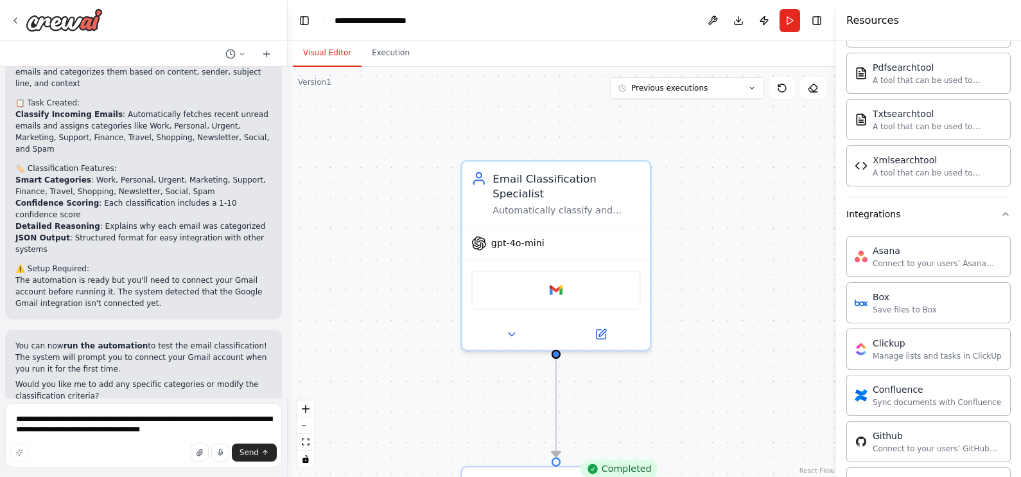
drag, startPoint x: 738, startPoint y: 159, endPoint x: 766, endPoint y: 103, distance: 61.8
click at [760, 232] on div ".deletable-edge-delete-btn { width: 20px; height: 20px; border: 0px solid #ffff…" at bounding box center [562, 272] width 549 height 410
click at [795, 18] on button "Run" at bounding box center [790, 20] width 21 height 23
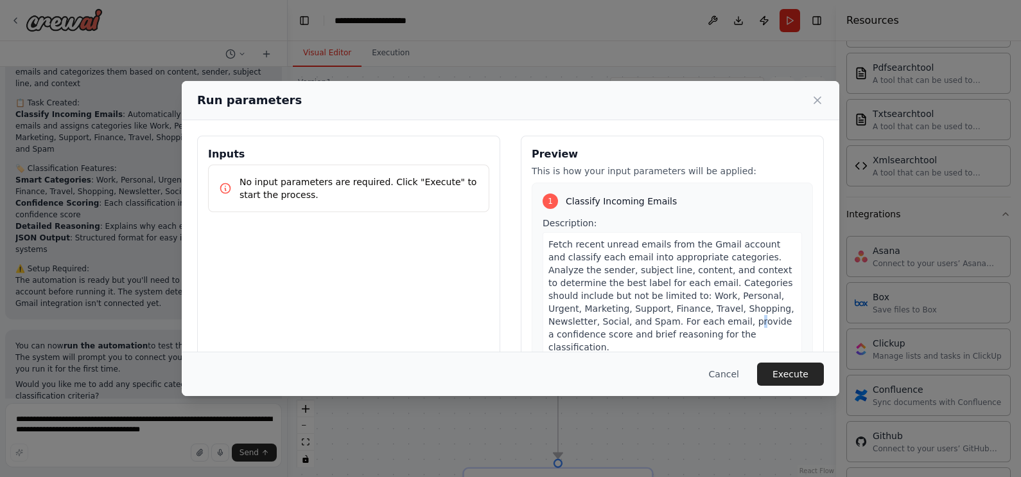
click at [723, 324] on span "Fetch recent unread emails from the Gmail account and classify each email into …" at bounding box center [672, 295] width 246 height 113
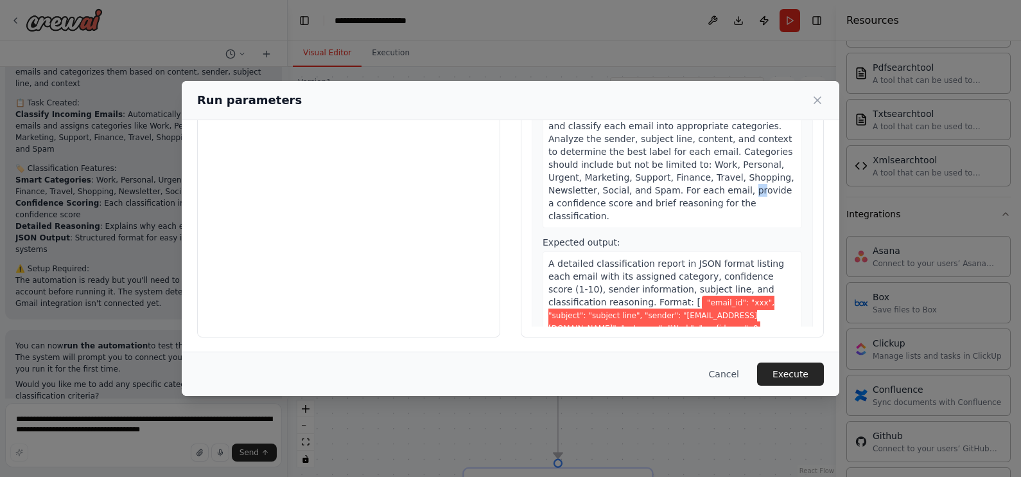
scroll to position [51, 0]
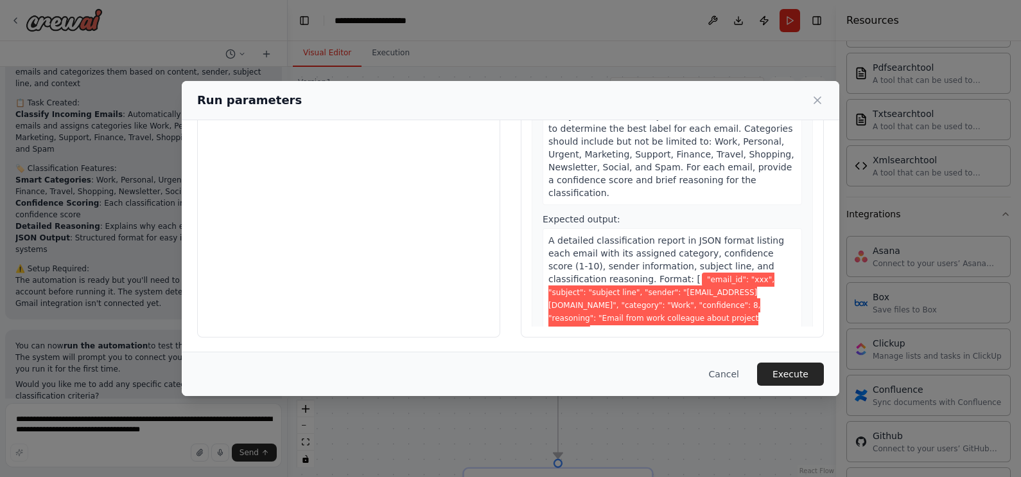
click at [668, 228] on div "A detailed classification report in JSON format listing each email with its ass…" at bounding box center [672, 285] width 259 height 114
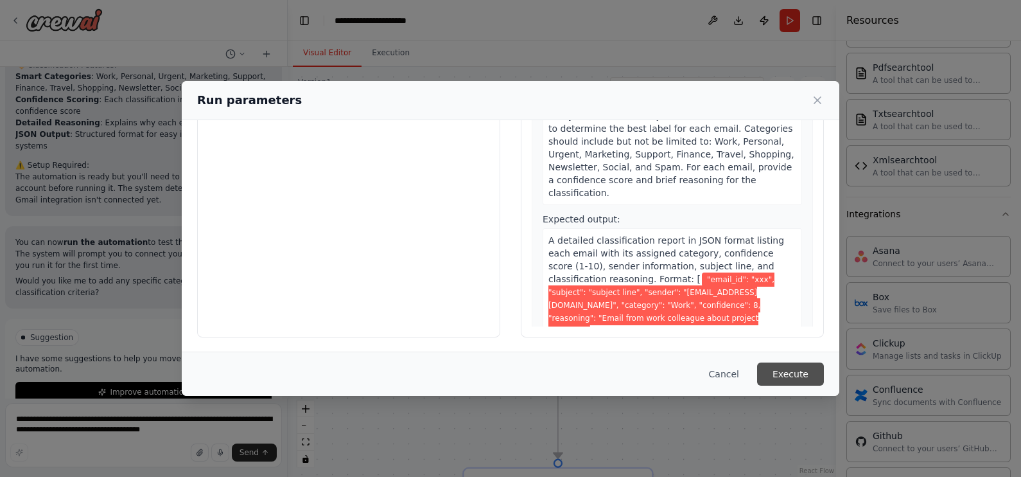
click at [790, 378] on button "Execute" at bounding box center [790, 373] width 67 height 23
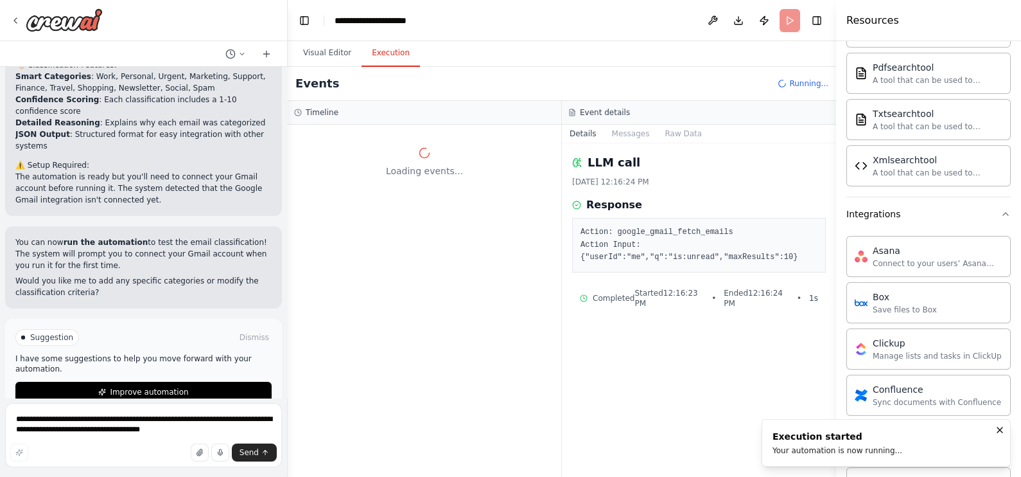
scroll to position [0, 0]
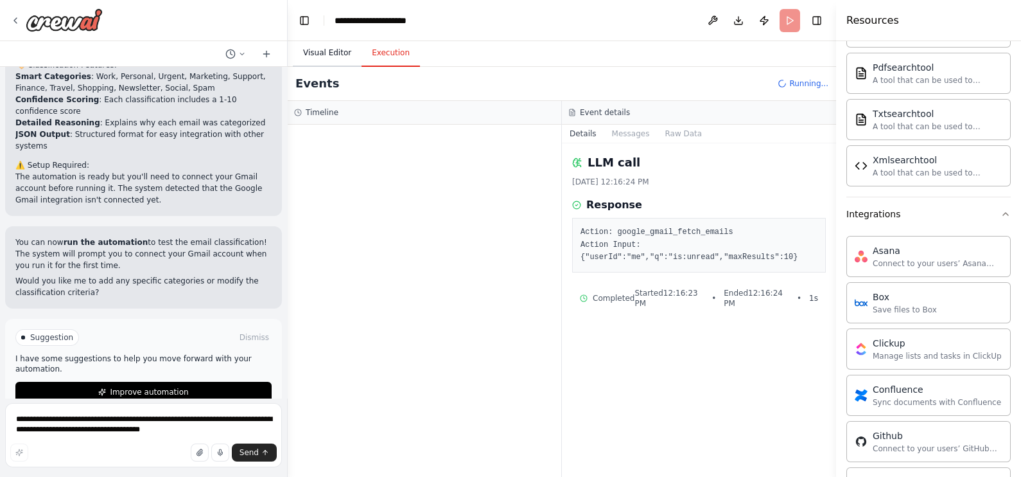
click at [337, 49] on button "Visual Editor" at bounding box center [327, 53] width 69 height 27
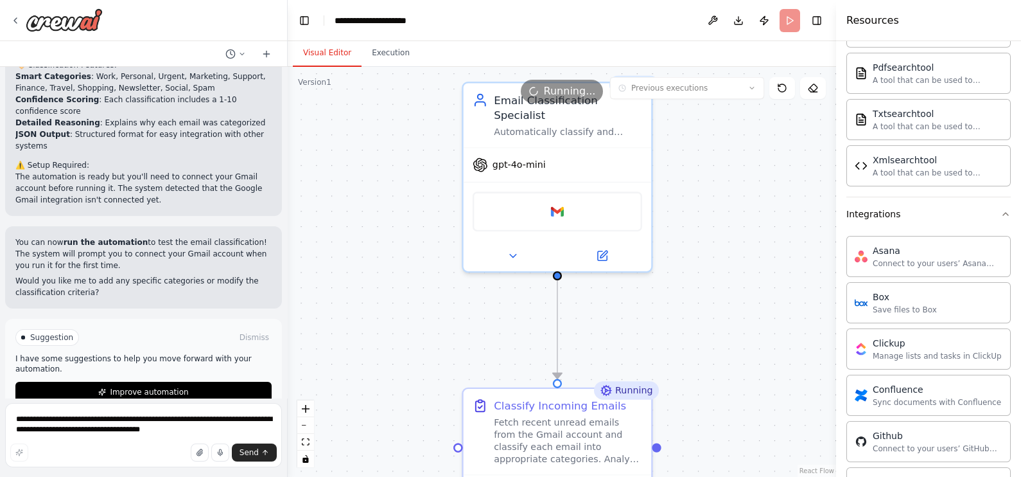
drag, startPoint x: 737, startPoint y: 324, endPoint x: 737, endPoint y: 245, distance: 79.6
click at [737, 245] on div ".deletable-edge-delete-btn { width: 20px; height: 20px; border: 0px solid #ffff…" at bounding box center [562, 272] width 549 height 410
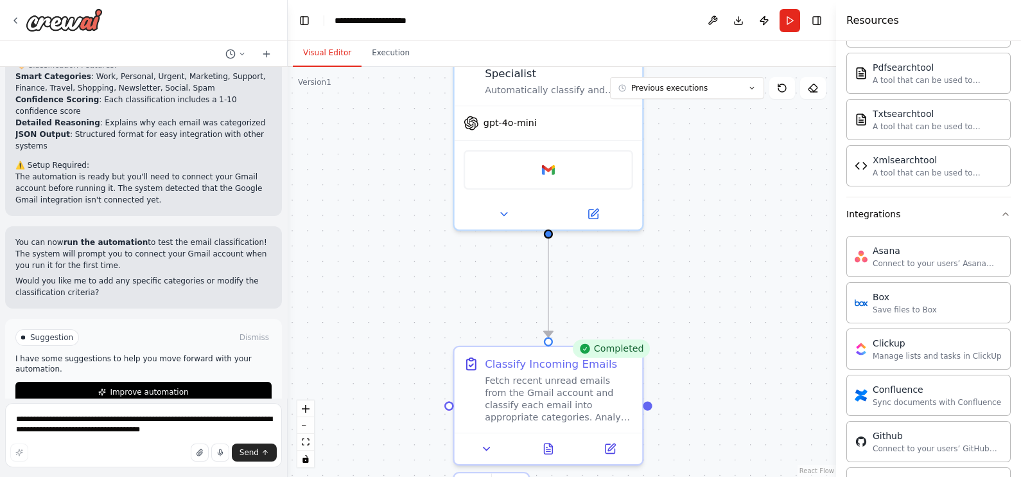
drag, startPoint x: 730, startPoint y: 231, endPoint x: 656, endPoint y: 302, distance: 102.7
click at [721, 183] on div ".deletable-edge-delete-btn { width: 20px; height: 20px; border: 0px solid #ffff…" at bounding box center [562, 272] width 549 height 410
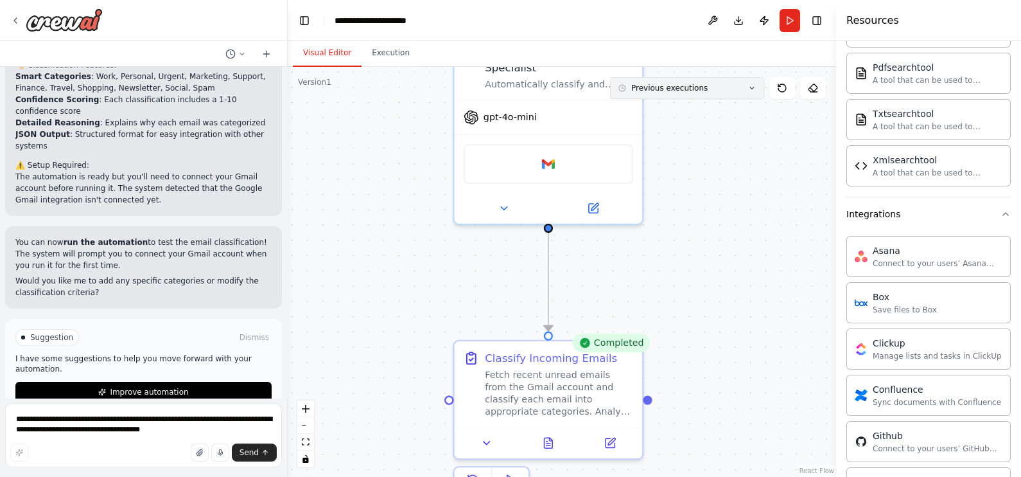
click at [692, 88] on span "Previous executions" at bounding box center [669, 88] width 76 height 10
click at [685, 110] on div "just now" at bounding box center [695, 112] width 128 height 10
click at [694, 112] on div "just now" at bounding box center [695, 112] width 128 height 10
click at [730, 253] on div ".deletable-edge-delete-btn { width: 20px; height: 20px; border: 0px solid #ffff…" at bounding box center [562, 272] width 549 height 410
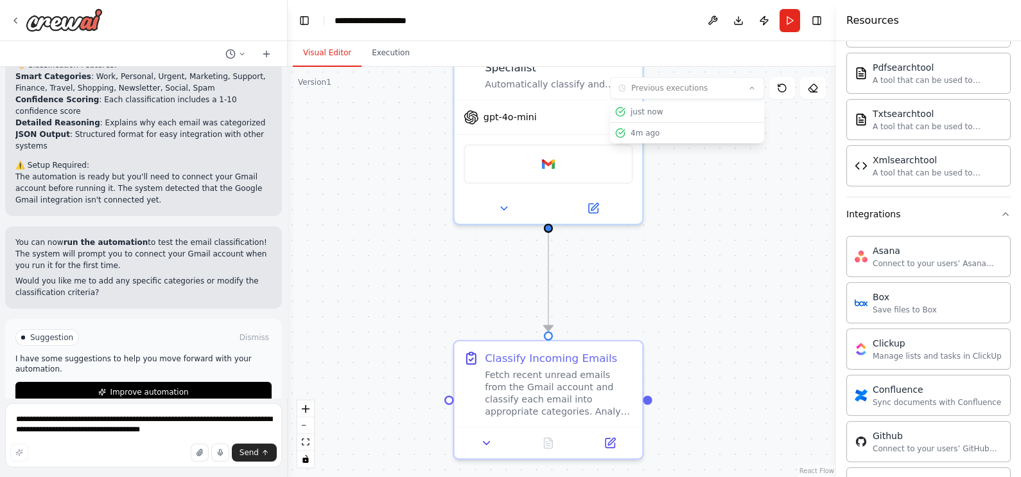
click at [765, 282] on div ".deletable-edge-delete-btn { width: 20px; height: 20px; border: 0px solid #ffff…" at bounding box center [562, 272] width 549 height 410
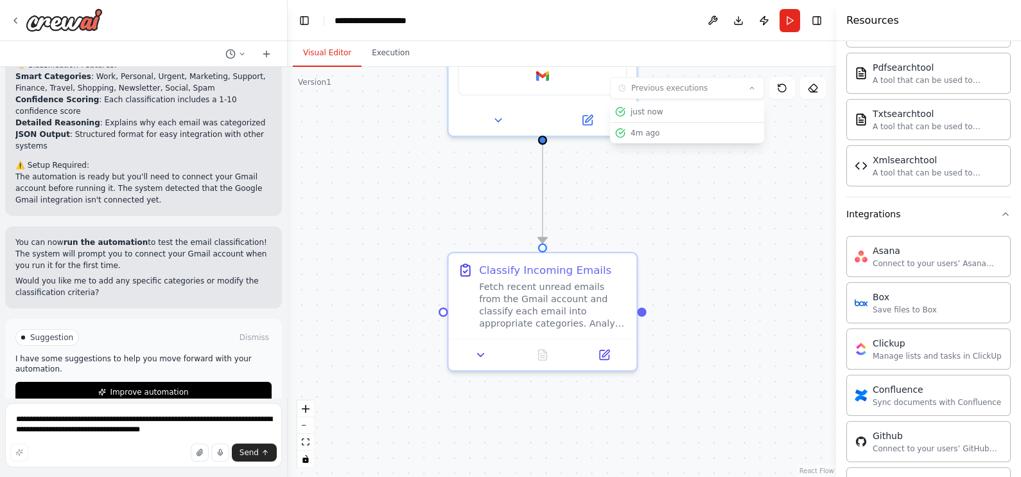
drag, startPoint x: 762, startPoint y: 332, endPoint x: 741, endPoint y: 315, distance: 26.9
click at [742, 313] on div ".deletable-edge-delete-btn { width: 20px; height: 20px; border: 0px solid #ffff…" at bounding box center [562, 272] width 549 height 410
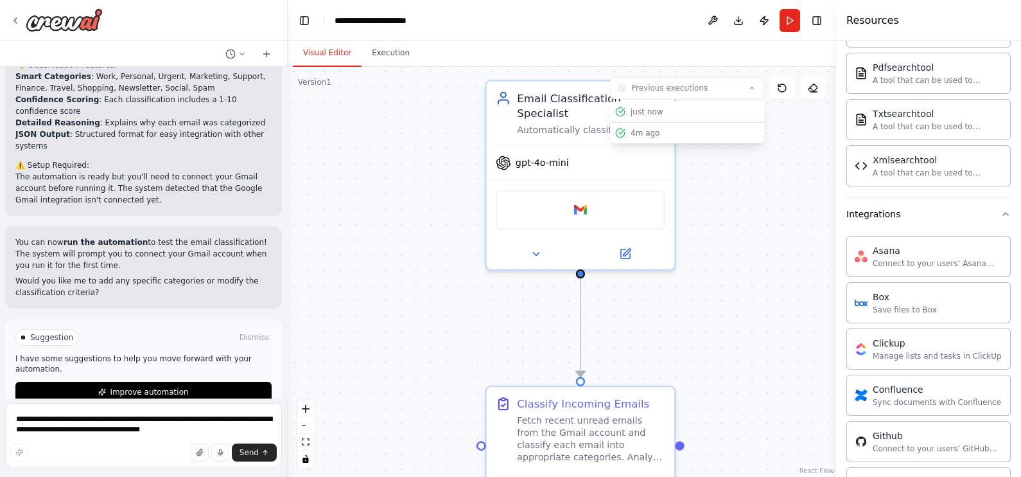
drag, startPoint x: 716, startPoint y: 250, endPoint x: 771, endPoint y: 324, distance: 92.7
click at [769, 320] on div ".deletable-edge-delete-btn { width: 20px; height: 20px; border: 0px solid #ffff…" at bounding box center [562, 272] width 549 height 410
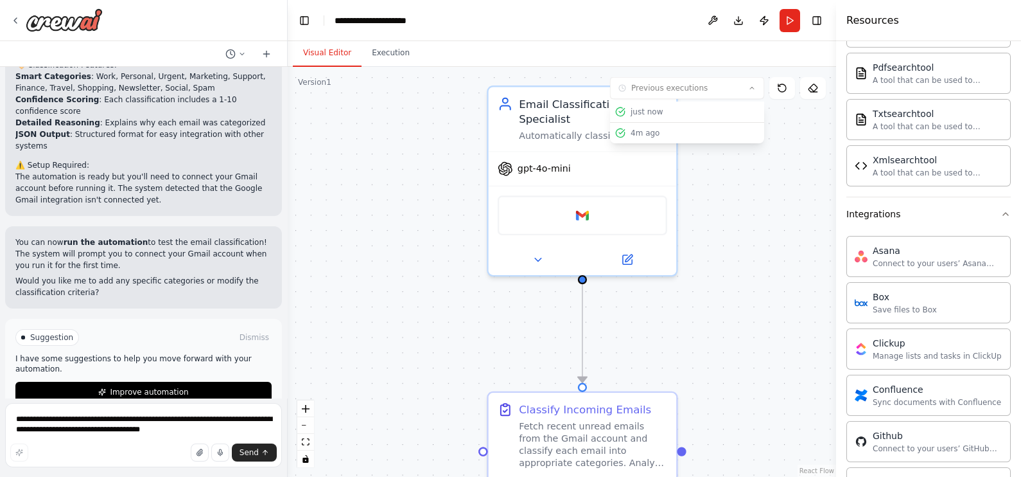
click at [405, 177] on div ".deletable-edge-delete-btn { width: 20px; height: 20px; border: 0px solid #ffff…" at bounding box center [562, 272] width 549 height 410
click at [536, 103] on div "Email Classification Specialist" at bounding box center [593, 108] width 148 height 31
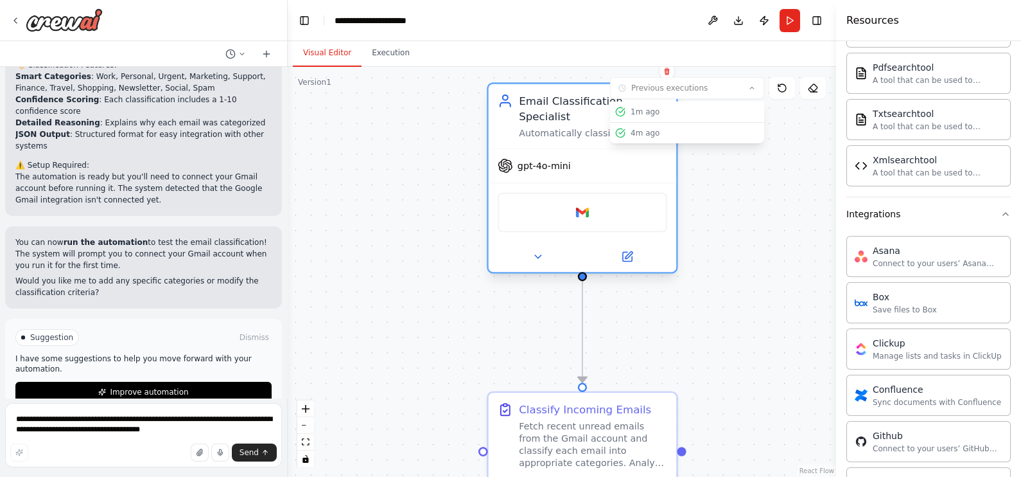
click at [536, 103] on div "Email Classification Specialist" at bounding box center [593, 108] width 148 height 31
click at [635, 247] on button at bounding box center [627, 256] width 86 height 19
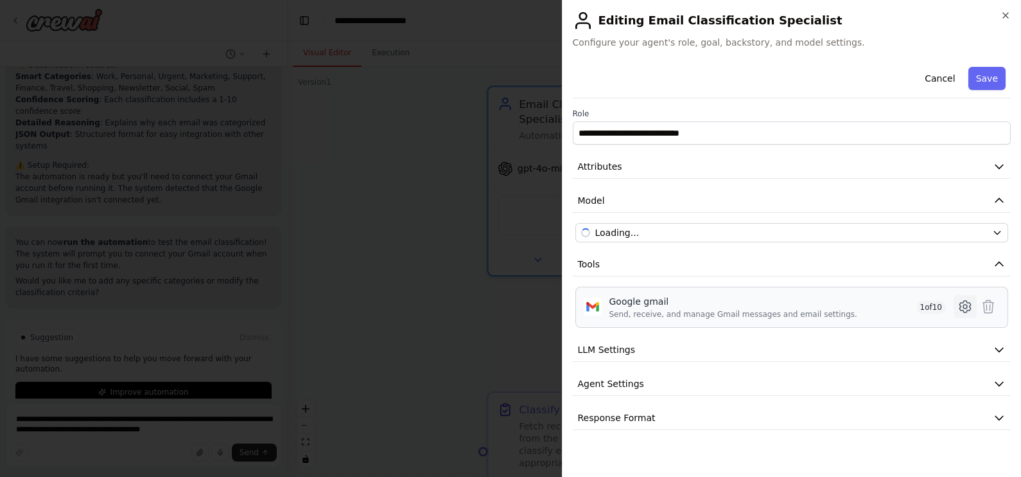
click at [816, 306] on icon at bounding box center [965, 306] width 4 height 4
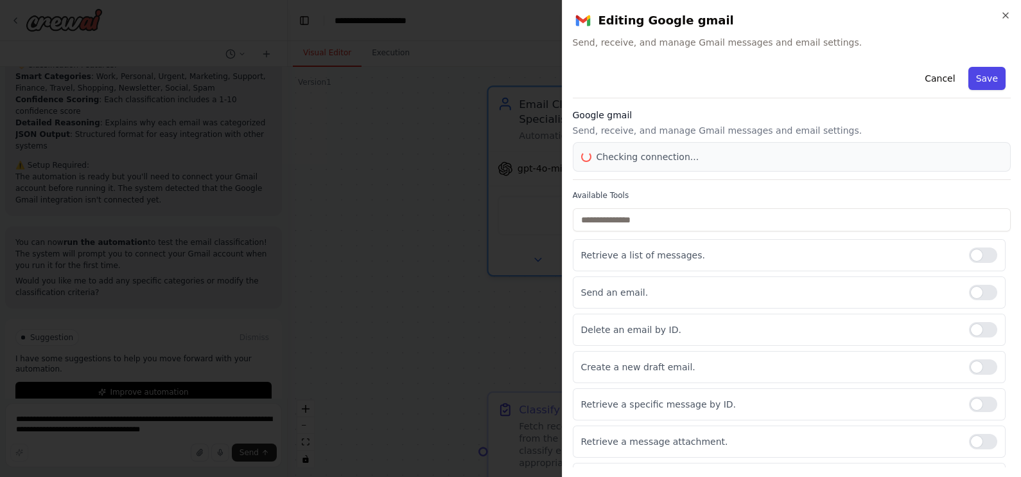
click at [816, 74] on button "Save" at bounding box center [987, 78] width 37 height 23
click at [816, 16] on icon "button" at bounding box center [1006, 15] width 10 height 10
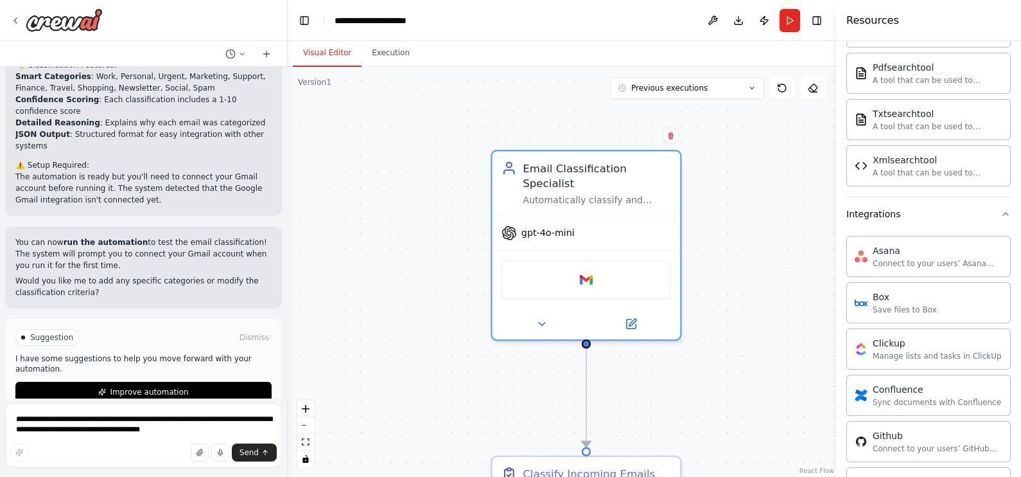
drag, startPoint x: 745, startPoint y: 189, endPoint x: 750, endPoint y: 269, distance: 79.8
click at [750, 269] on div ".deletable-edge-delete-btn { width: 20px; height: 20px; border: 0px solid #ffff…" at bounding box center [562, 272] width 549 height 410
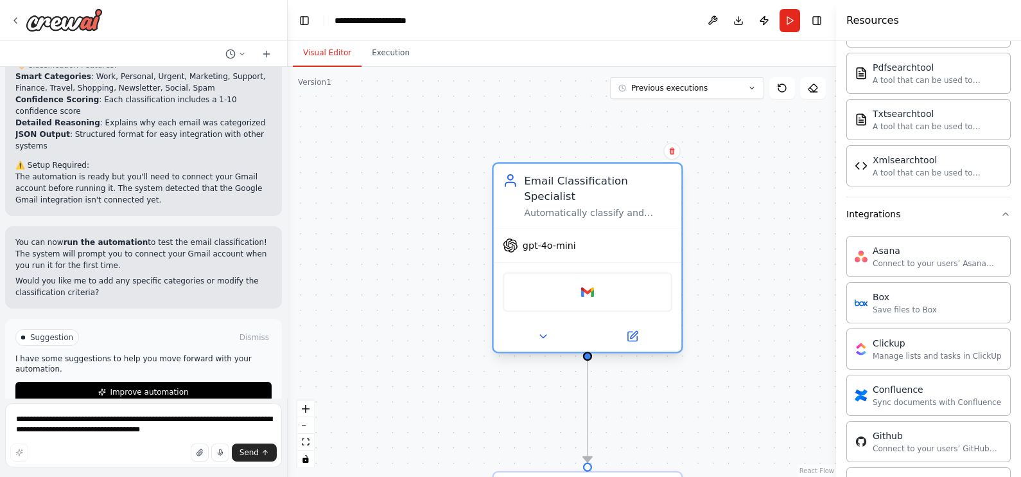
click at [588, 229] on div "gpt-4o-mini" at bounding box center [588, 245] width 188 height 33
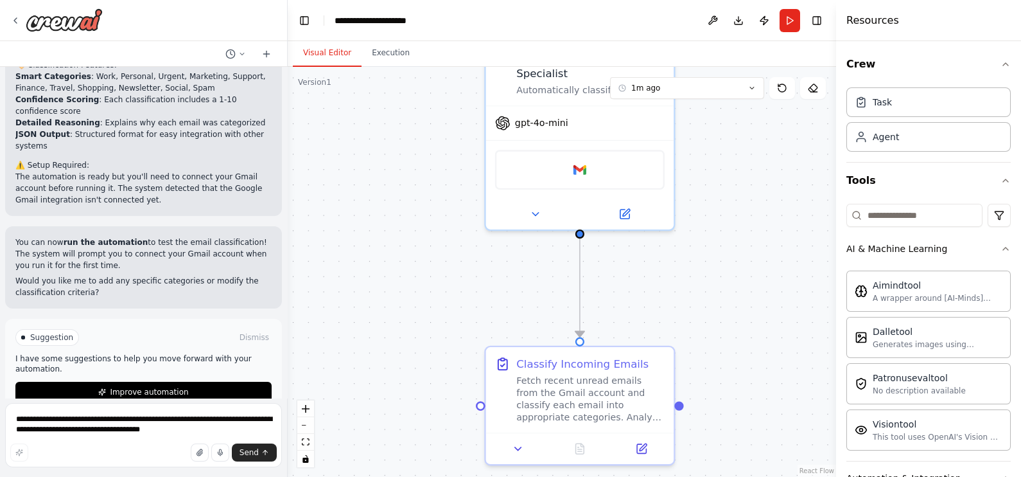
drag, startPoint x: 727, startPoint y: 396, endPoint x: 712, endPoint y: 258, distance: 139.5
click at [713, 259] on div ".deletable-edge-delete-btn { width: 20px; height: 20px; border: 0px solid #ffff…" at bounding box center [562, 272] width 549 height 410
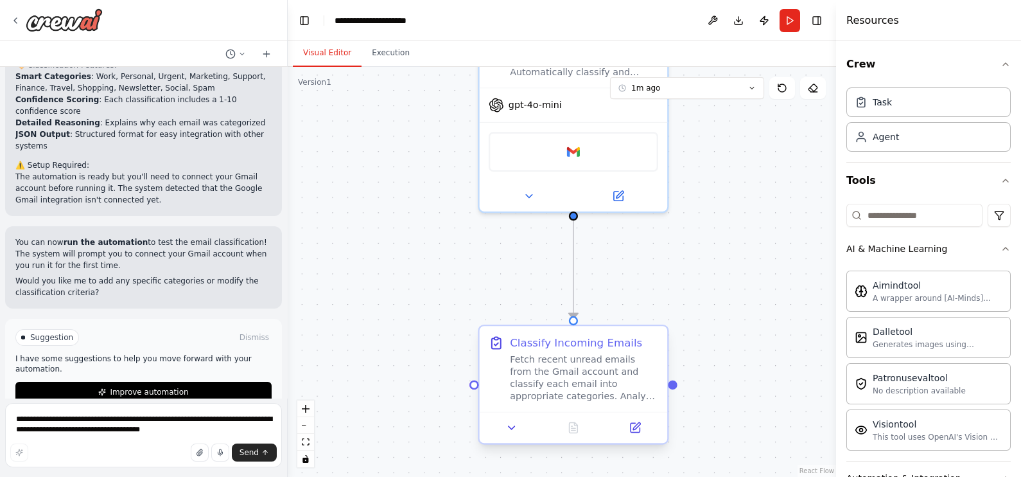
click at [610, 355] on div "Fetch recent unread emails from the Gmail account and classify each email into …" at bounding box center [584, 377] width 148 height 49
click at [635, 381] on icon at bounding box center [636, 426] width 7 height 7
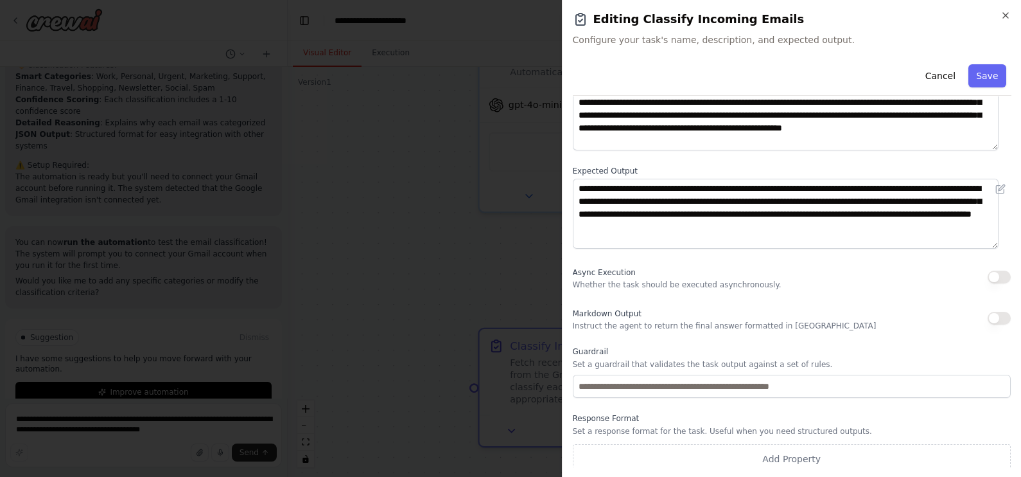
scroll to position [102, 0]
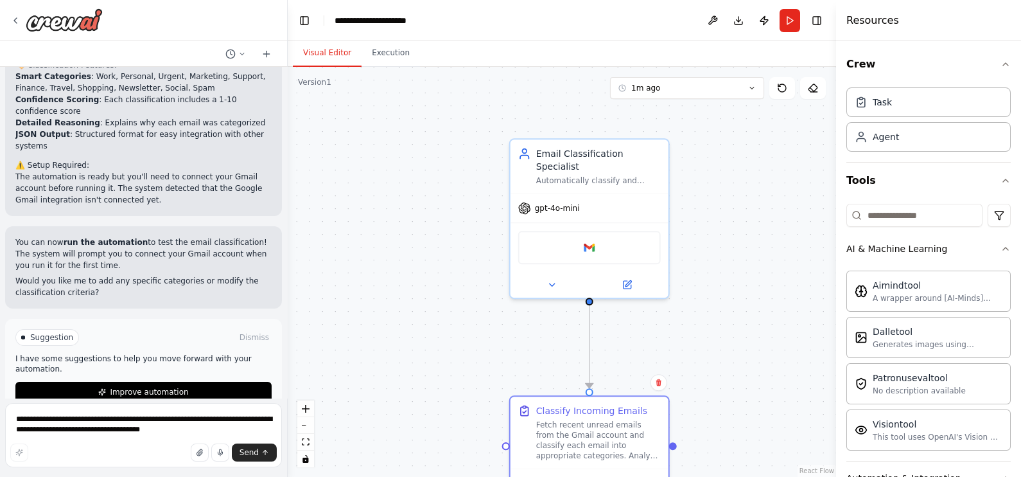
drag, startPoint x: 690, startPoint y: 236, endPoint x: 718, endPoint y: 320, distance: 88.6
click at [718, 320] on div ".deletable-edge-delete-btn { width: 20px; height: 20px; border: 0px solid #ffff…" at bounding box center [562, 272] width 549 height 410
click at [617, 193] on div "gpt-4o-mini" at bounding box center [592, 207] width 158 height 28
click at [643, 173] on div "Email Classification Specialist Automatically classify and categorize incoming …" at bounding box center [592, 166] width 158 height 54
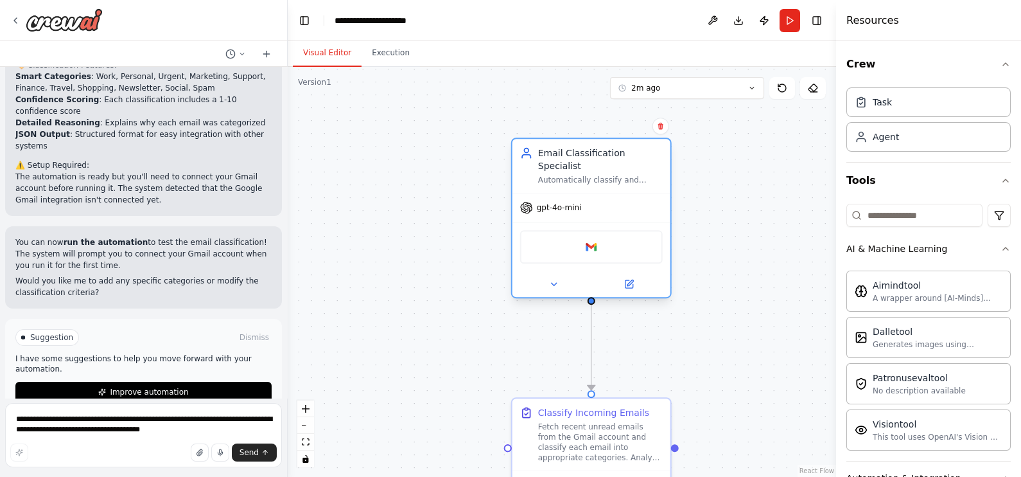
click at [643, 173] on div "Email Classification Specialist Automatically classify and categorize incoming …" at bounding box center [592, 166] width 158 height 54
drag, startPoint x: 637, startPoint y: 157, endPoint x: 506, endPoint y: 219, distance: 145.1
click at [506, 219] on div ".deletable-edge-delete-btn { width: 20px; height: 20px; border: 0px solid #ffff…" at bounding box center [562, 272] width 549 height 410
click at [556, 280] on div at bounding box center [592, 285] width 158 height 26
click at [556, 279] on icon at bounding box center [554, 284] width 10 height 10
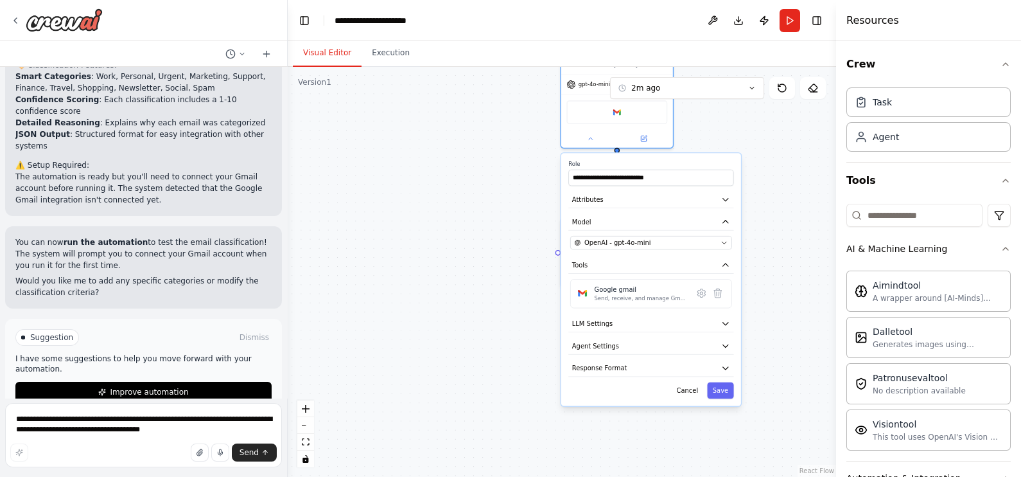
drag, startPoint x: 784, startPoint y: 290, endPoint x: 780, endPoint y: 182, distance: 107.4
click at [780, 182] on div ".deletable-edge-delete-btn { width: 20px; height: 20px; border: 0px solid #ffff…" at bounding box center [562, 272] width 549 height 410
click at [716, 360] on button "Response Format" at bounding box center [650, 368] width 165 height 17
click at [711, 337] on button "Agent Settings" at bounding box center [650, 345] width 165 height 17
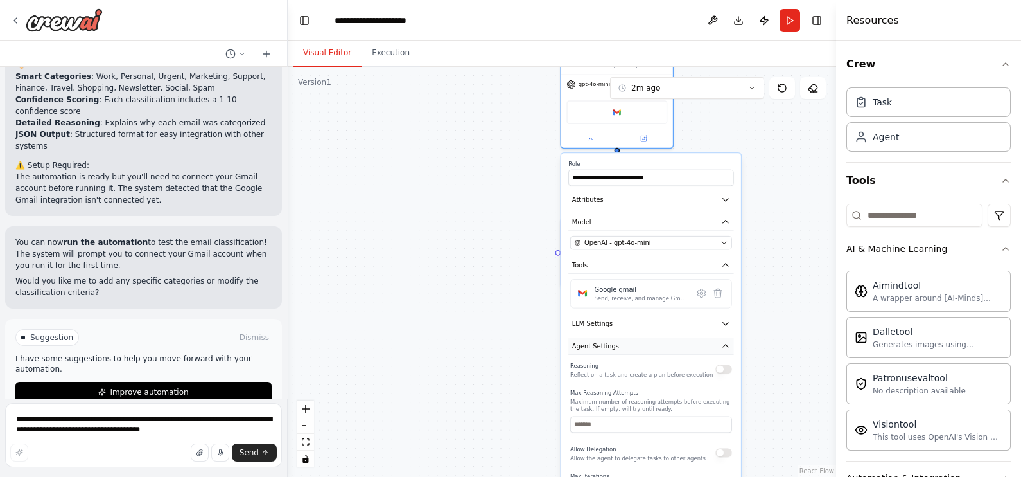
click at [711, 337] on button "Agent Settings" at bounding box center [650, 345] width 165 height 17
click at [708, 315] on button "LLM Settings" at bounding box center [650, 323] width 165 height 17
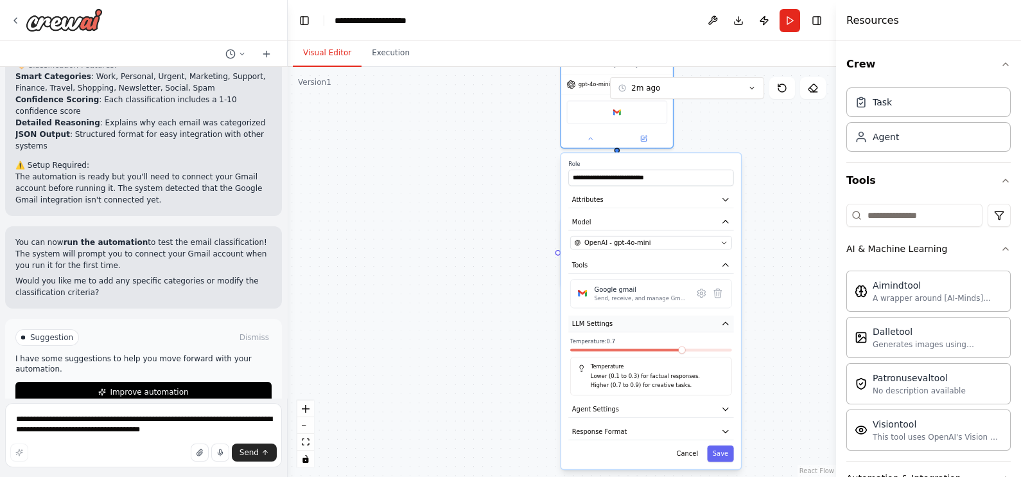
click at [708, 315] on button "LLM Settings" at bounding box center [650, 323] width 165 height 17
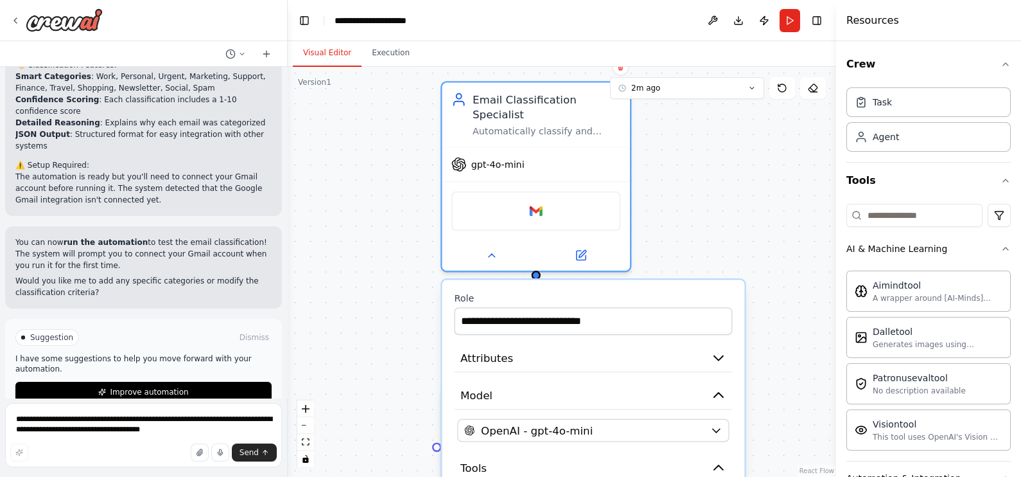
drag, startPoint x: 757, startPoint y: 195, endPoint x: 806, endPoint y: 419, distance: 228.9
click at [806, 381] on div ".deletable-edge-delete-btn { width: 20px; height: 20px; border: 0px solid #ffff…" at bounding box center [562, 272] width 549 height 410
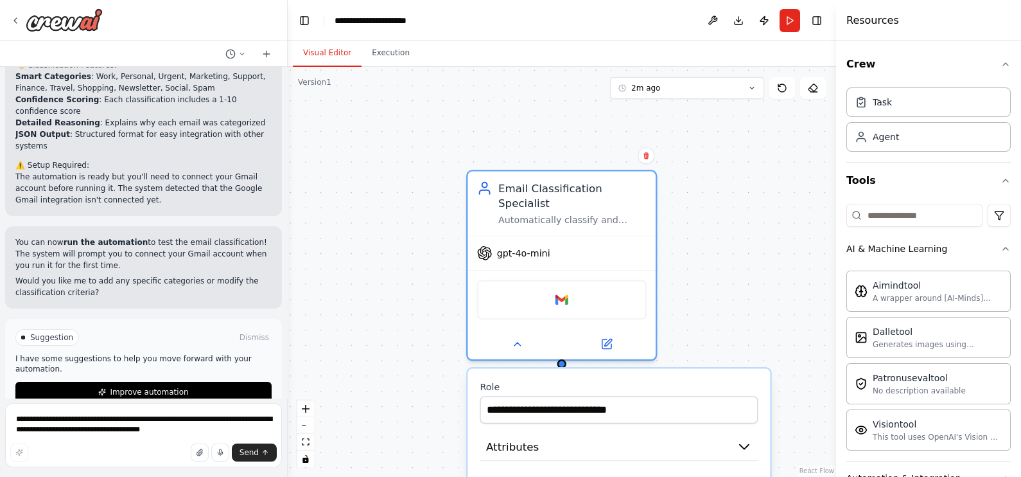
drag, startPoint x: 729, startPoint y: 275, endPoint x: 739, endPoint y: 282, distance: 11.9
click at [739, 292] on div ".deletable-edge-delete-btn { width: 20px; height: 20px; border: 0px solid #ffff…" at bounding box center [562, 272] width 549 height 410
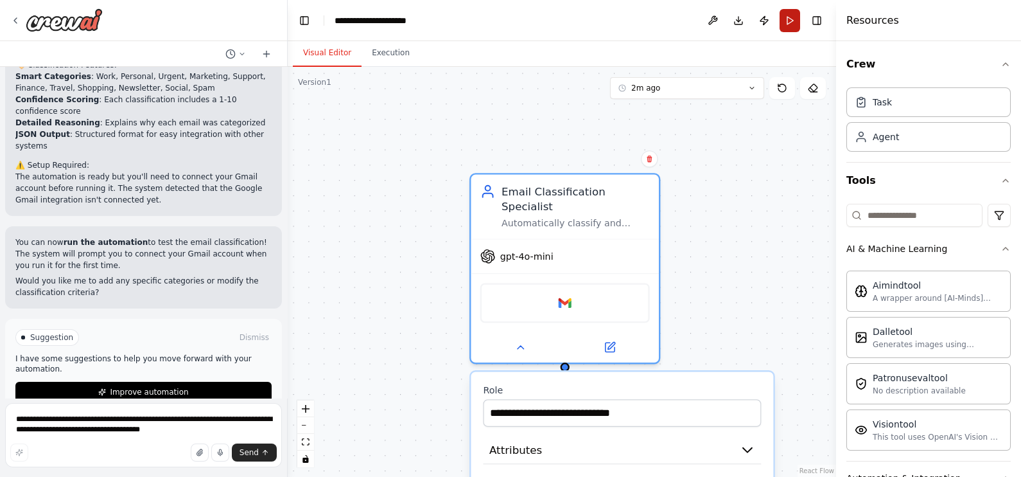
click at [791, 13] on button "Run" at bounding box center [790, 20] width 21 height 23
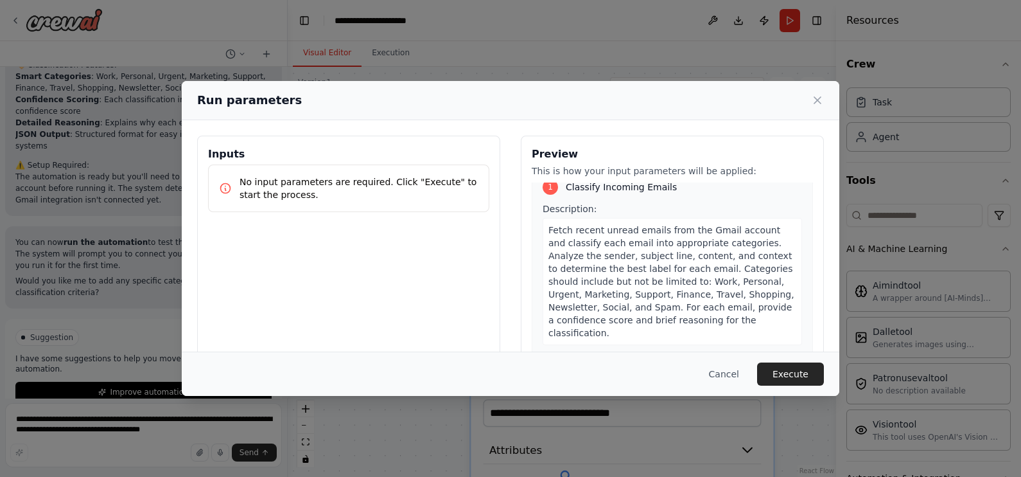
scroll to position [0, 0]
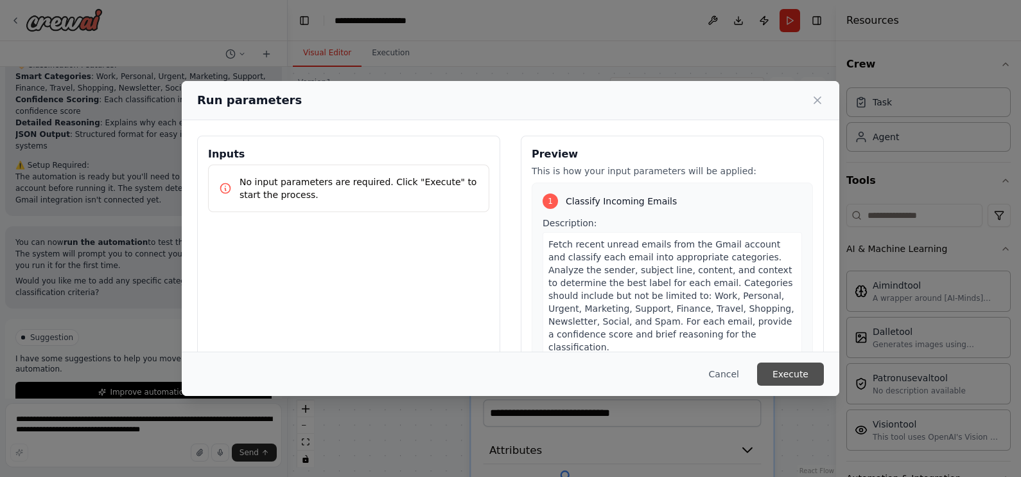
click at [793, 371] on button "Execute" at bounding box center [790, 373] width 67 height 23
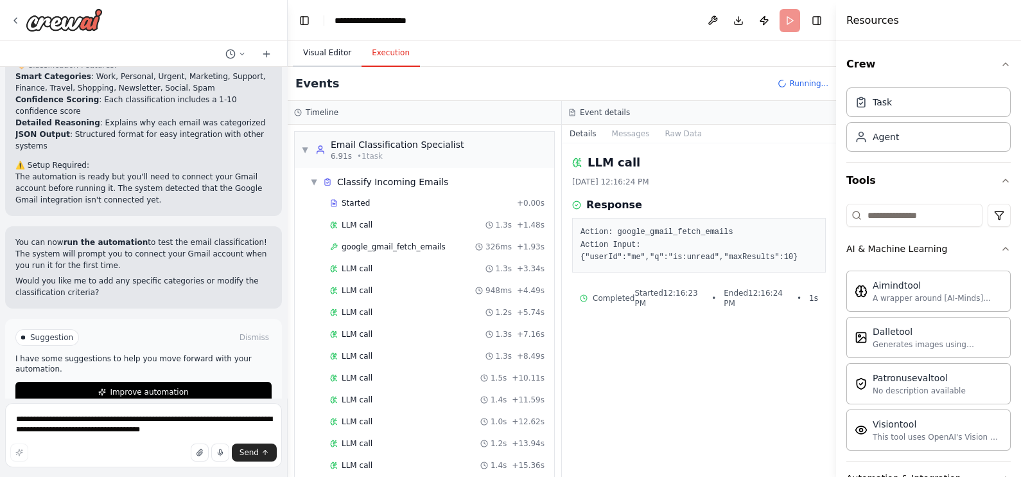
click at [336, 53] on button "Visual Editor" at bounding box center [327, 53] width 69 height 27
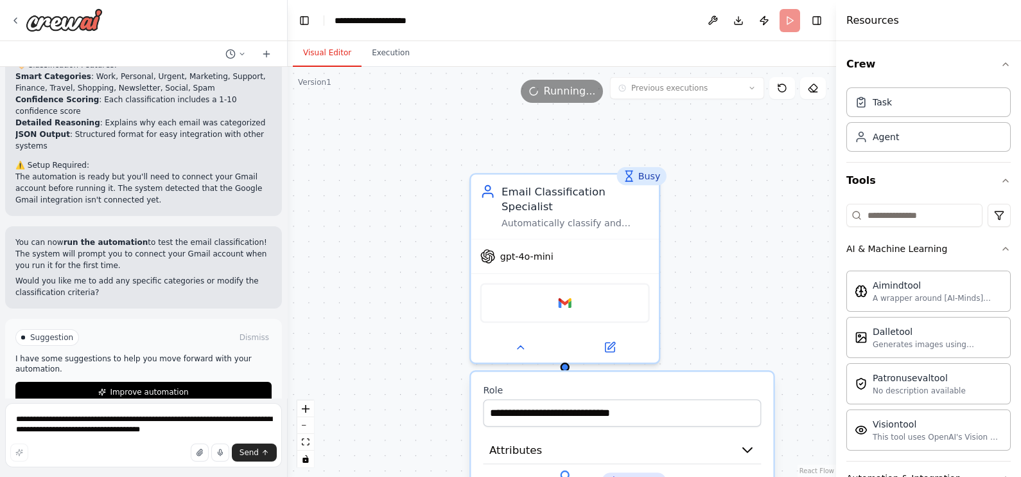
click at [737, 219] on div ".deletable-edge-delete-btn { width: 20px; height: 20px; border: 0px solid #ffff…" at bounding box center [562, 272] width 549 height 410
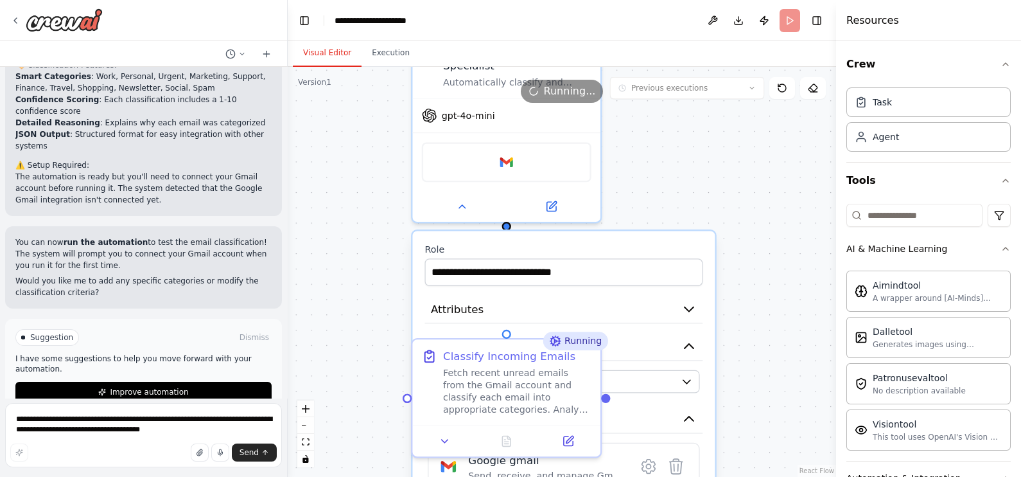
click at [680, 80] on div "Version 1 Previous executions Show Tools Hide Agents .deletable-edge-delete-btn…" at bounding box center [562, 272] width 549 height 410
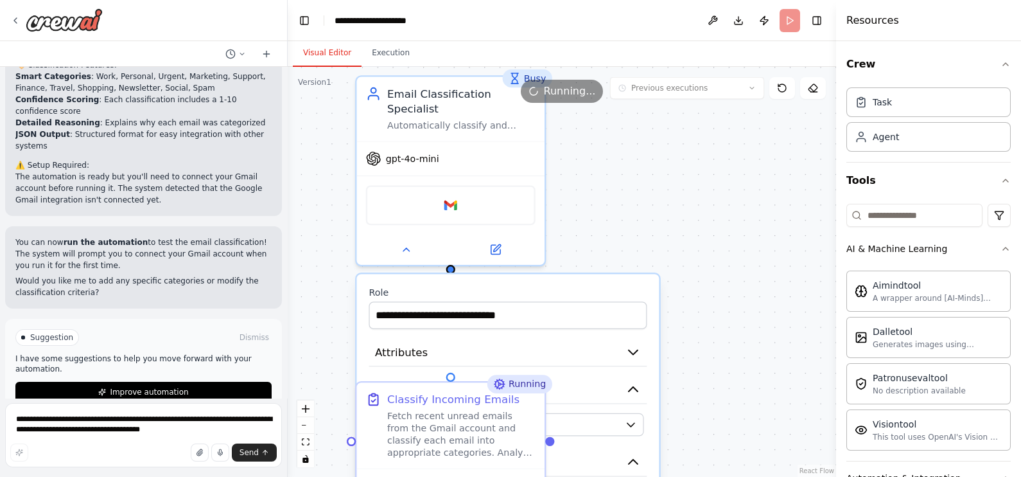
drag, startPoint x: 771, startPoint y: 281, endPoint x: 622, endPoint y: 121, distance: 219.5
click at [622, 123] on div ".deletable-edge-delete-btn { width: 20px; height: 20px; border: 0px solid #ffff…" at bounding box center [562, 272] width 549 height 410
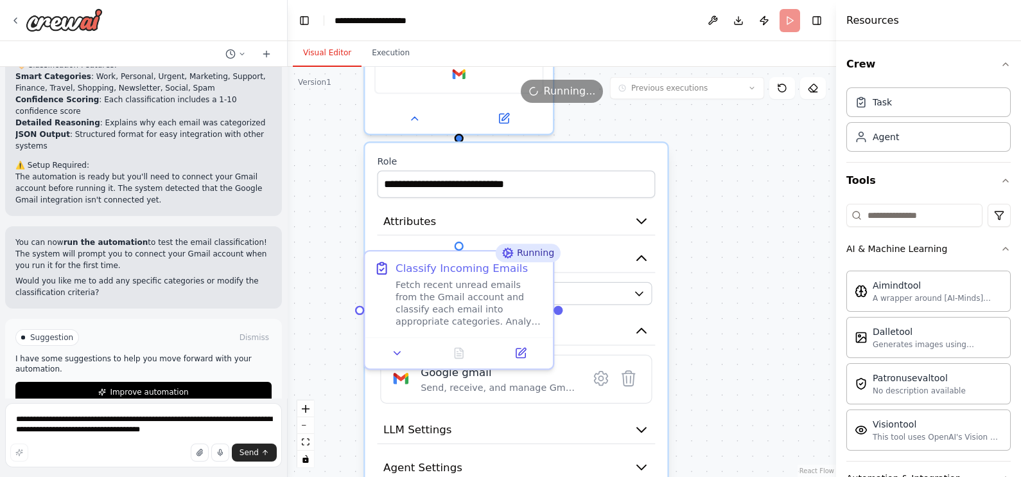
drag, startPoint x: 739, startPoint y: 281, endPoint x: 755, endPoint y: 202, distance: 79.9
click at [755, 204] on div ".deletable-edge-delete-btn { width: 20px; height: 20px; border: 0px solid #ffff…" at bounding box center [562, 272] width 549 height 410
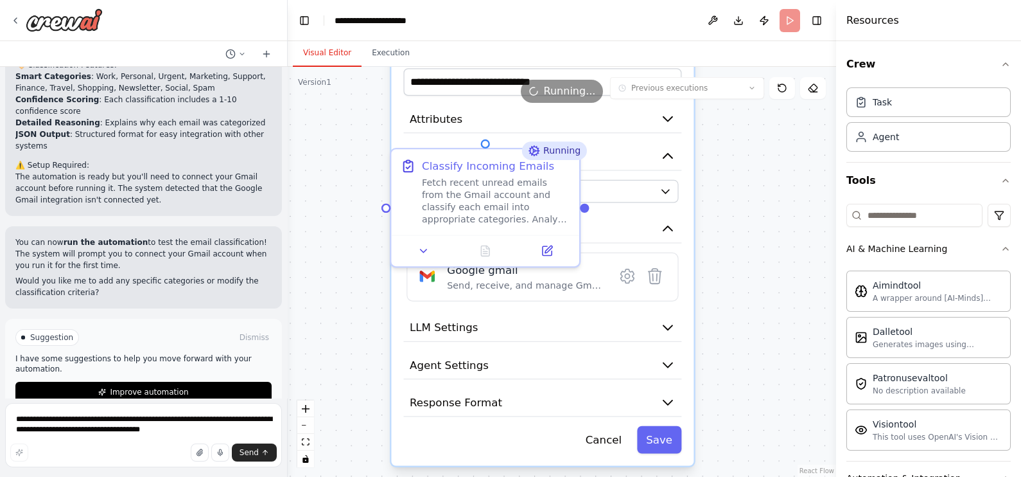
drag, startPoint x: 748, startPoint y: 308, endPoint x: 768, endPoint y: 243, distance: 67.9
click at [768, 243] on div ".deletable-edge-delete-btn { width: 20px; height: 20px; border: 0px solid #ffff…" at bounding box center [562, 272] width 549 height 410
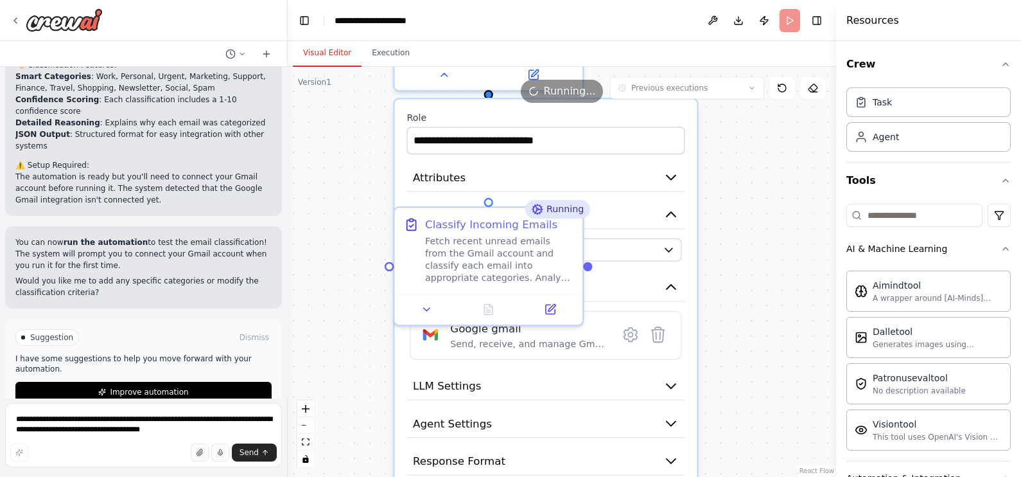
drag, startPoint x: 770, startPoint y: 225, endPoint x: 766, endPoint y: 312, distance: 86.8
click at [787, 358] on div ".deletable-edge-delete-btn { width: 20px; height: 20px; border: 0px solid #ffff…" at bounding box center [562, 272] width 549 height 410
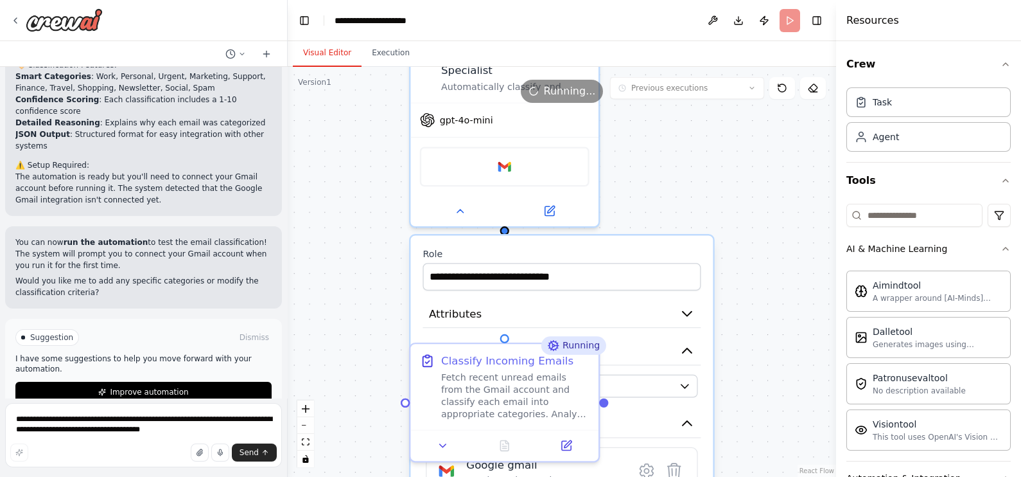
drag, startPoint x: 755, startPoint y: 250, endPoint x: 737, endPoint y: 294, distance: 46.6
click at [752, 338] on div ".deletable-edge-delete-btn { width: 20px; height: 20px; border: 0px solid #ffff…" at bounding box center [562, 272] width 549 height 410
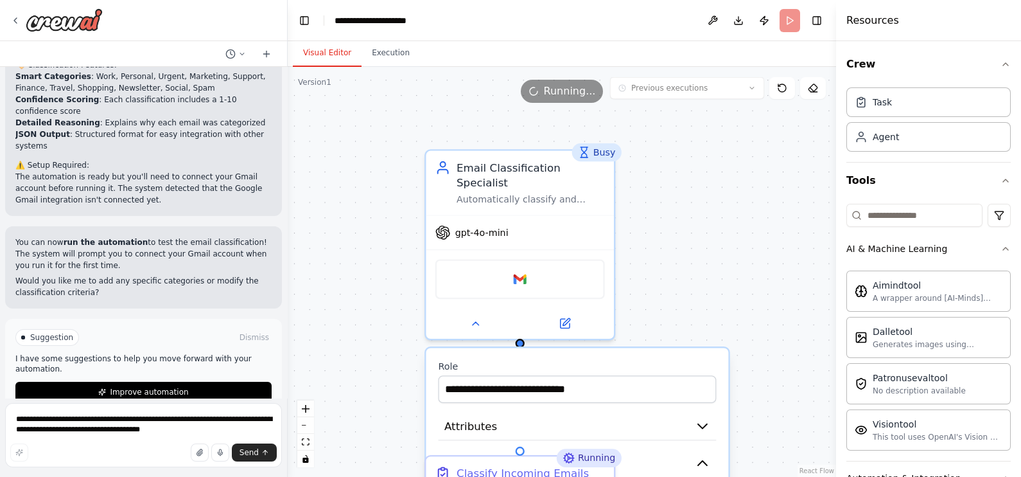
drag, startPoint x: 728, startPoint y: 247, endPoint x: 748, endPoint y: 356, distance: 111.6
click at [750, 365] on div ".deletable-edge-delete-btn { width: 20px; height: 20px; border: 0px solid #ffff…" at bounding box center [562, 272] width 549 height 410
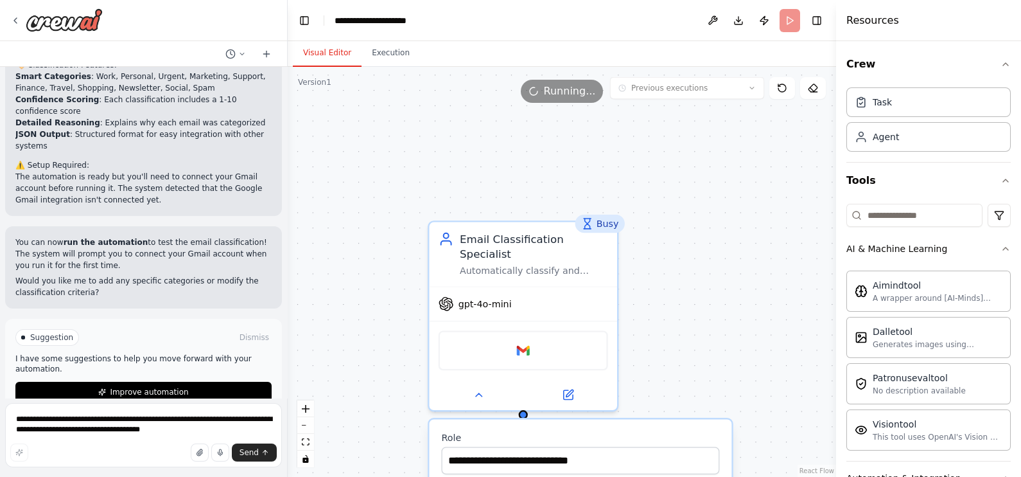
drag, startPoint x: 712, startPoint y: 250, endPoint x: 714, endPoint y: 289, distance: 38.6
click at [714, 289] on div ".deletable-edge-delete-btn { width: 20px; height: 20px; border: 0px solid #ffff…" at bounding box center [562, 272] width 549 height 410
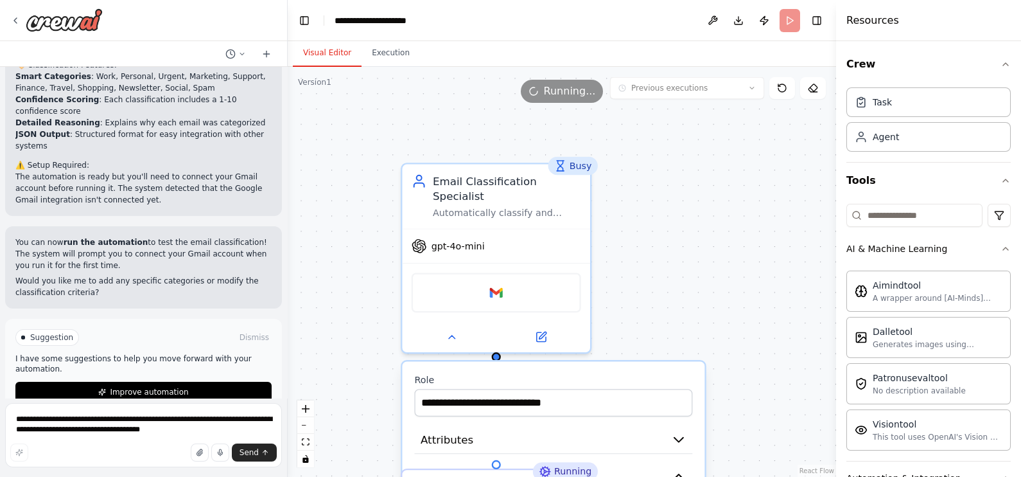
drag, startPoint x: 761, startPoint y: 327, endPoint x: 680, endPoint y: 139, distance: 204.3
click at [687, 155] on div ".deletable-edge-delete-btn { width: 20px; height: 20px; border: 0px solid #ffff…" at bounding box center [562, 272] width 549 height 410
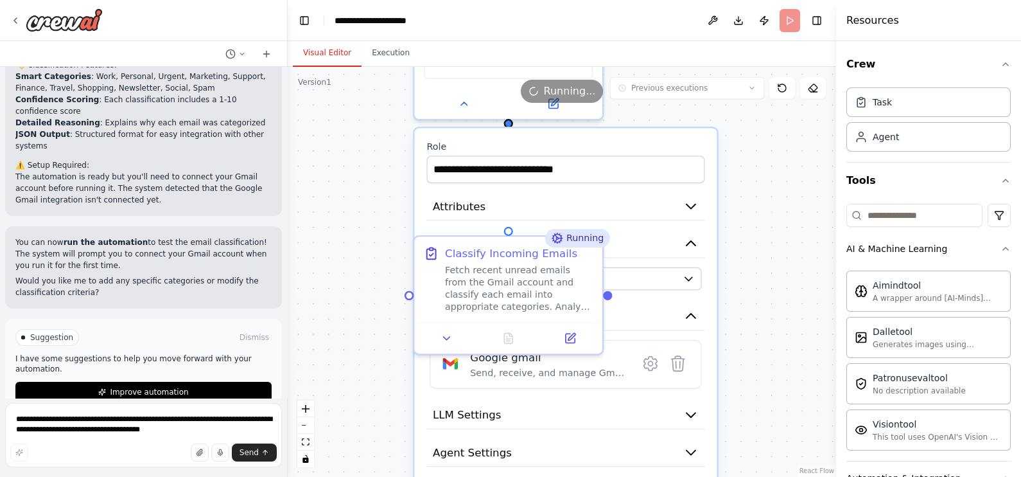
drag, startPoint x: 747, startPoint y: 280, endPoint x: 812, endPoint y: 154, distance: 141.9
click at [812, 154] on div ".deletable-edge-delete-btn { width: 20px; height: 20px; border: 0px solid #ffff…" at bounding box center [562, 272] width 549 height 410
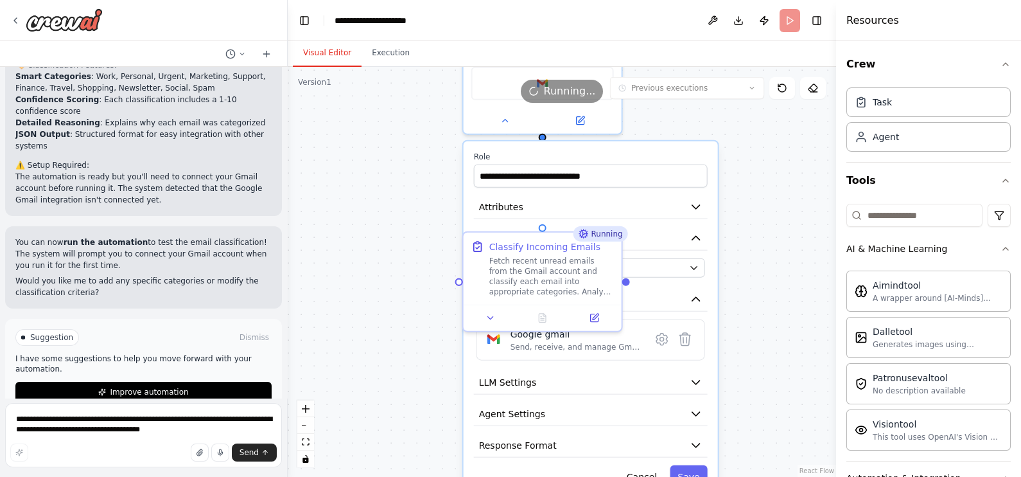
drag, startPoint x: 744, startPoint y: 211, endPoint x: 754, endPoint y: 231, distance: 22.4
click at [754, 231] on div ".deletable-edge-delete-btn { width: 20px; height: 20px; border: 0px solid #ffff…" at bounding box center [562, 272] width 549 height 410
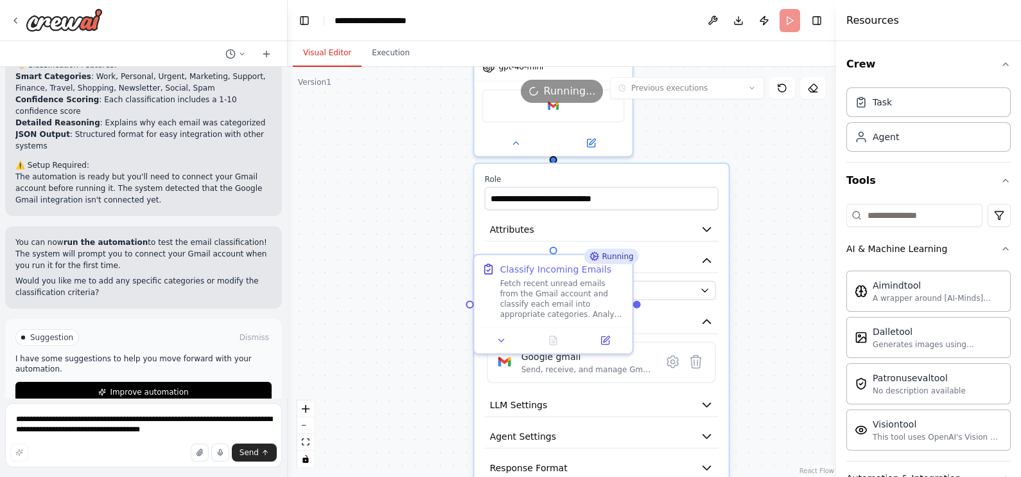
drag, startPoint x: 759, startPoint y: 222, endPoint x: 770, endPoint y: 337, distance: 114.8
click at [770, 337] on div ".deletable-edge-delete-btn { width: 20px; height: 20px; border: 0px solid #ffff…" at bounding box center [562, 272] width 549 height 410
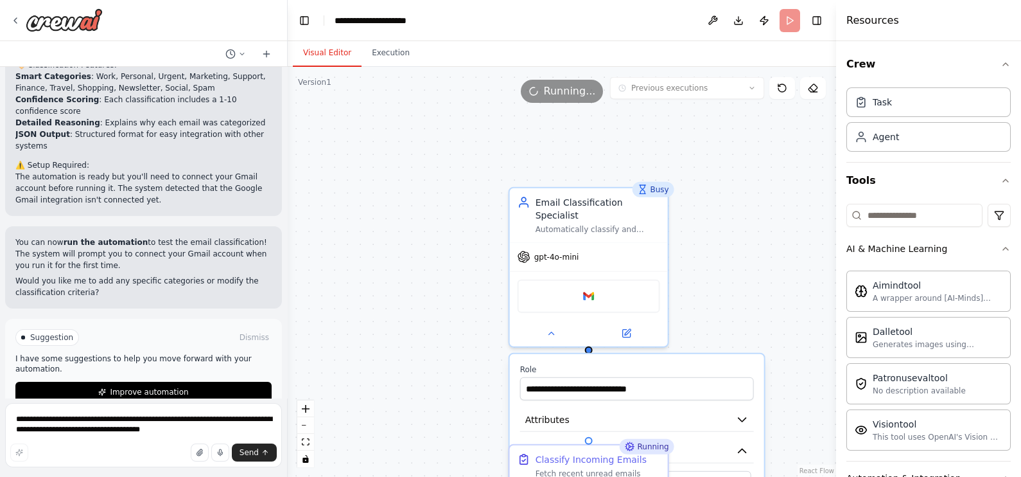
drag, startPoint x: 692, startPoint y: 214, endPoint x: 552, endPoint y: 116, distance: 170.5
click at [697, 231] on div ".deletable-edge-delete-btn { width: 20px; height: 20px; border: 0px solid #ffff…" at bounding box center [562, 272] width 549 height 410
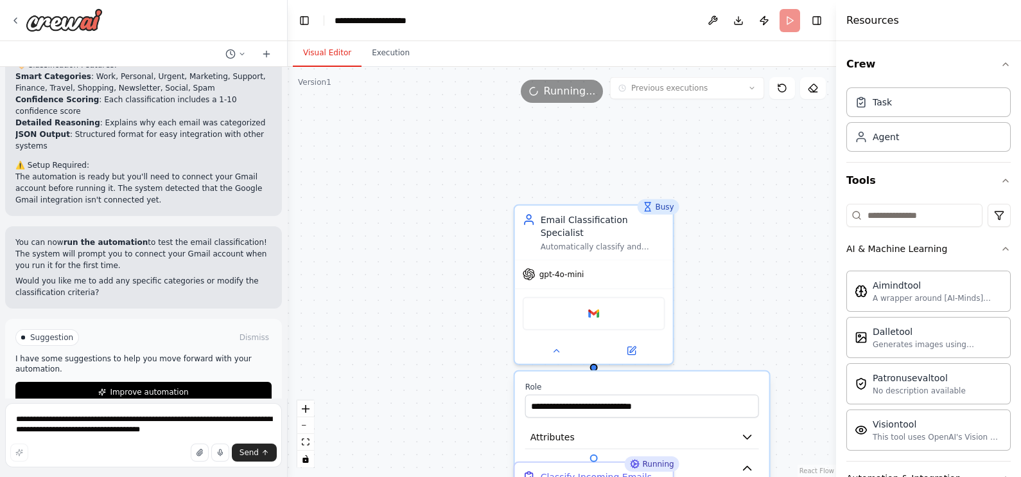
click at [557, 87] on span "Running..." at bounding box center [570, 90] width 52 height 15
click at [796, 21] on header "**********" at bounding box center [562, 20] width 549 height 41
click at [688, 100] on div "Running..." at bounding box center [562, 91] width 549 height 23
click at [777, 87] on icon at bounding box center [782, 88] width 10 height 10
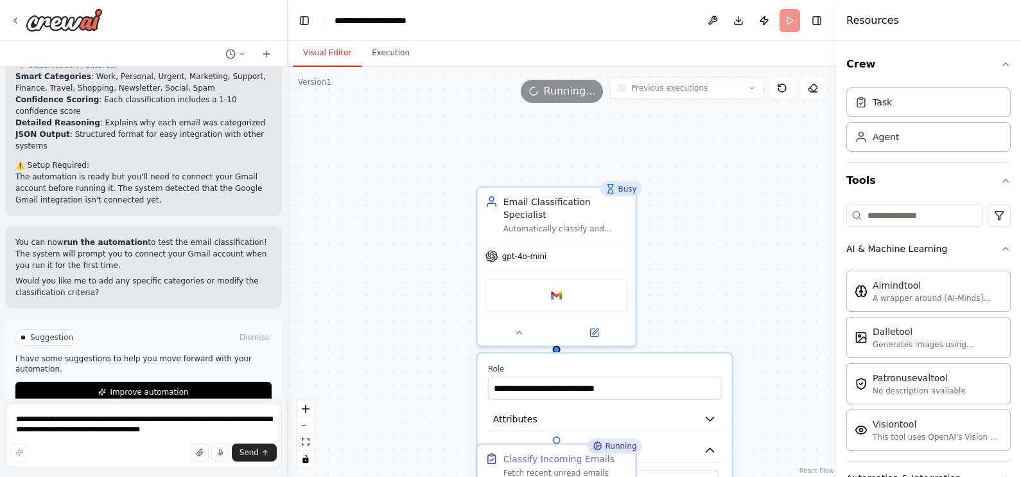
drag, startPoint x: 805, startPoint y: 215, endPoint x: 740, endPoint y: 164, distance: 82.4
click at [732, 177] on div ".deletable-edge-delete-btn { width: 20px; height: 20px; border: 0px solid #ffff…" at bounding box center [562, 272] width 549 height 410
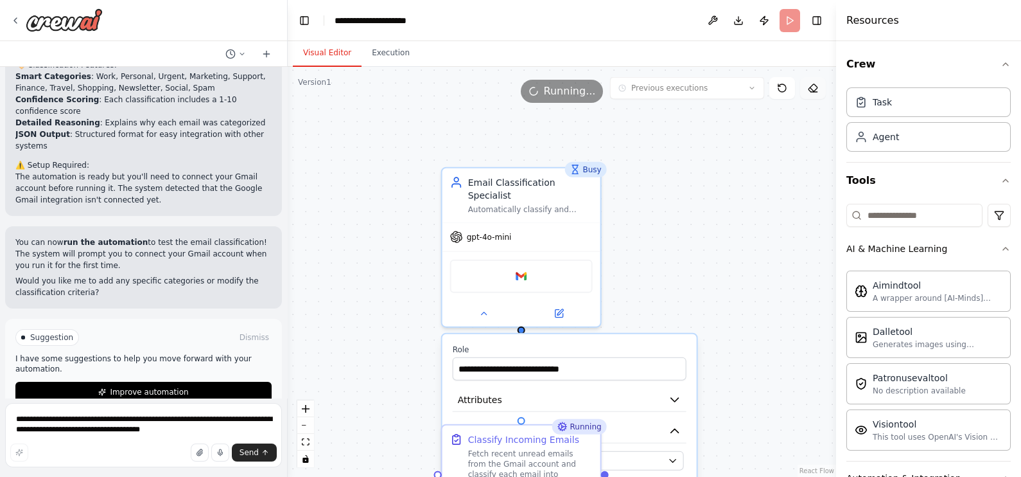
click at [812, 87] on icon at bounding box center [813, 88] width 10 height 10
click at [816, 87] on icon at bounding box center [813, 88] width 10 height 10
drag, startPoint x: 821, startPoint y: 87, endPoint x: 565, endPoint y: 202, distance: 281.5
click at [565, 202] on div "Version 1 Previous executions Show Tools Hide Agents .deletable-edge-delete-btn…" at bounding box center [562, 272] width 549 height 410
click at [575, 203] on div "Email Classification Specialist Automatically classify and categorize incoming …" at bounding box center [522, 193] width 158 height 54
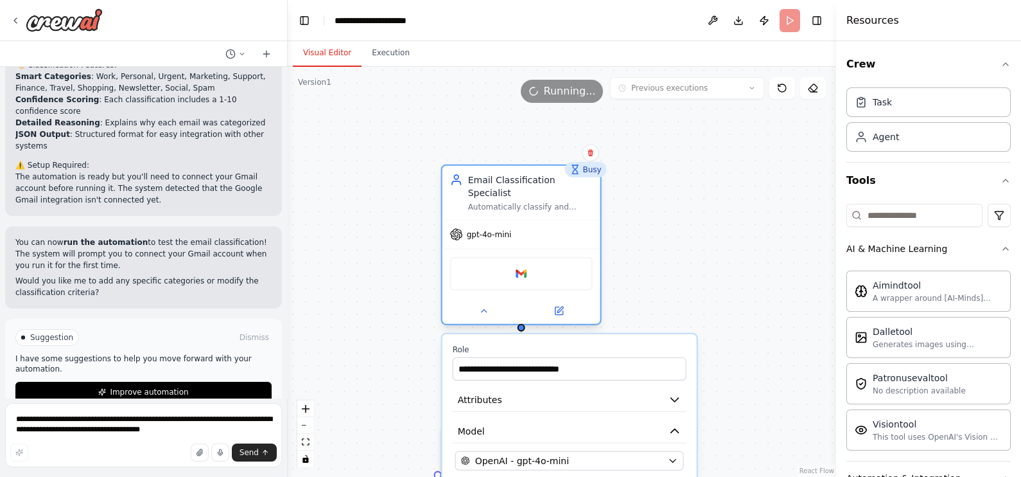
click at [575, 203] on div "Email Classification Specialist Automatically classify and categorize incoming …" at bounding box center [522, 193] width 158 height 54
click at [591, 154] on icon at bounding box center [591, 153] width 8 height 8
click at [560, 153] on button "Confirm" at bounding box center [554, 152] width 46 height 15
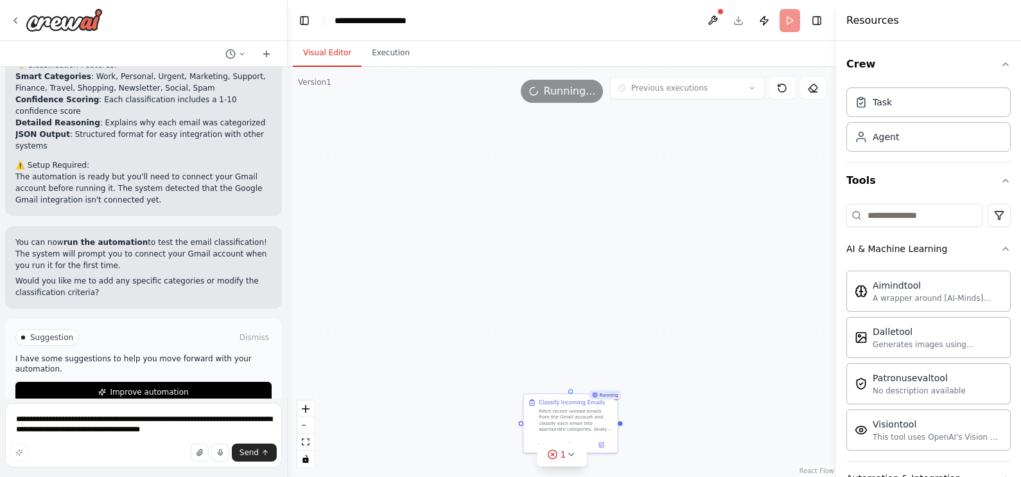
drag, startPoint x: 648, startPoint y: 384, endPoint x: 662, endPoint y: 211, distance: 174.0
click at [662, 212] on div "Running Classify Incoming Emails Fetch recent unread emails from the Gmail acco…" at bounding box center [562, 272] width 549 height 410
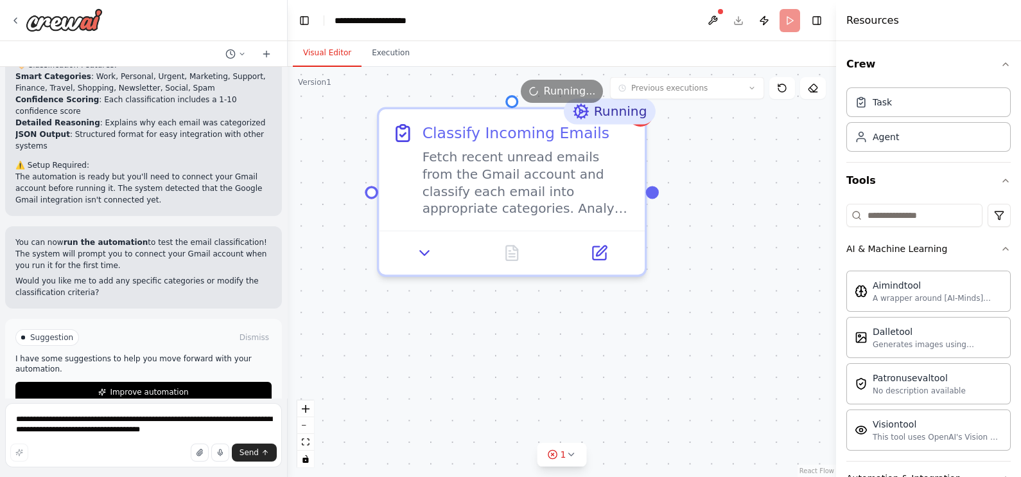
drag, startPoint x: 707, startPoint y: 222, endPoint x: 761, endPoint y: 379, distance: 166.3
click at [761, 379] on div "Running Classify Incoming Emails Fetch recent unread emails from the Gmail acco…" at bounding box center [562, 272] width 549 height 410
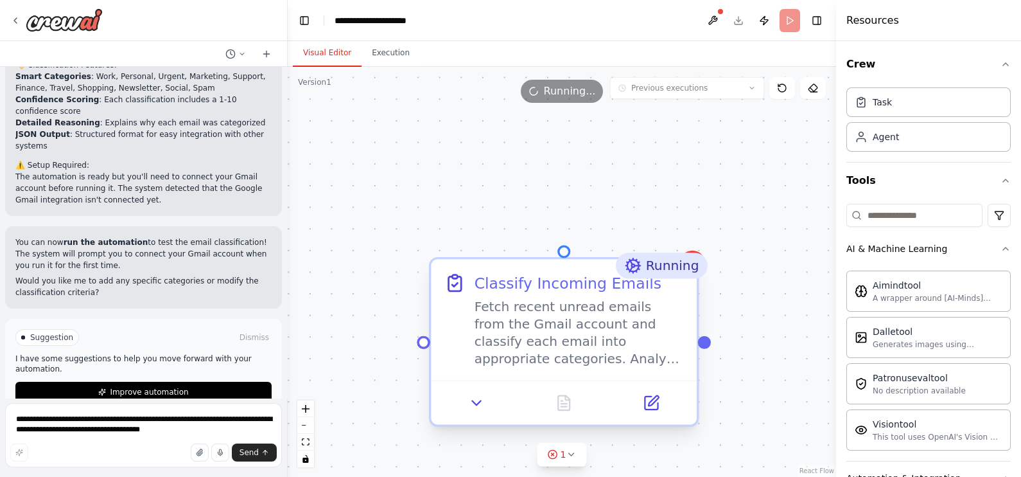
click at [673, 301] on div "Fetch recent unread emails from the Gmail account and classify each email into …" at bounding box center [579, 332] width 209 height 69
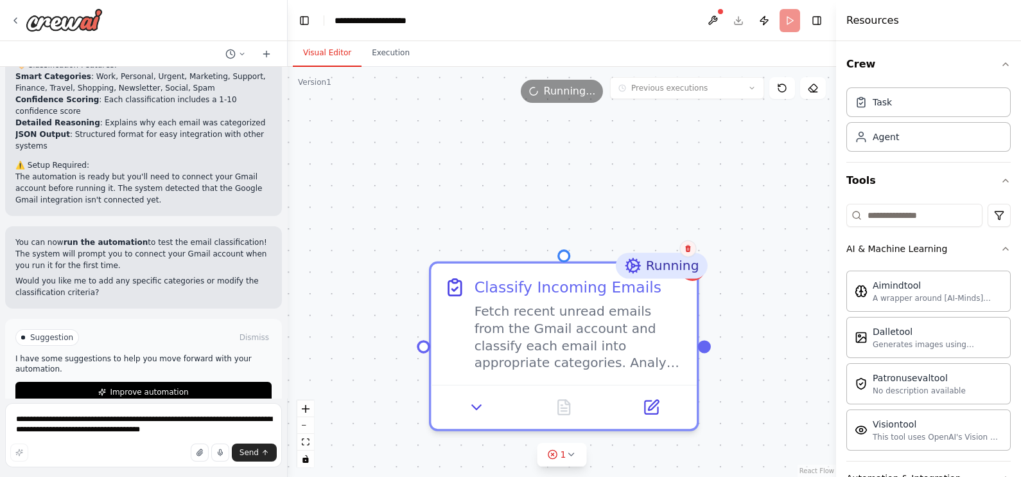
click at [687, 254] on button at bounding box center [688, 248] width 17 height 17
click at [654, 252] on button "Confirm" at bounding box center [652, 248] width 46 height 15
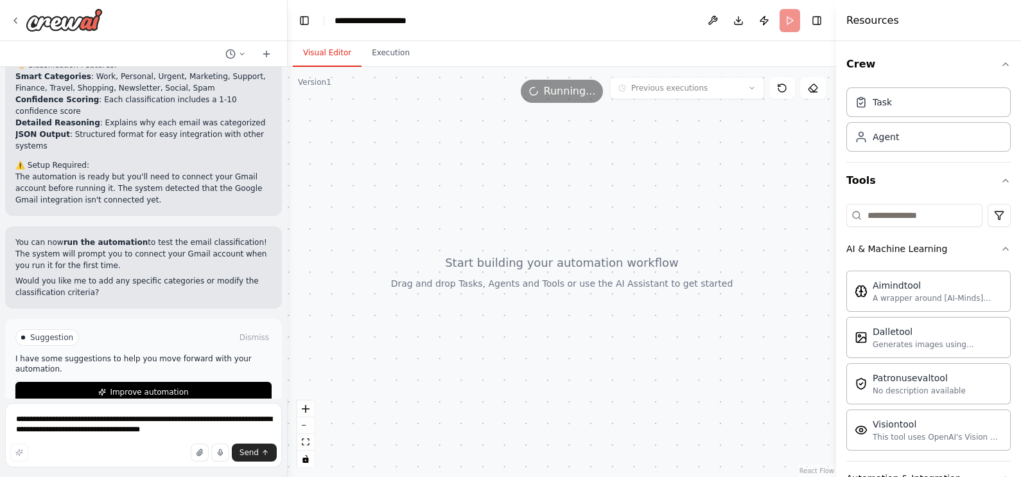
click at [775, 23] on header "**********" at bounding box center [562, 20] width 549 height 41
click at [786, 19] on header "**********" at bounding box center [562, 20] width 549 height 41
click at [383, 57] on button "Execution" at bounding box center [391, 53] width 58 height 27
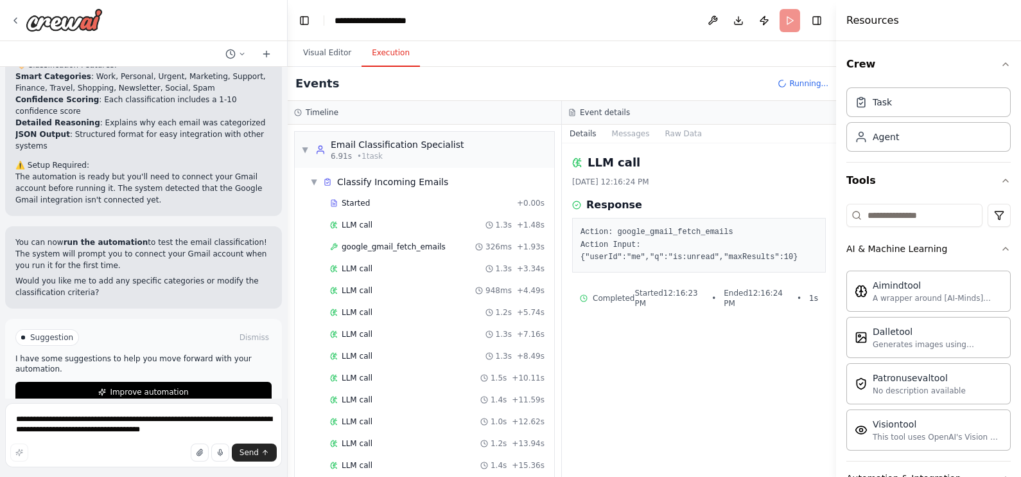
click at [799, 82] on span "Running..." at bounding box center [808, 83] width 39 height 10
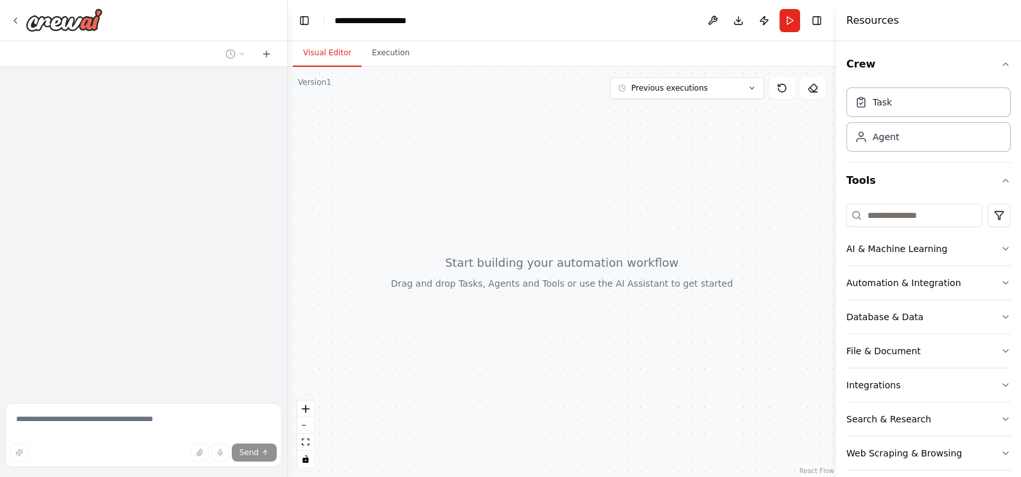
scroll to position [780, 0]
